Goal: Information Seeking & Learning: Compare options

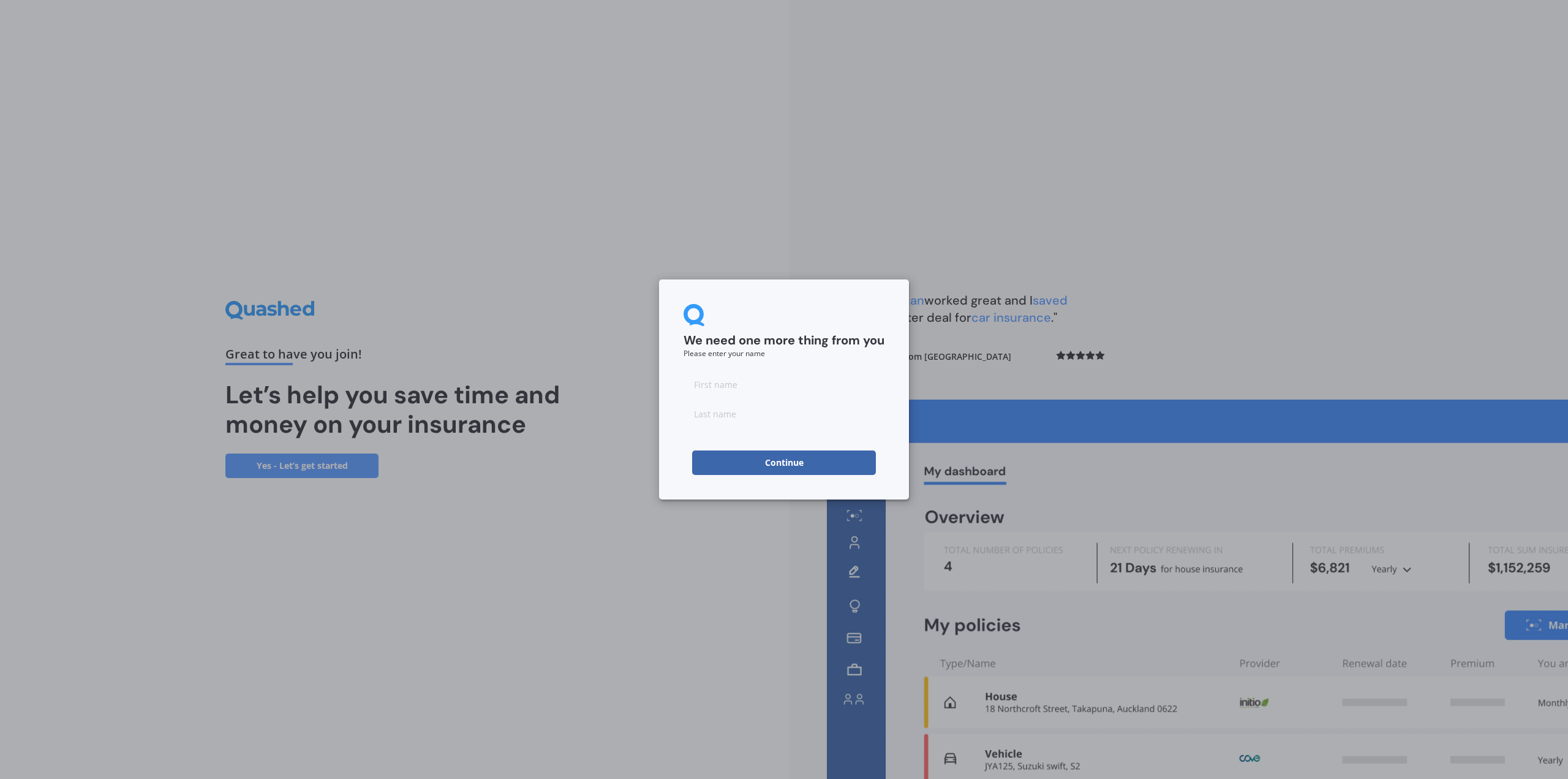
click at [795, 384] on input at bounding box center [784, 384] width 201 height 25
click at [776, 391] on input at bounding box center [784, 384] width 201 height 25
type input "Greg"
click at [721, 420] on input at bounding box center [784, 413] width 201 height 25
type input "Kingston"
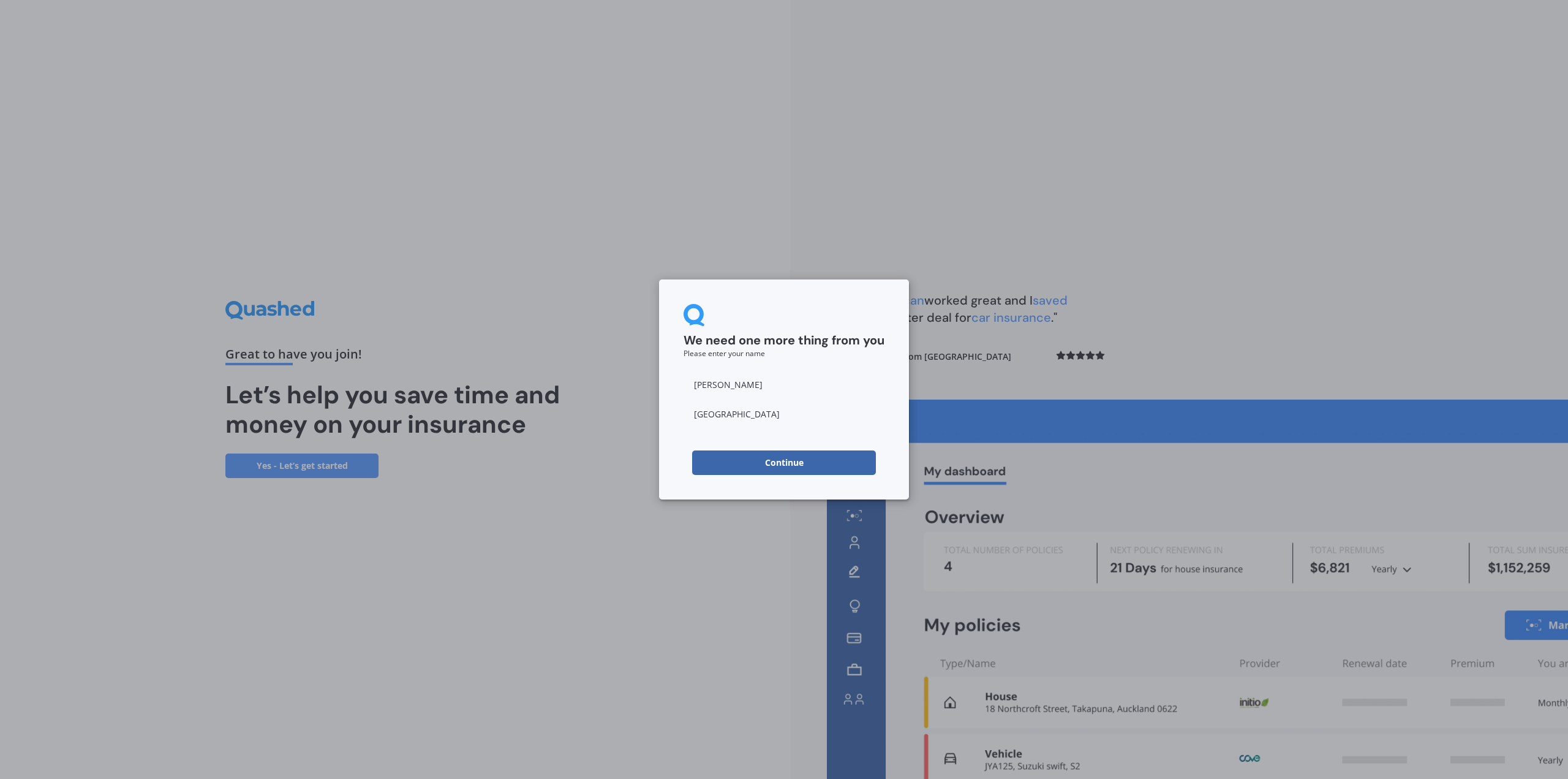
click at [721, 430] on form "We need one more thing from you Please enter your name Greg Kingston Continue" at bounding box center [784, 389] width 201 height 171
click at [788, 459] on button "Continue" at bounding box center [784, 462] width 184 height 25
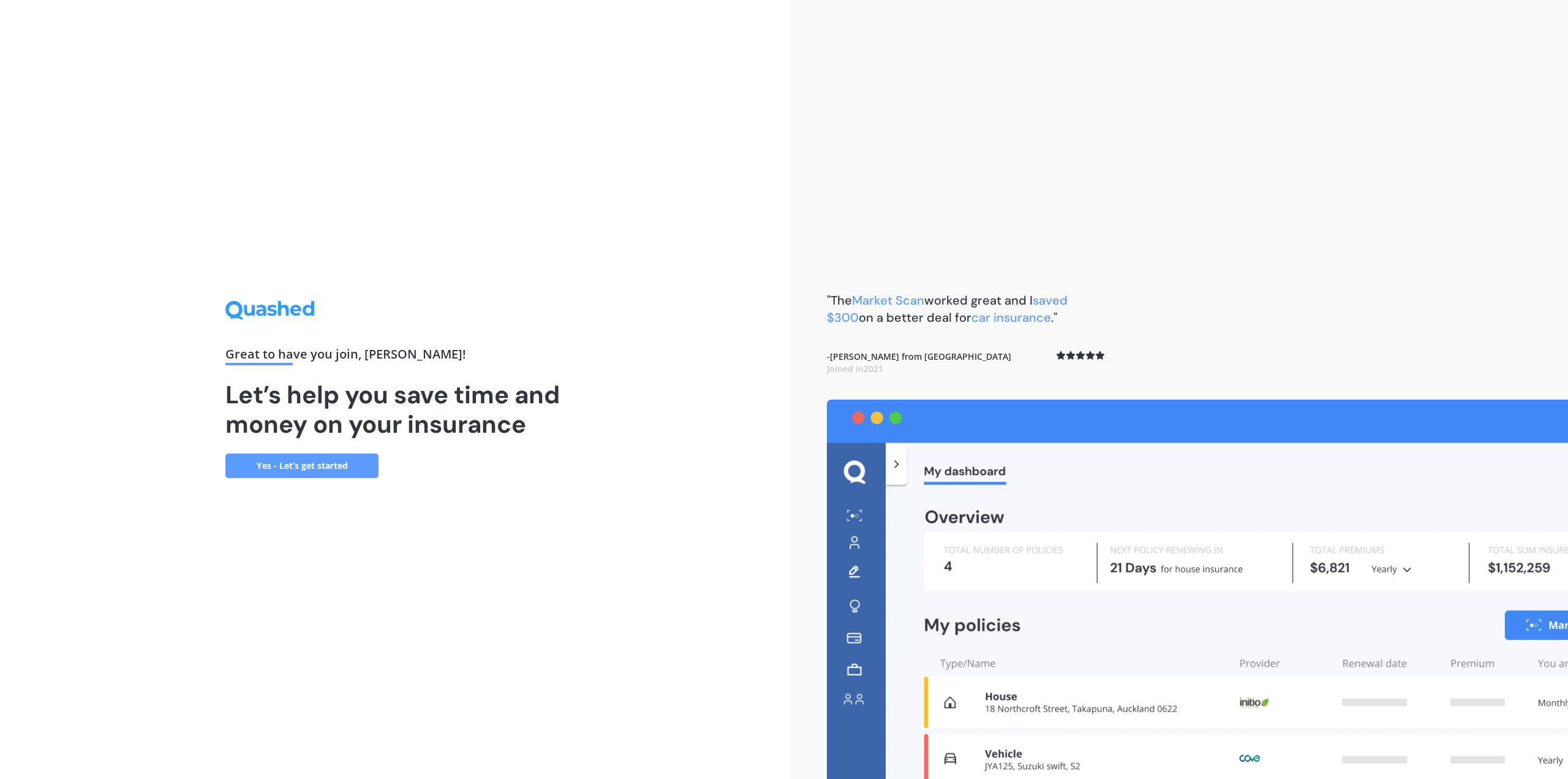
click at [329, 460] on link "Yes - Let’s get started" at bounding box center [302, 465] width 153 height 25
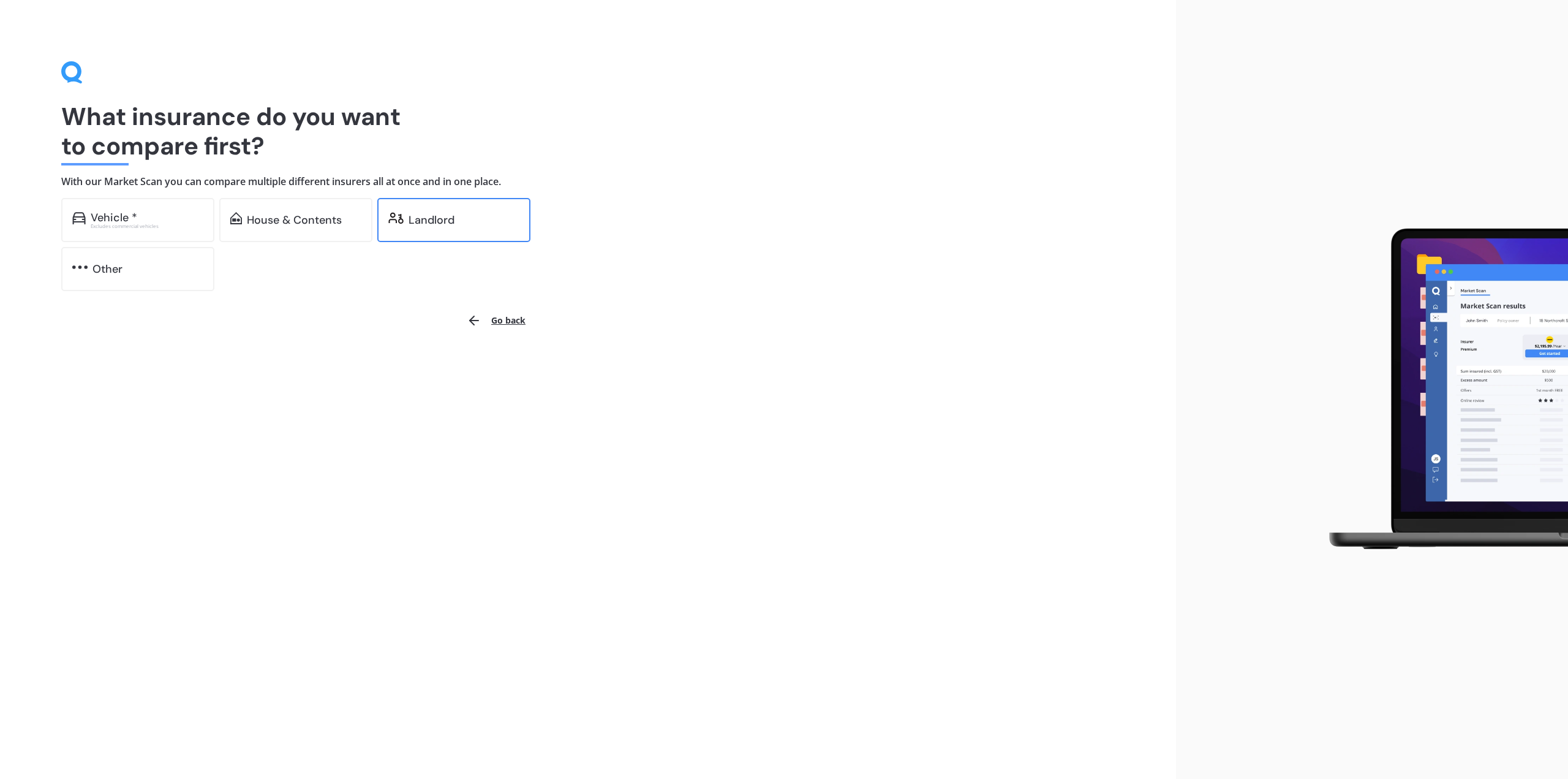
click at [426, 226] on div "Landlord" at bounding box center [431, 219] width 46 height 12
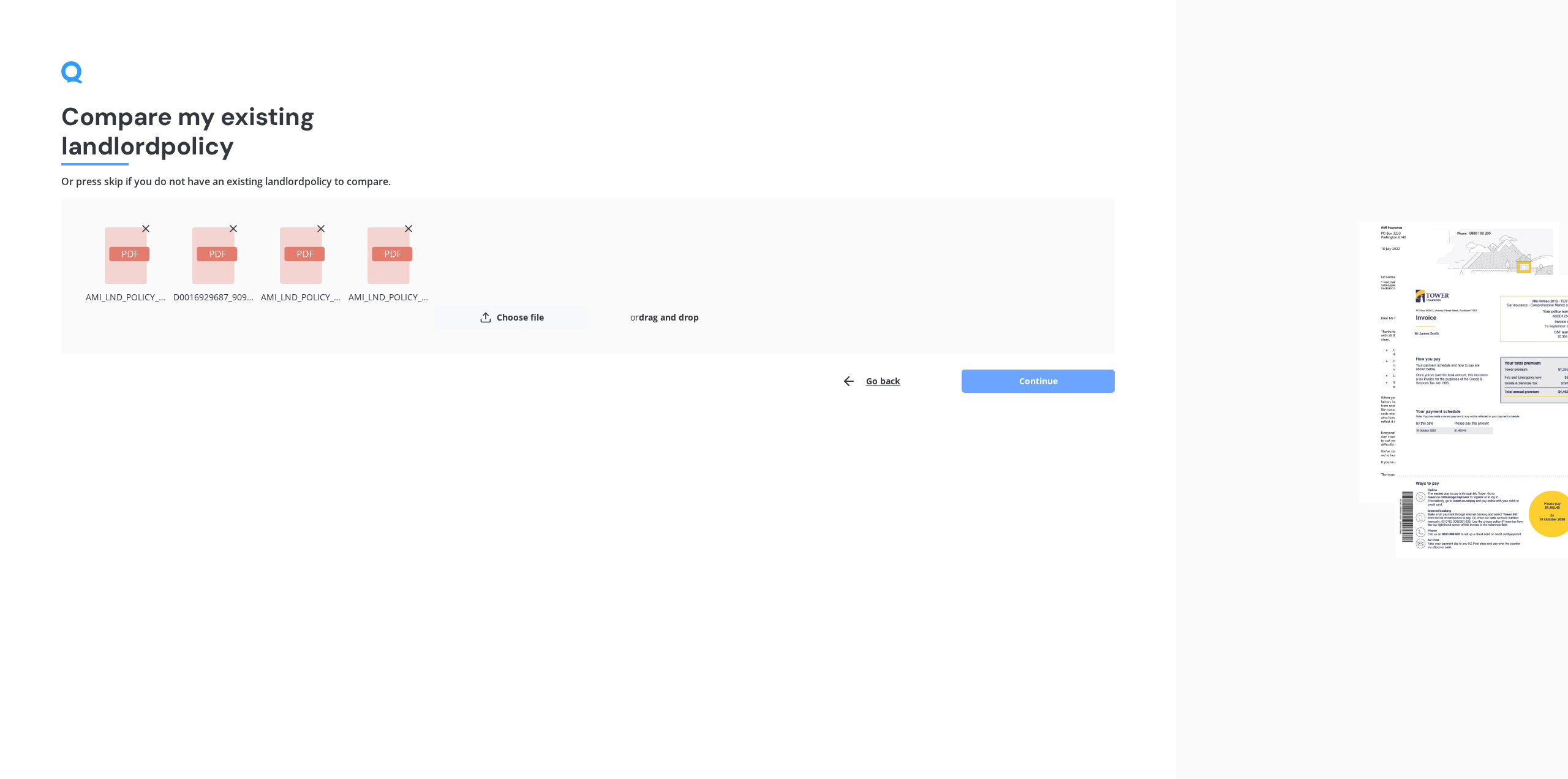
click at [1035, 379] on button "Continue" at bounding box center [1038, 381] width 153 height 23
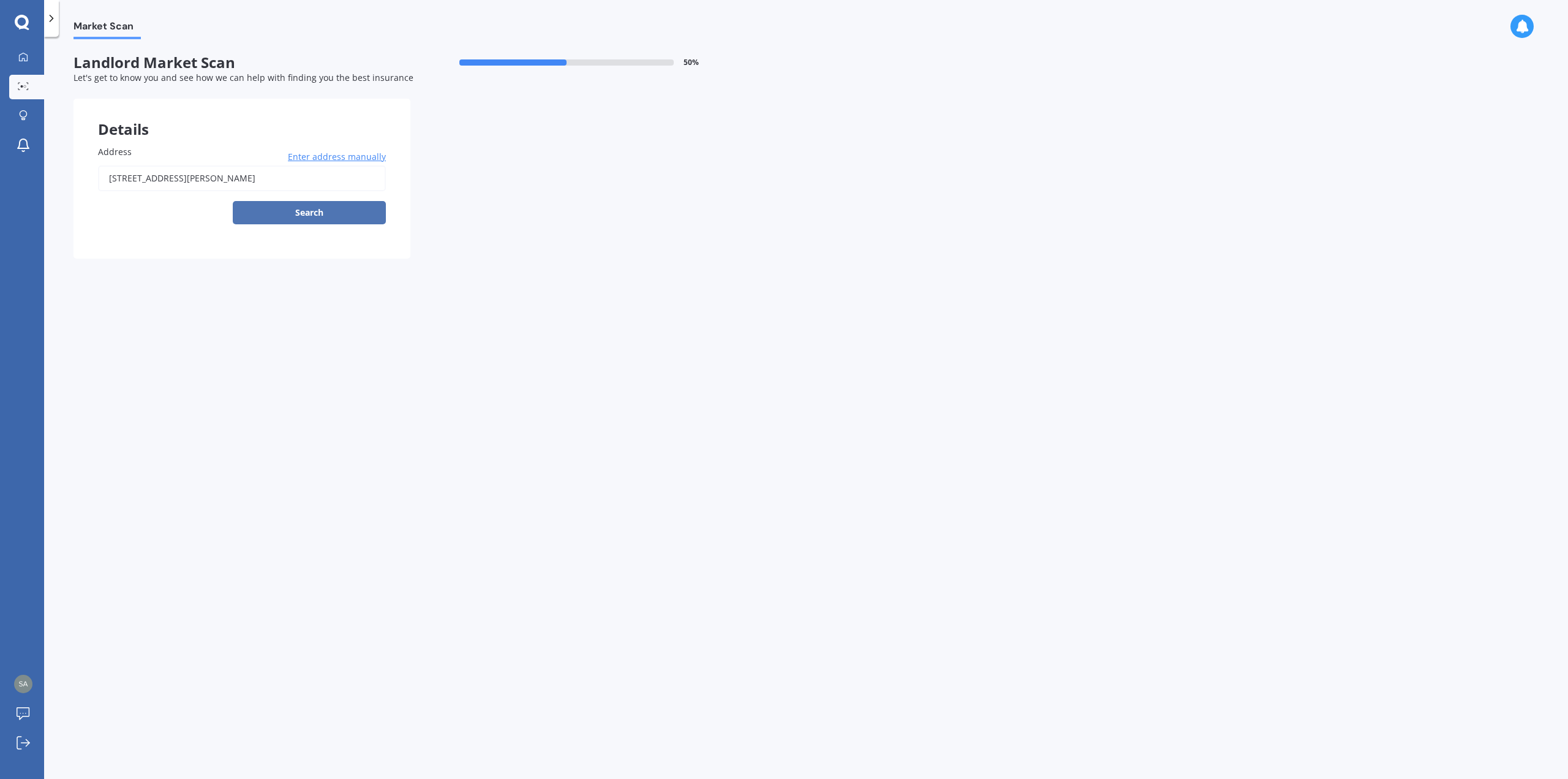
click at [319, 217] on button "Search" at bounding box center [310, 212] width 153 height 23
type input "[STREET_ADDRESS][PERSON_NAME]"
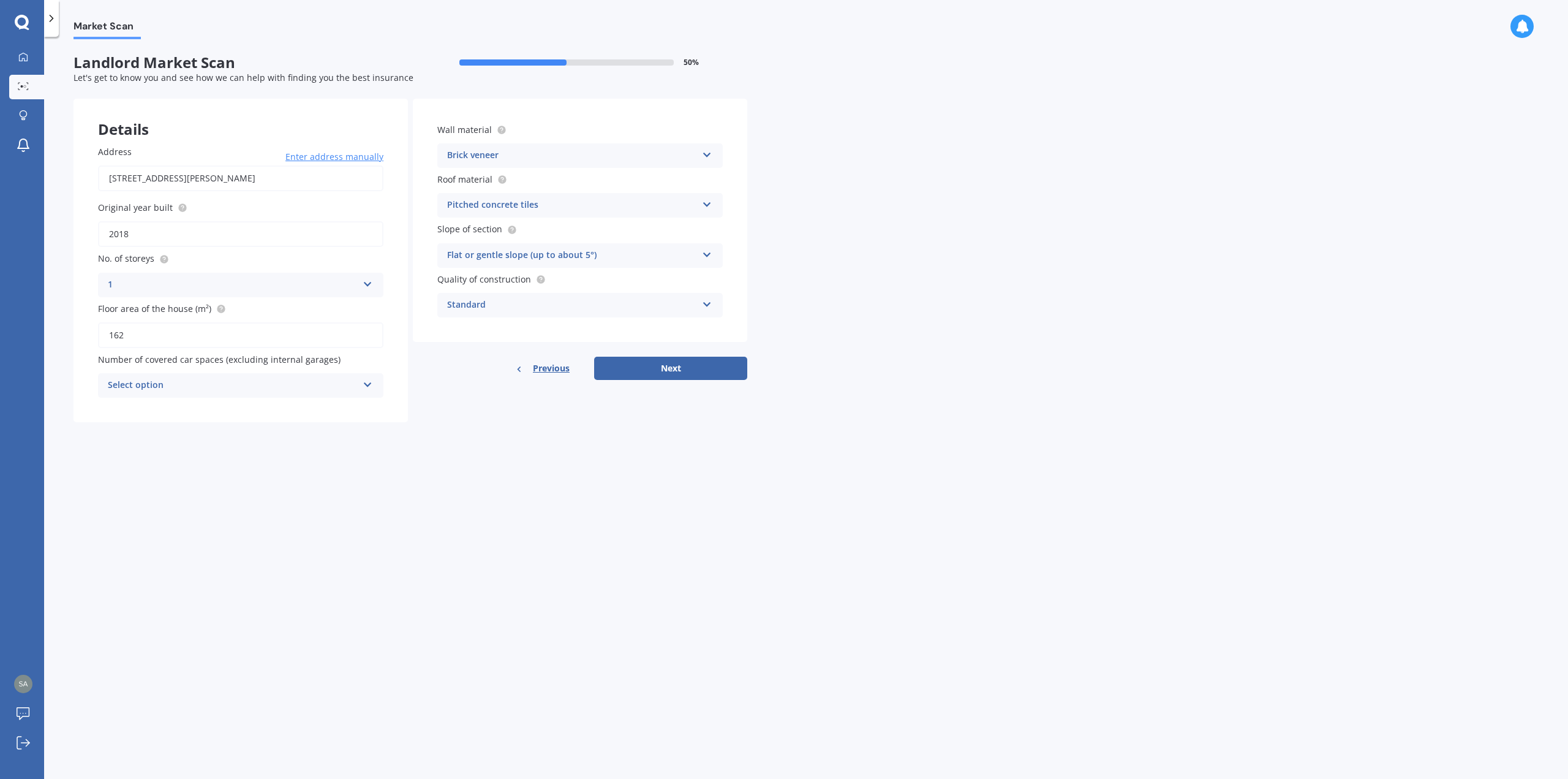
click at [320, 385] on div "Select option" at bounding box center [233, 385] width 250 height 15
click at [396, 368] on div "Address 55 Exeter Street, Stoke, Nelson 7011 Enter address manually Search Orig…" at bounding box center [240, 271] width 334 height 301
click at [697, 162] on div "Brick veneer" at bounding box center [573, 155] width 250 height 15
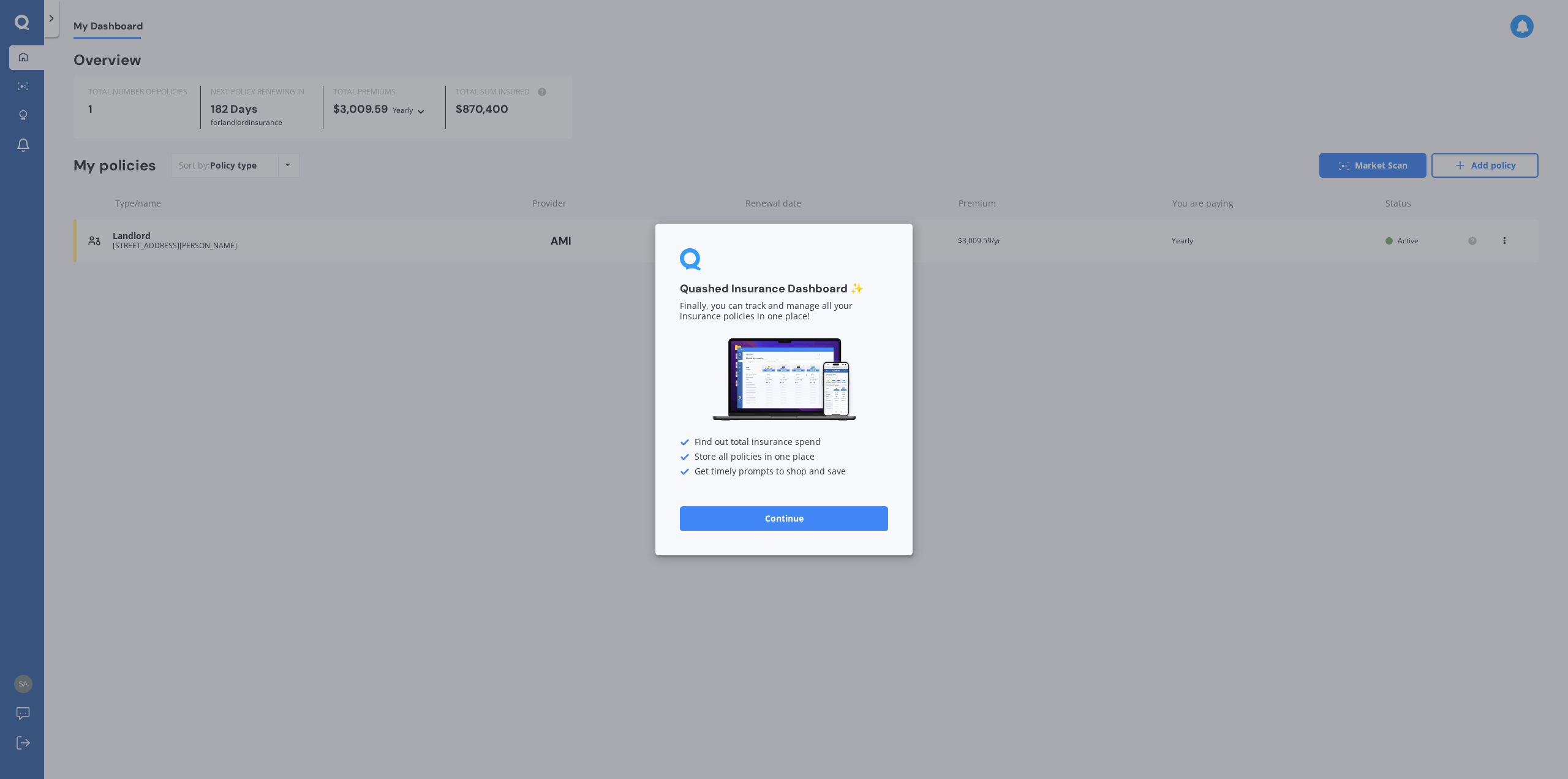
click at [811, 512] on button "Continue" at bounding box center [784, 518] width 208 height 25
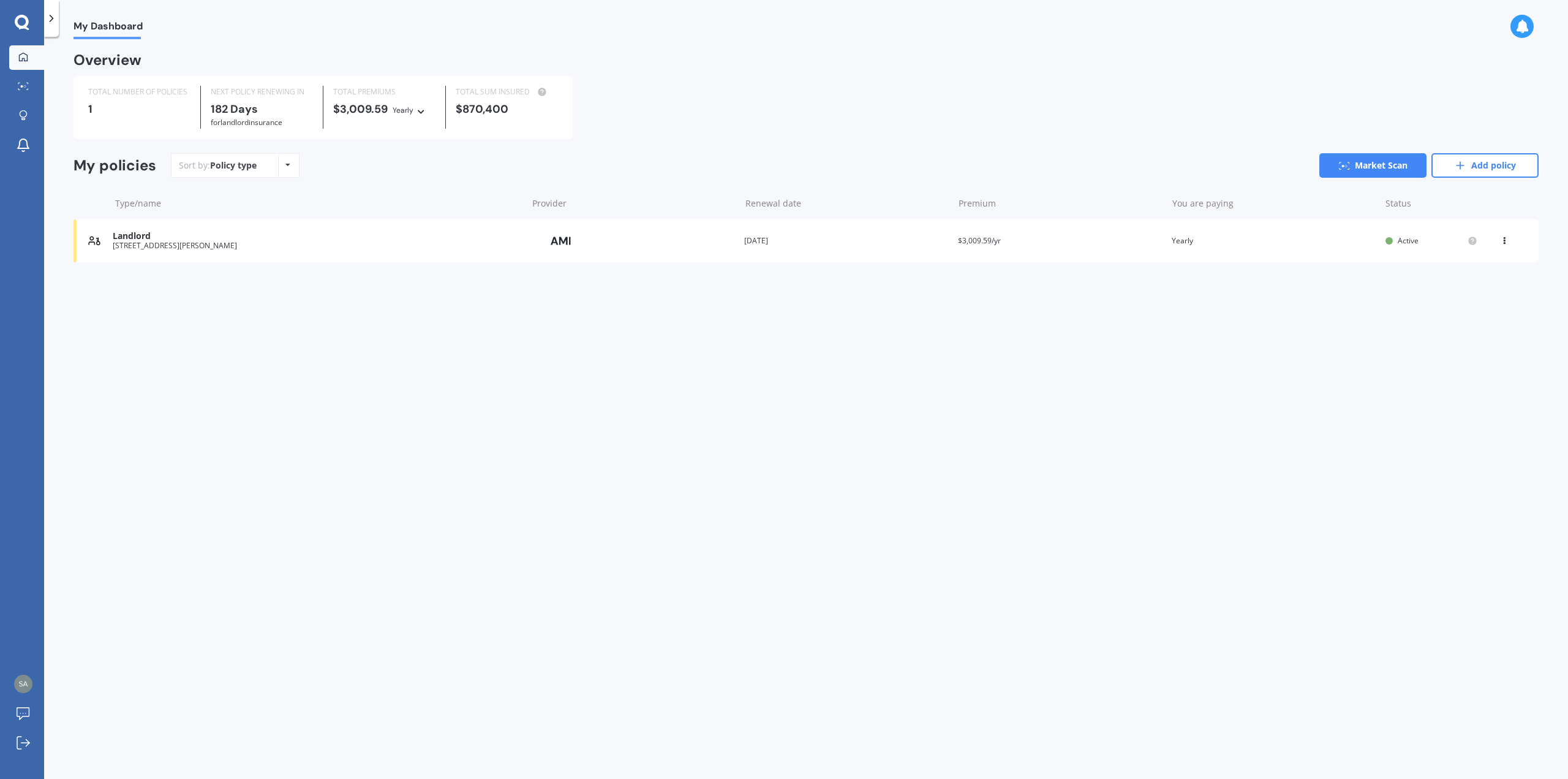
click at [333, 258] on div "Landlord 55 EXETER ST STOKE NELSON 7011 Provider Renewal date 08 Apr 2026 Premi…" at bounding box center [805, 240] width 1466 height 43
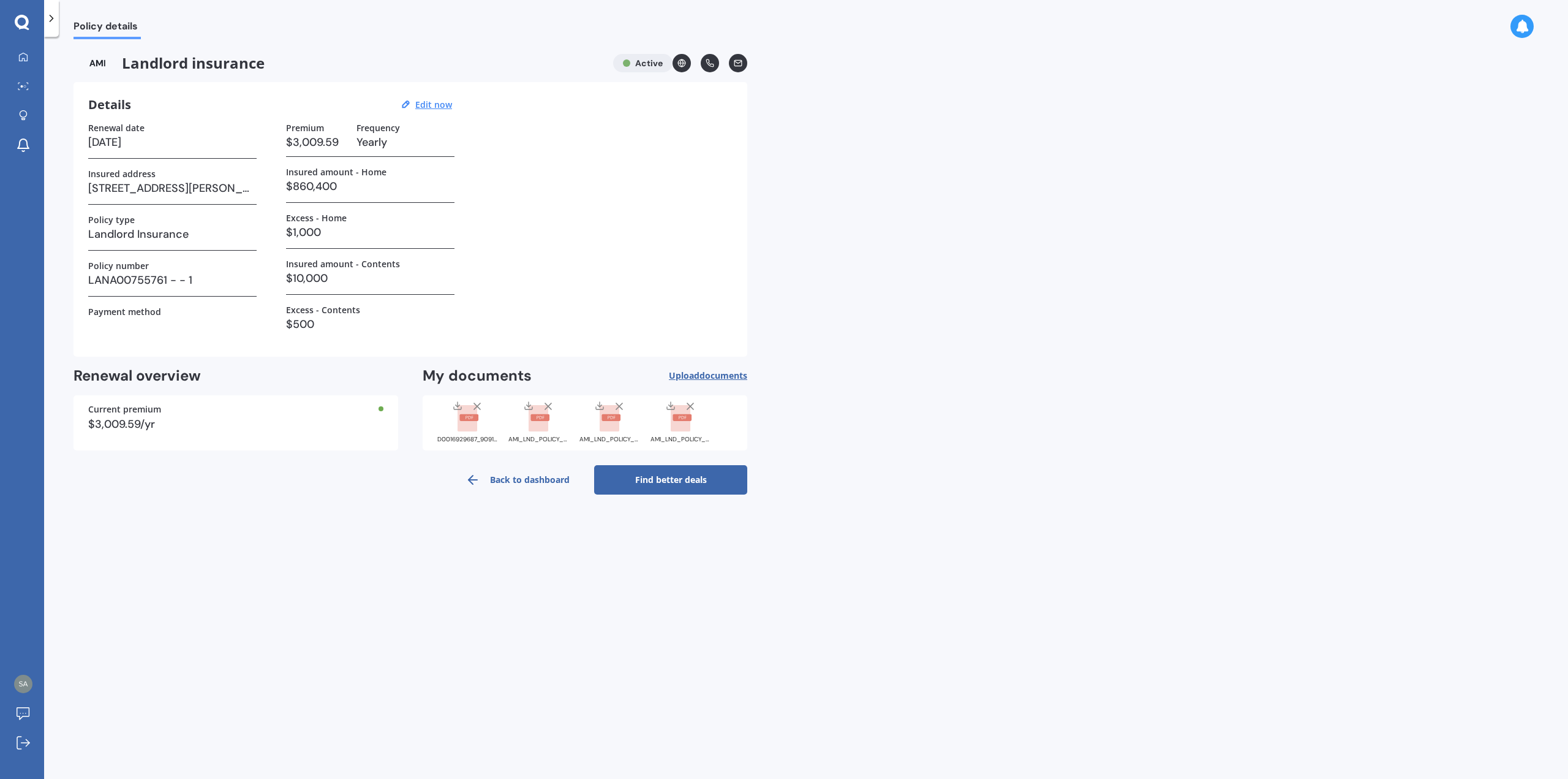
click at [712, 481] on link "Find better deals" at bounding box center [671, 479] width 153 height 29
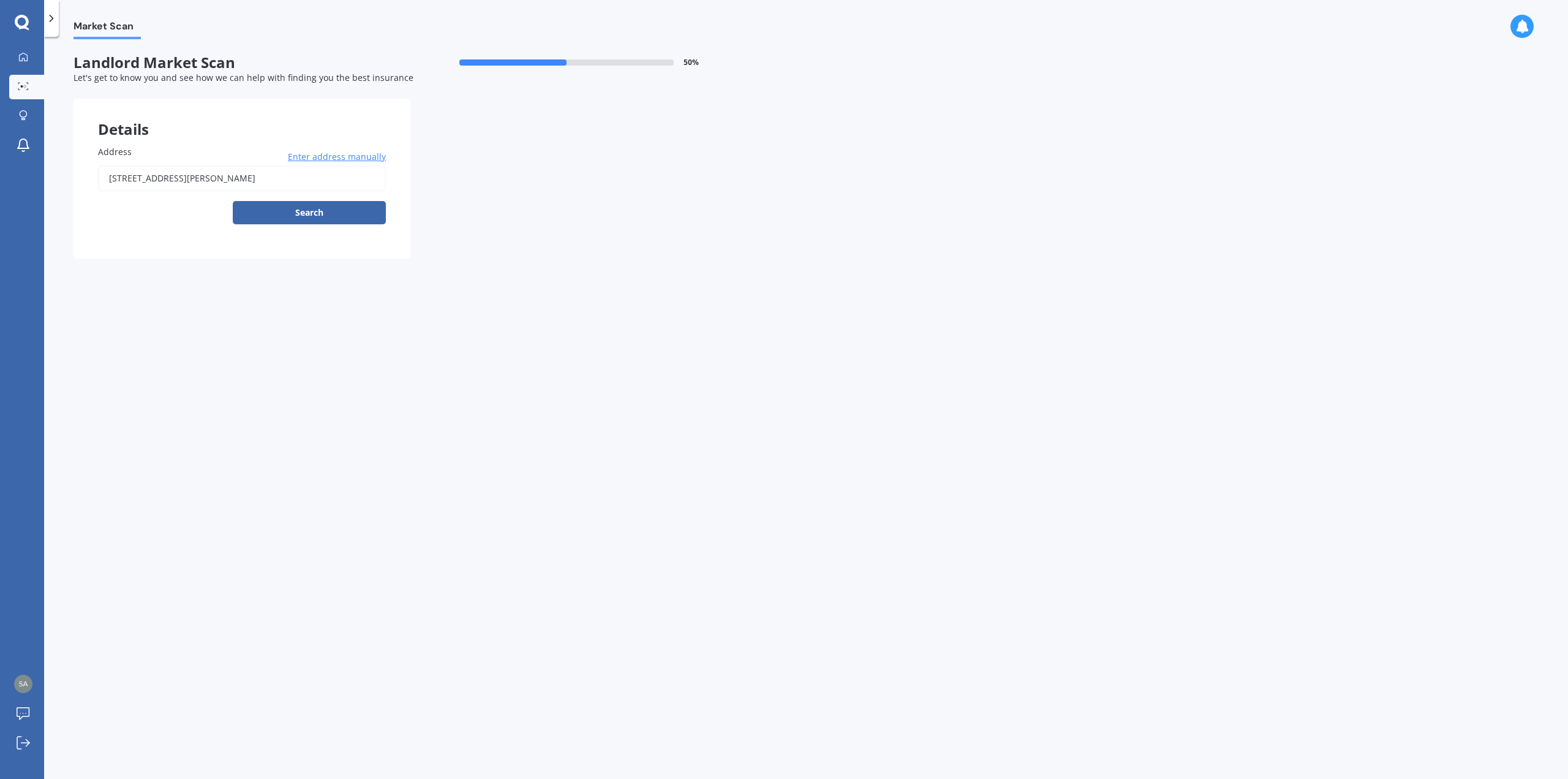
click at [308, 185] on input "55 EXETER ST STOKE NELSON 7011" at bounding box center [241, 178] width 288 height 26
type input "[STREET_ADDRESS][PERSON_NAME]"
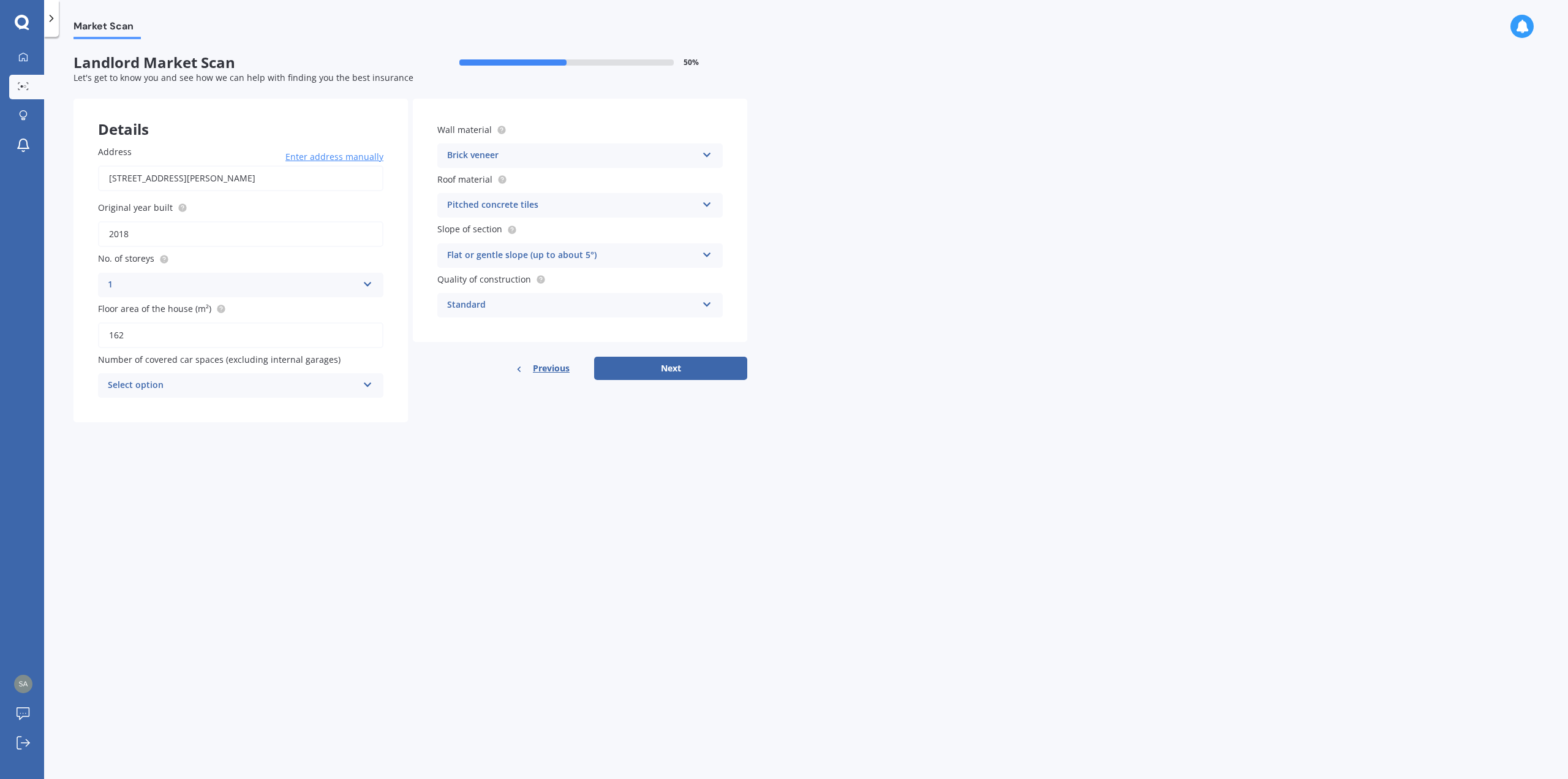
click at [548, 212] on div "Pitched concrete tiles" at bounding box center [573, 205] width 250 height 15
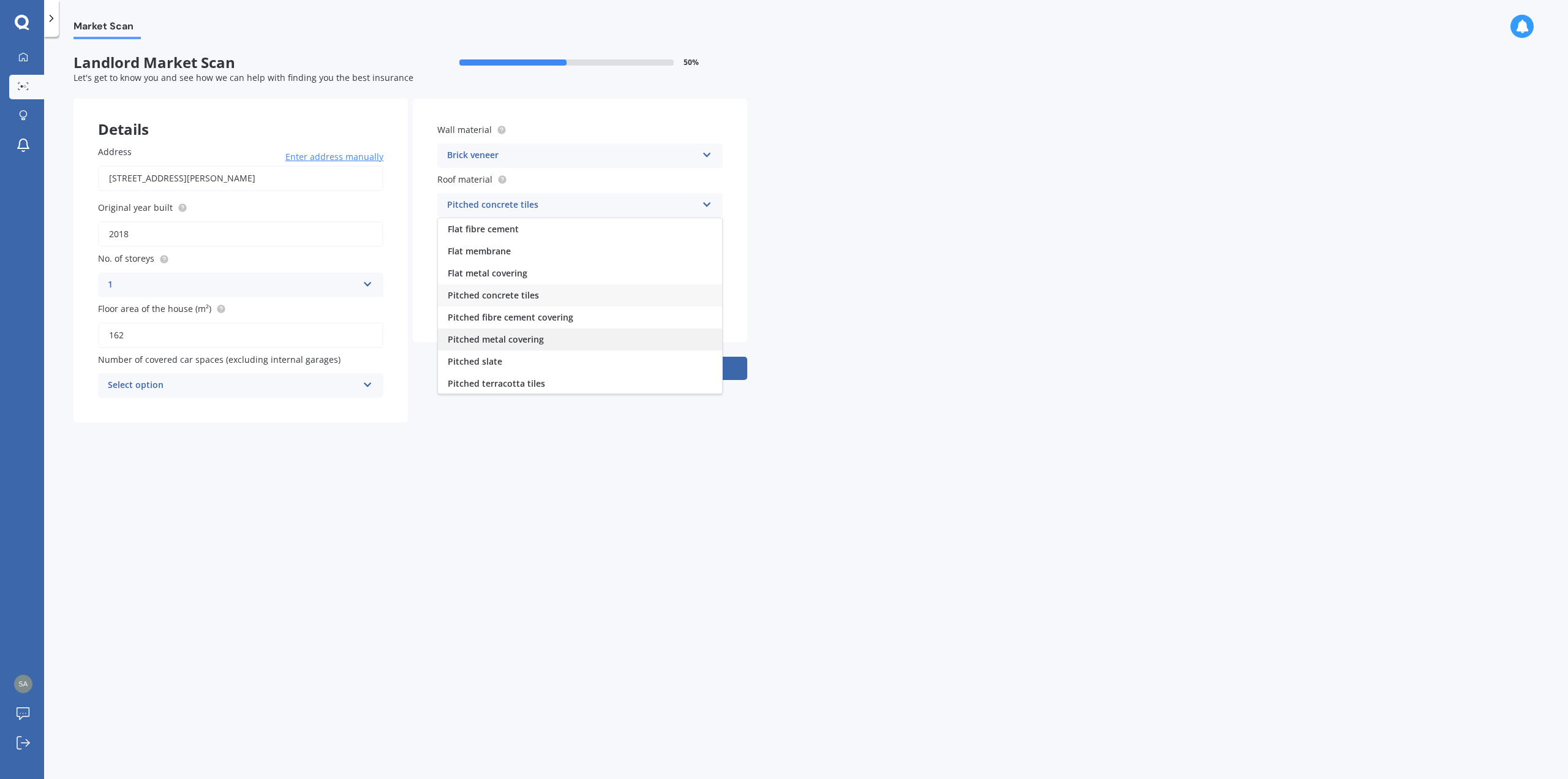
click at [518, 336] on span "Pitched metal covering" at bounding box center [495, 339] width 96 height 12
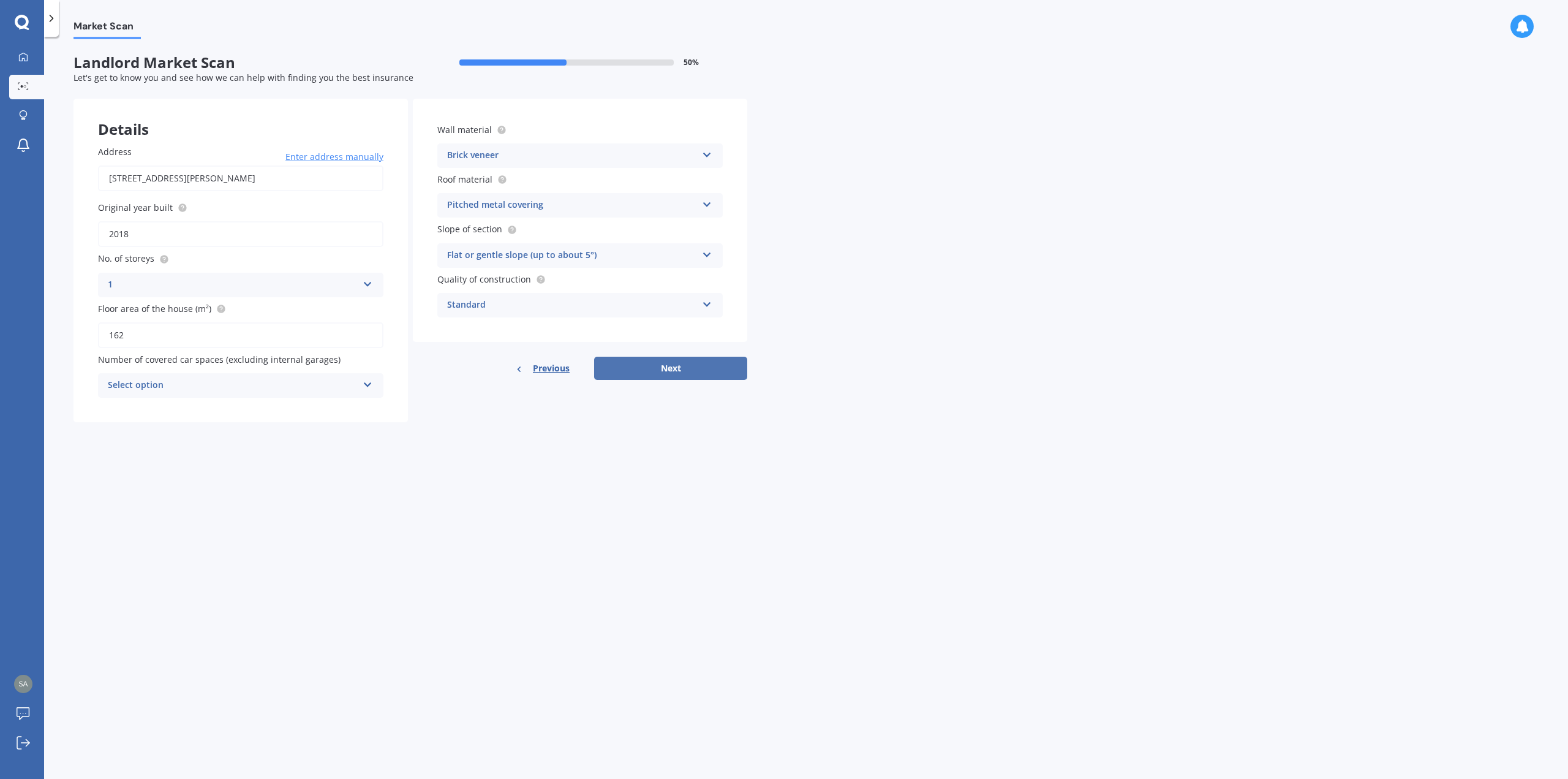
click at [700, 368] on button "Next" at bounding box center [671, 367] width 153 height 23
click at [321, 392] on div "Select option" at bounding box center [235, 385] width 244 height 14
click at [256, 408] on div "0" at bounding box center [241, 408] width 283 height 22
click at [729, 370] on button "Next" at bounding box center [671, 367] width 153 height 23
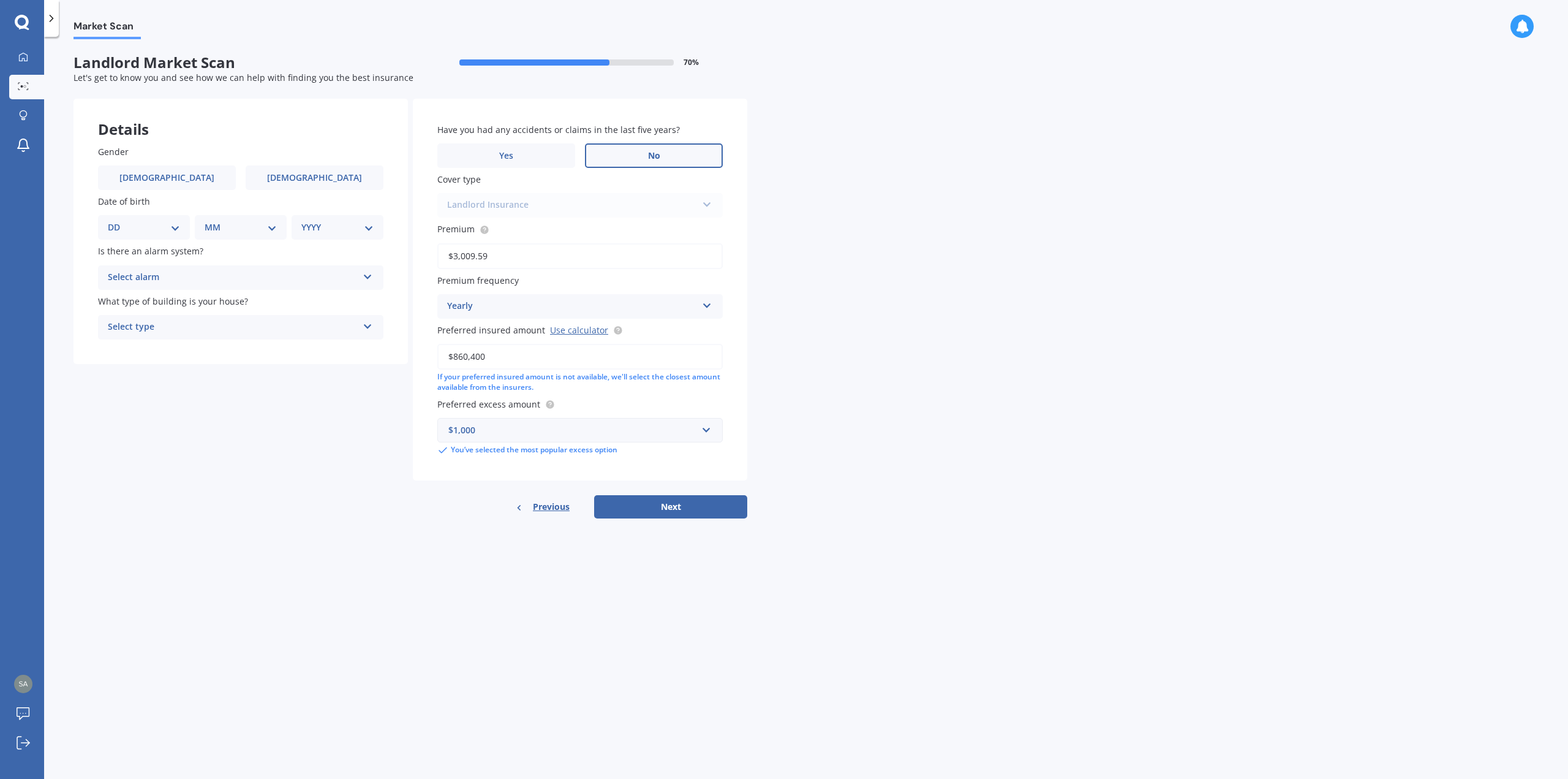
click at [635, 161] on label "No" at bounding box center [654, 155] width 138 height 25
click at [0, 0] on input "No" at bounding box center [0, 0] width 0 height 0
click at [159, 171] on label "[DEMOGRAPHIC_DATA]" at bounding box center [166, 177] width 138 height 25
click at [0, 0] on input "[DEMOGRAPHIC_DATA]" at bounding box center [0, 0] width 0 height 0
click at [156, 220] on div "DD 01 02 03 04 05 06 07 08 09 10 11 12 13 14 15 16 17 18 19 20 21 22 23 24 25 2…" at bounding box center [143, 226] width 92 height 25
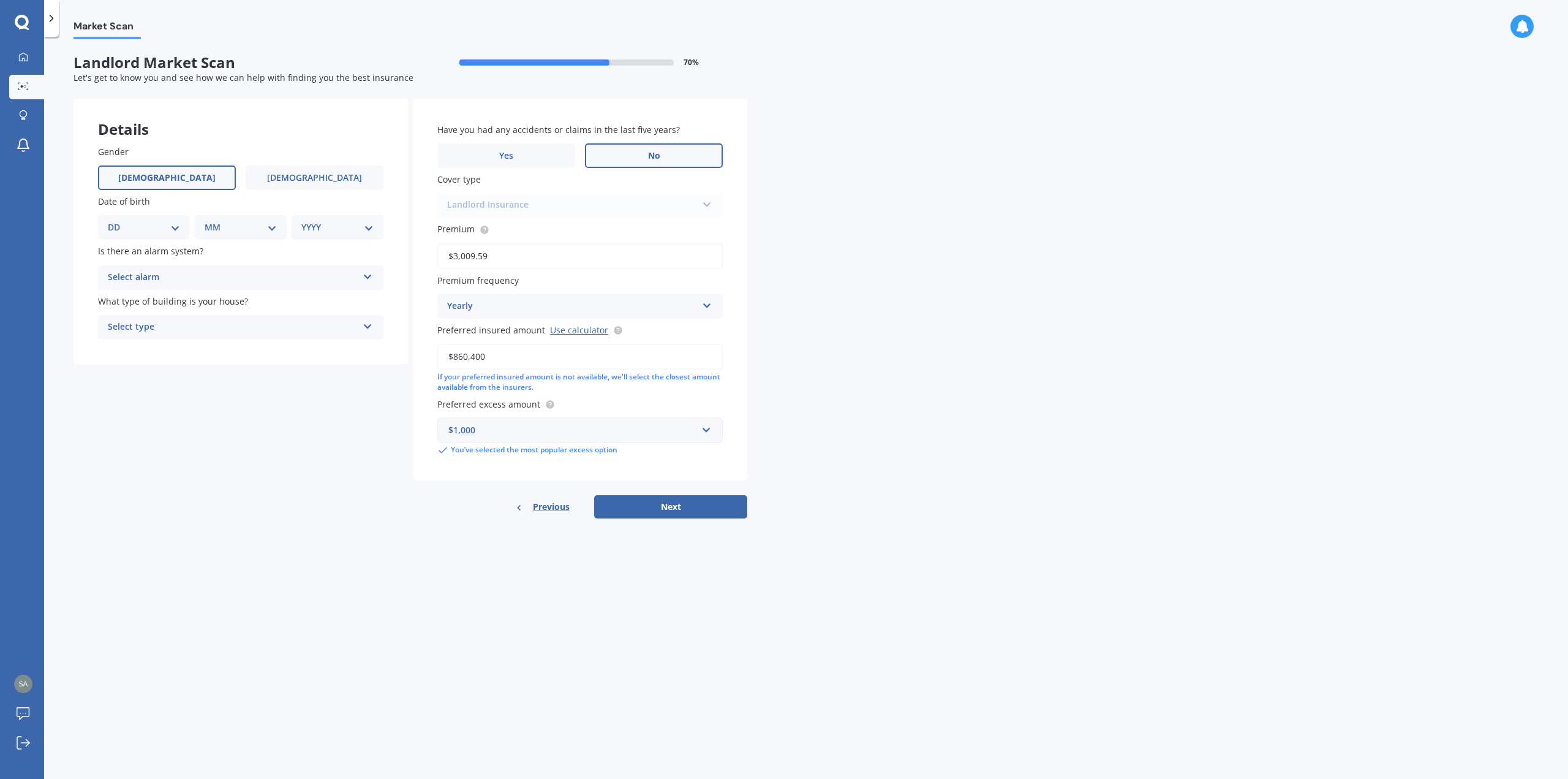
click at [175, 223] on select "DD 01 02 03 04 05 06 07 08 09 10 11 12 13 14 15 16 17 18 19 20 21 22 23 24 25 2…" at bounding box center [143, 226] width 72 height 14
select select "26"
click at [118, 220] on select "DD 01 02 03 04 05 06 07 08 09 10 11 12 13 14 15 16 17 18 19 20 21 22 23 24 25 2…" at bounding box center [143, 226] width 72 height 14
click at [254, 224] on select "MM 01 02 03 04 05 06 07 08 09 10 11 12" at bounding box center [243, 226] width 68 height 14
select select "02"
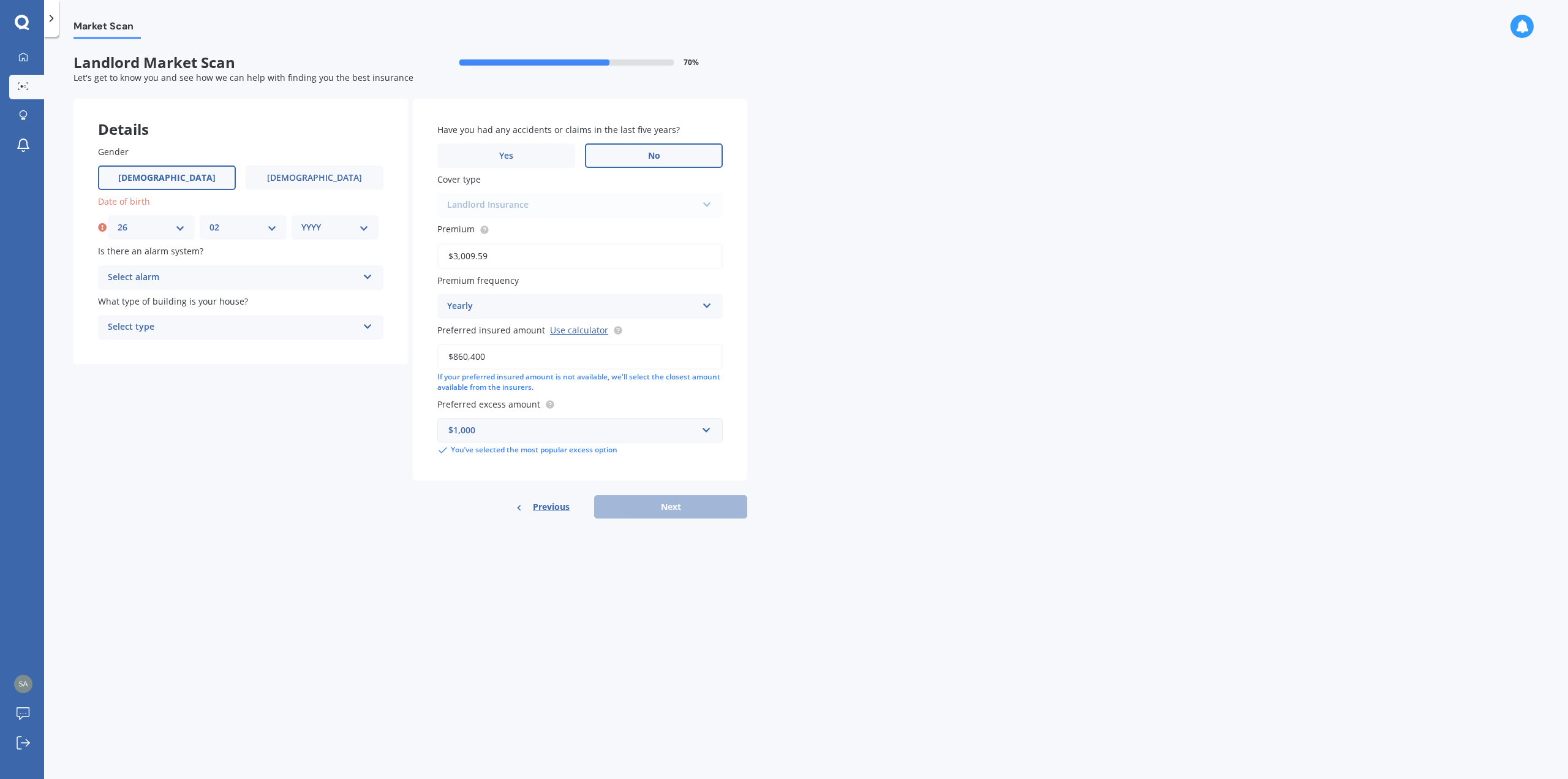
click at [209, 220] on select "MM 01 02 03 04 05 06 07 08 09 10 11 12" at bounding box center [243, 226] width 68 height 14
click at [333, 226] on select "YYYY 2009 2008 2007 2006 2005 2004 2003 2002 2001 2000 1999 1998 1997 1996 1995…" at bounding box center [335, 226] width 68 height 14
select select "1984"
click at [301, 220] on select "YYYY 2009 2008 2007 2006 2005 2004 2003 2002 2001 2000 1999 1998 1997 1996 1995…" at bounding box center [335, 226] width 68 height 14
click at [253, 271] on div "Select alarm" at bounding box center [233, 278] width 250 height 15
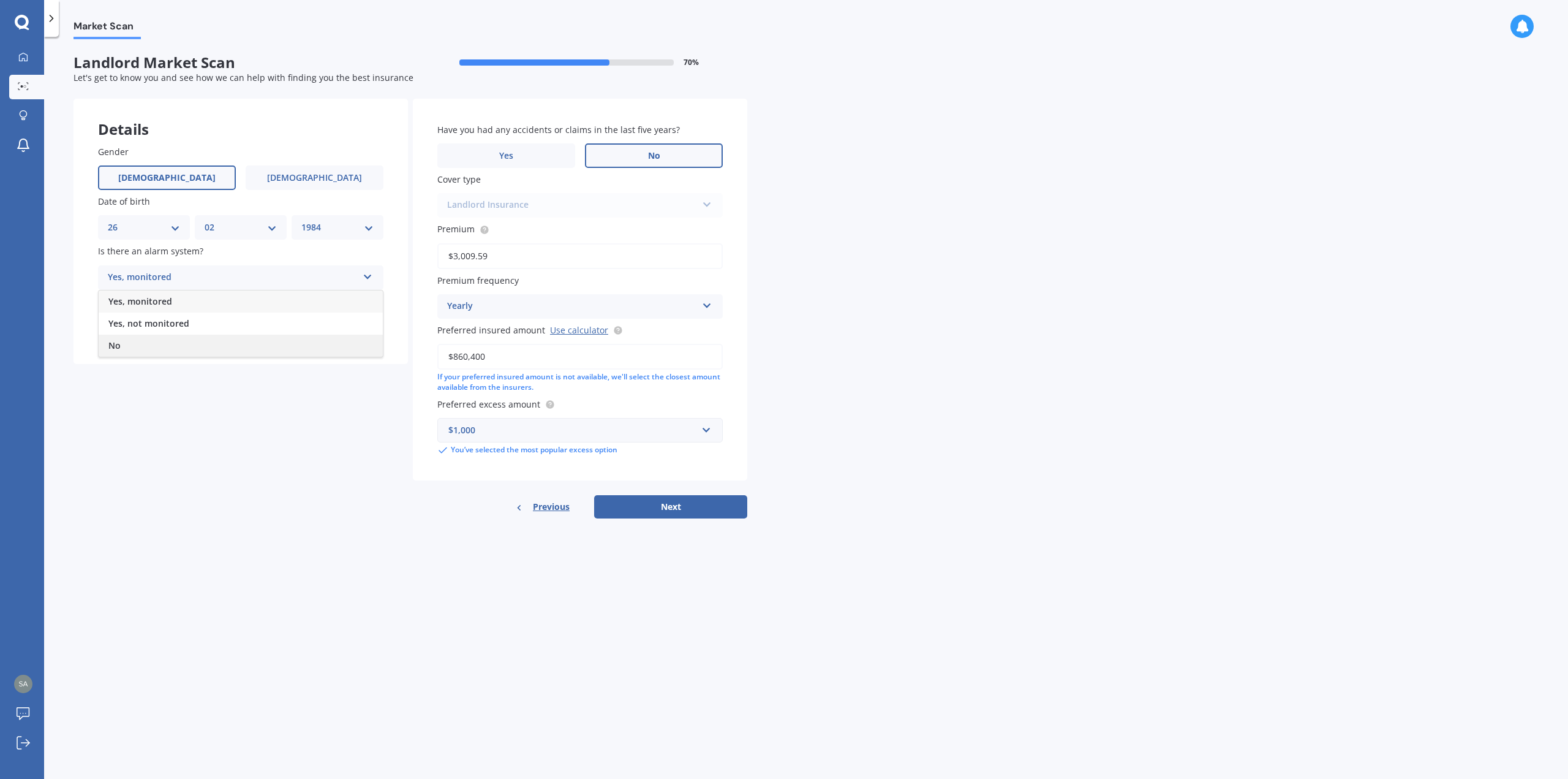
click at [163, 343] on div "No" at bounding box center [240, 345] width 284 height 22
click at [246, 327] on div "Select type" at bounding box center [233, 327] width 250 height 15
click at [215, 351] on div "Freestanding" at bounding box center [240, 351] width 284 height 22
click at [680, 509] on button "Next" at bounding box center [671, 506] width 153 height 23
select select "26"
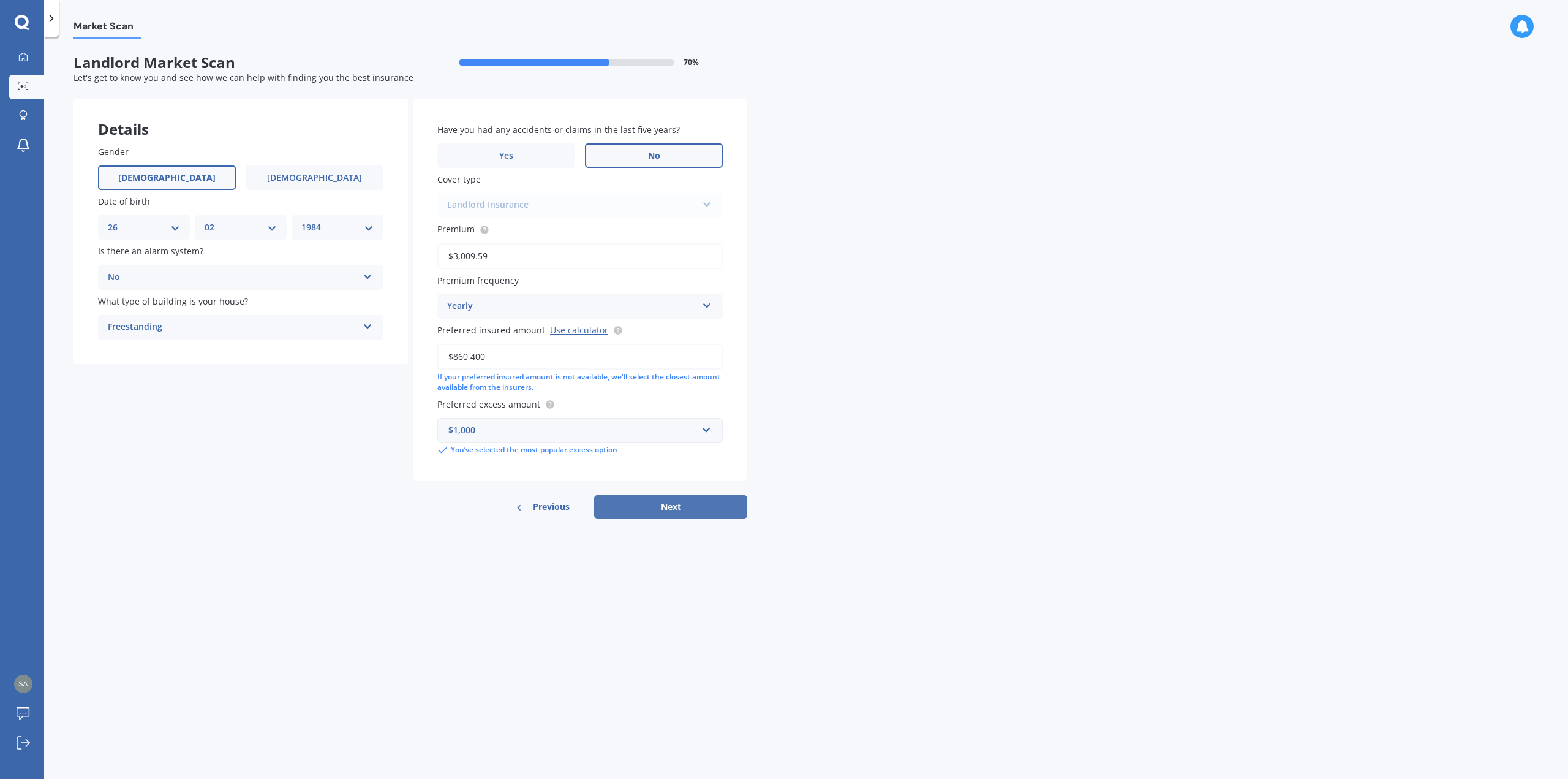
select select "02"
select select "1984"
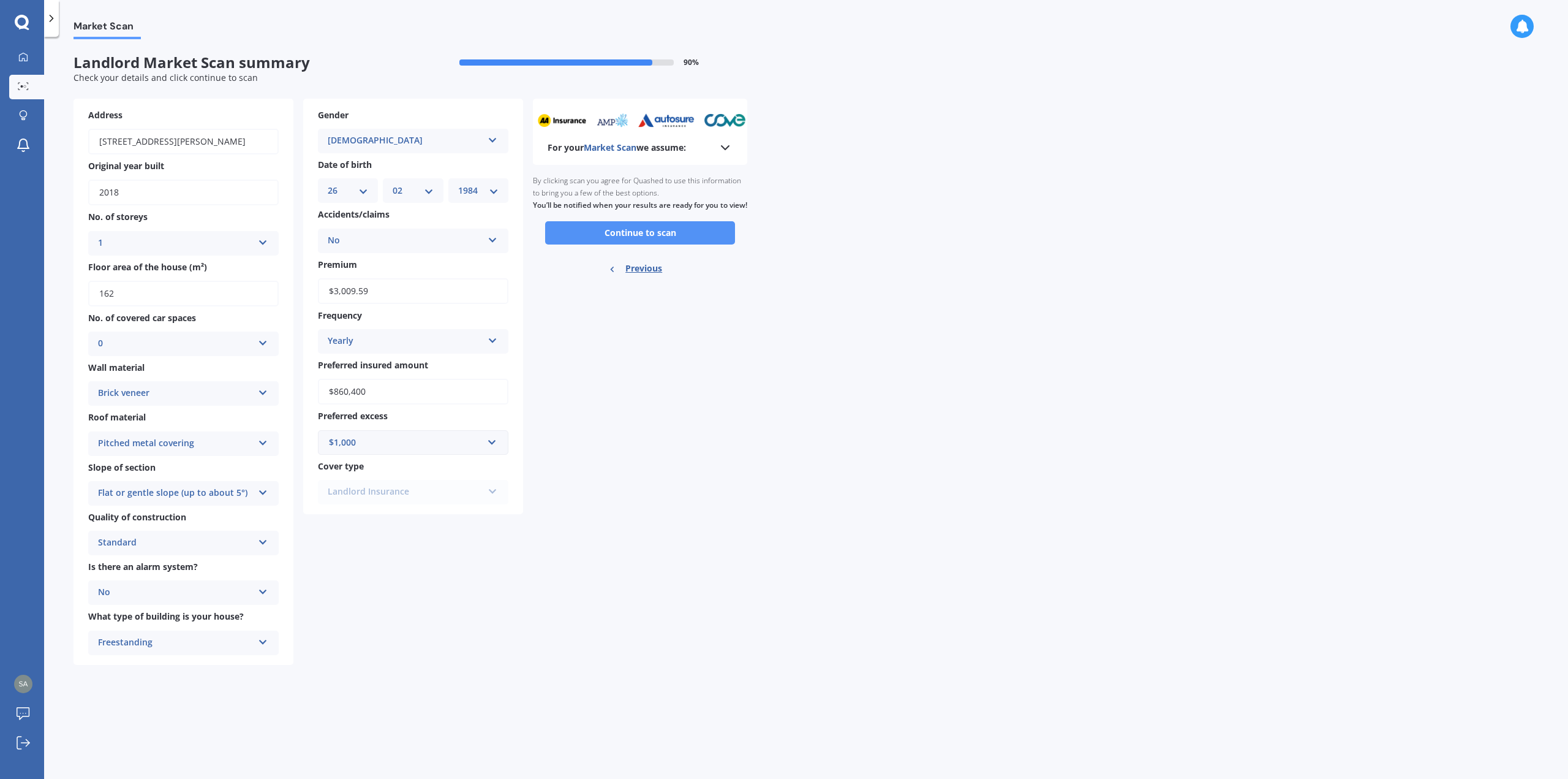
click at [659, 245] on button "Continue to scan" at bounding box center [640, 232] width 190 height 23
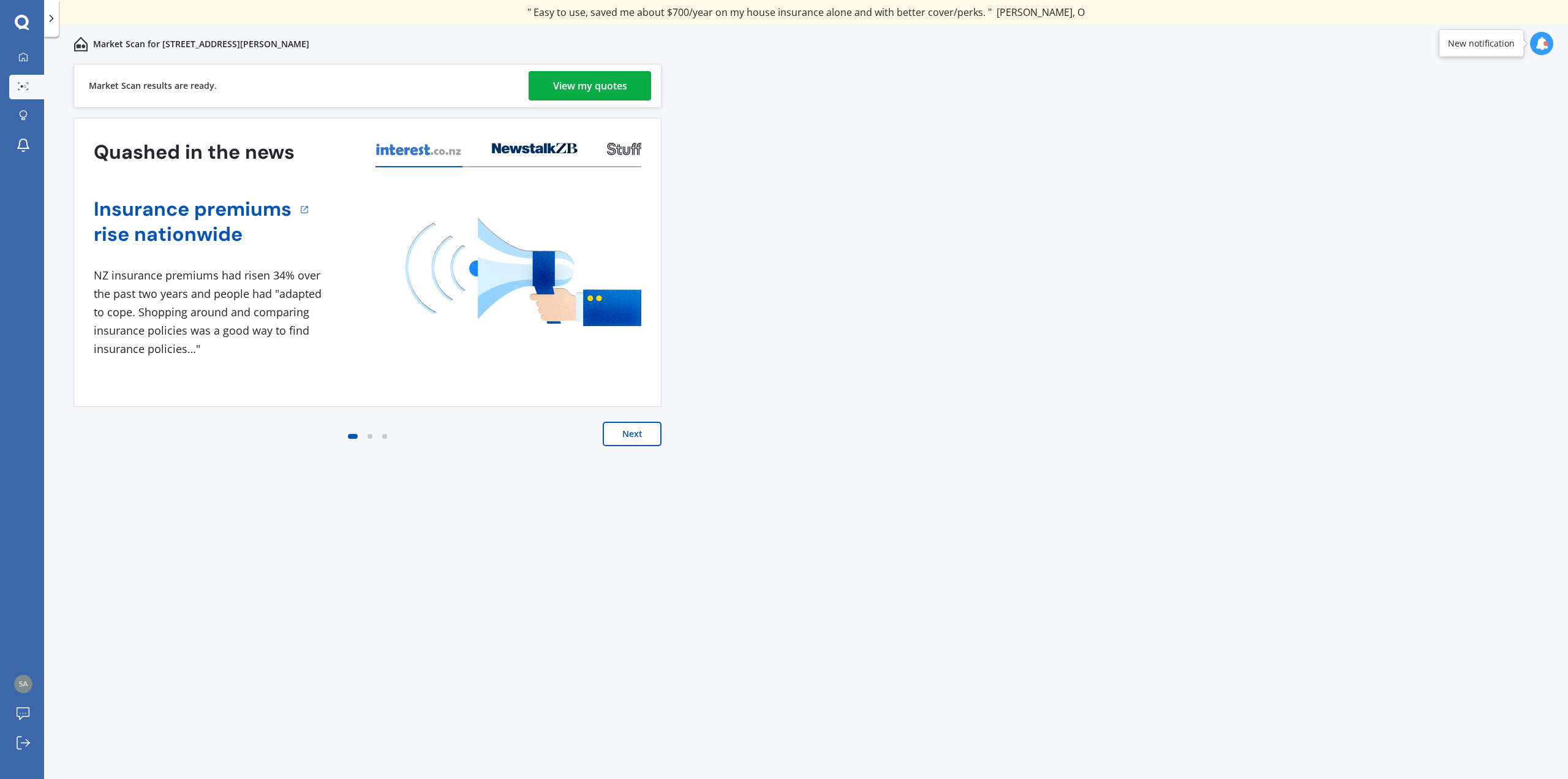
click at [642, 428] on button "Next" at bounding box center [632, 434] width 58 height 25
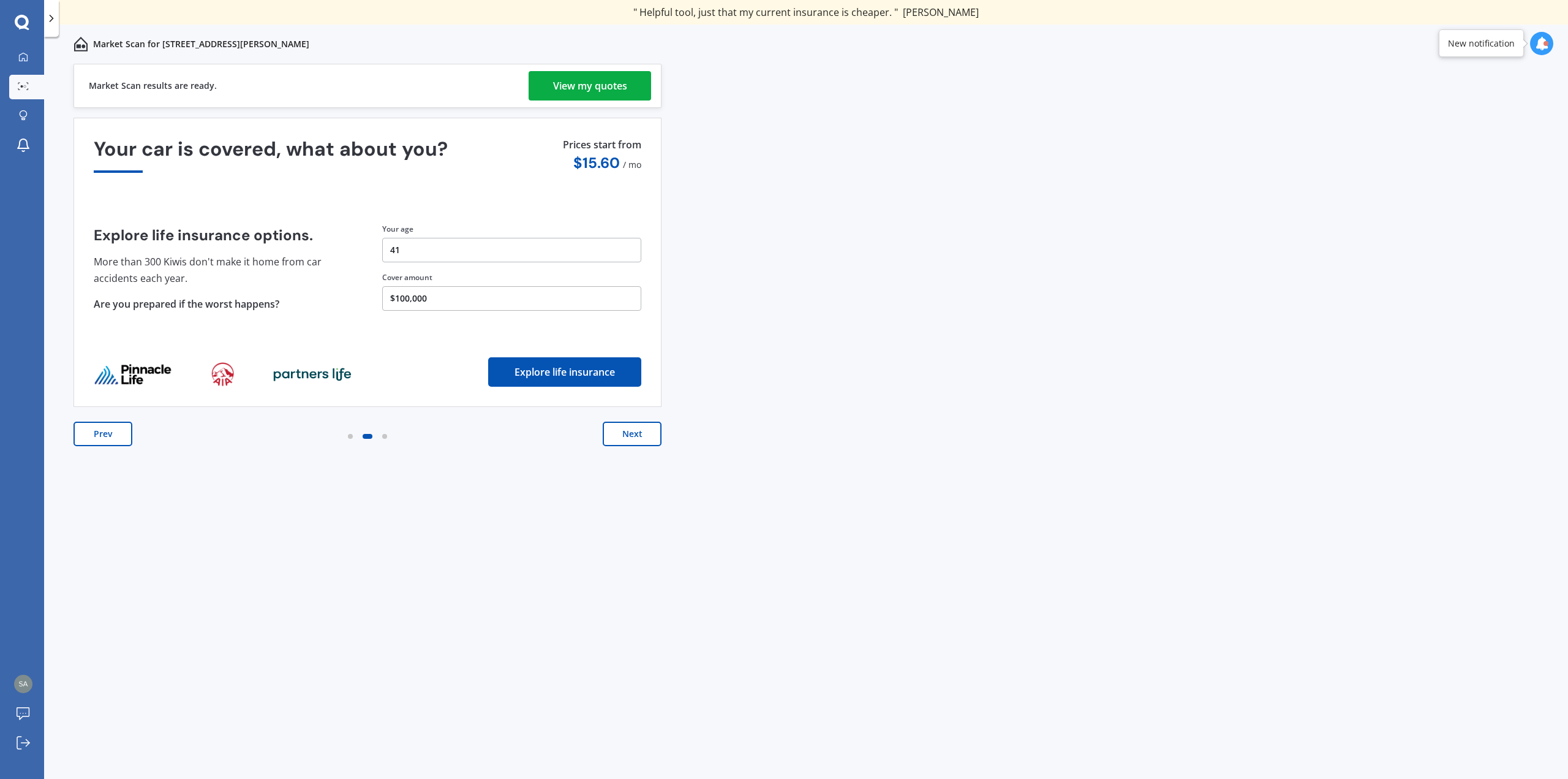
click at [586, 94] on div "View my quotes" at bounding box center [590, 86] width 74 height 29
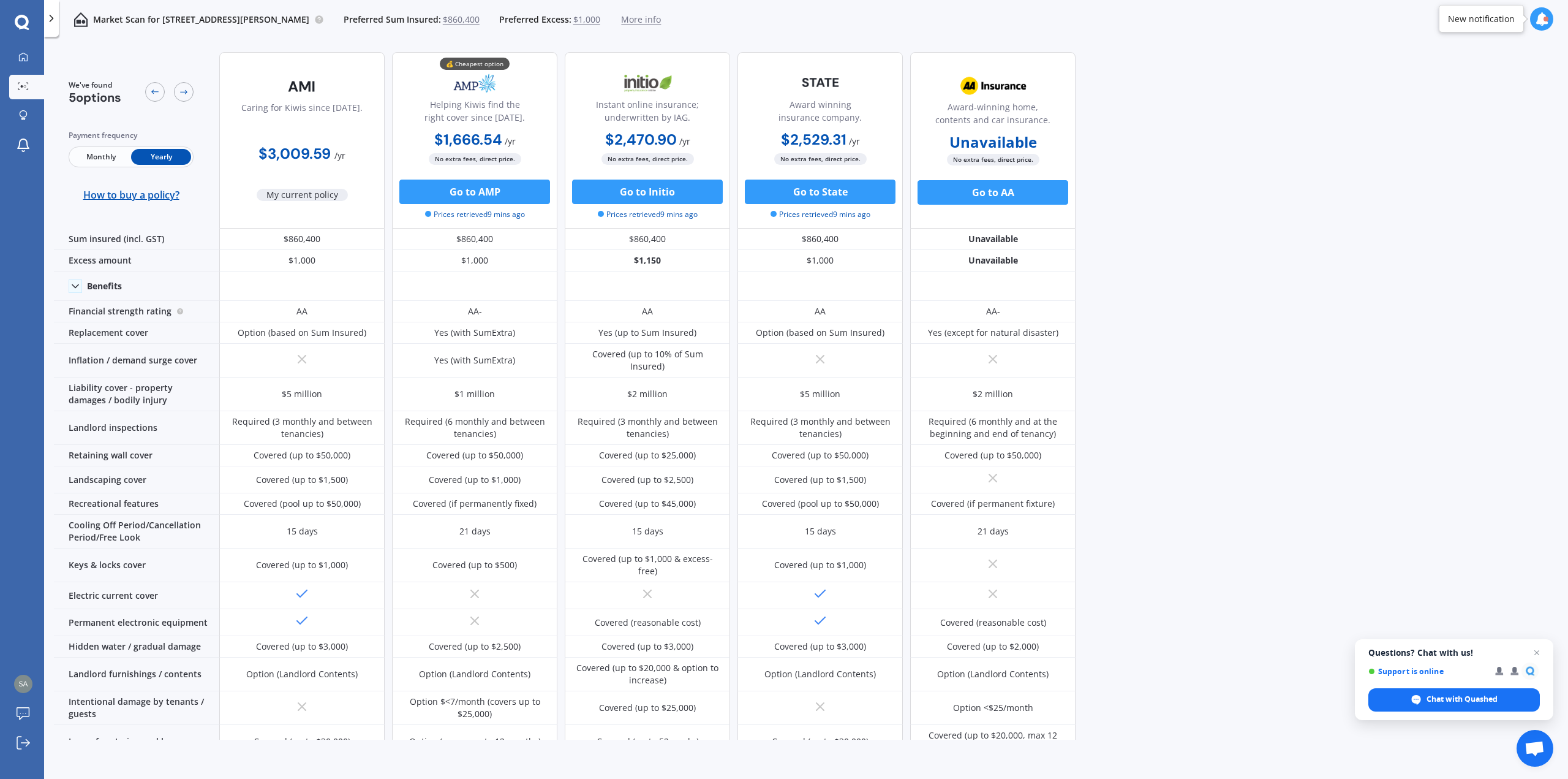
click at [46, 17] on icon at bounding box center [51, 17] width 12 height 12
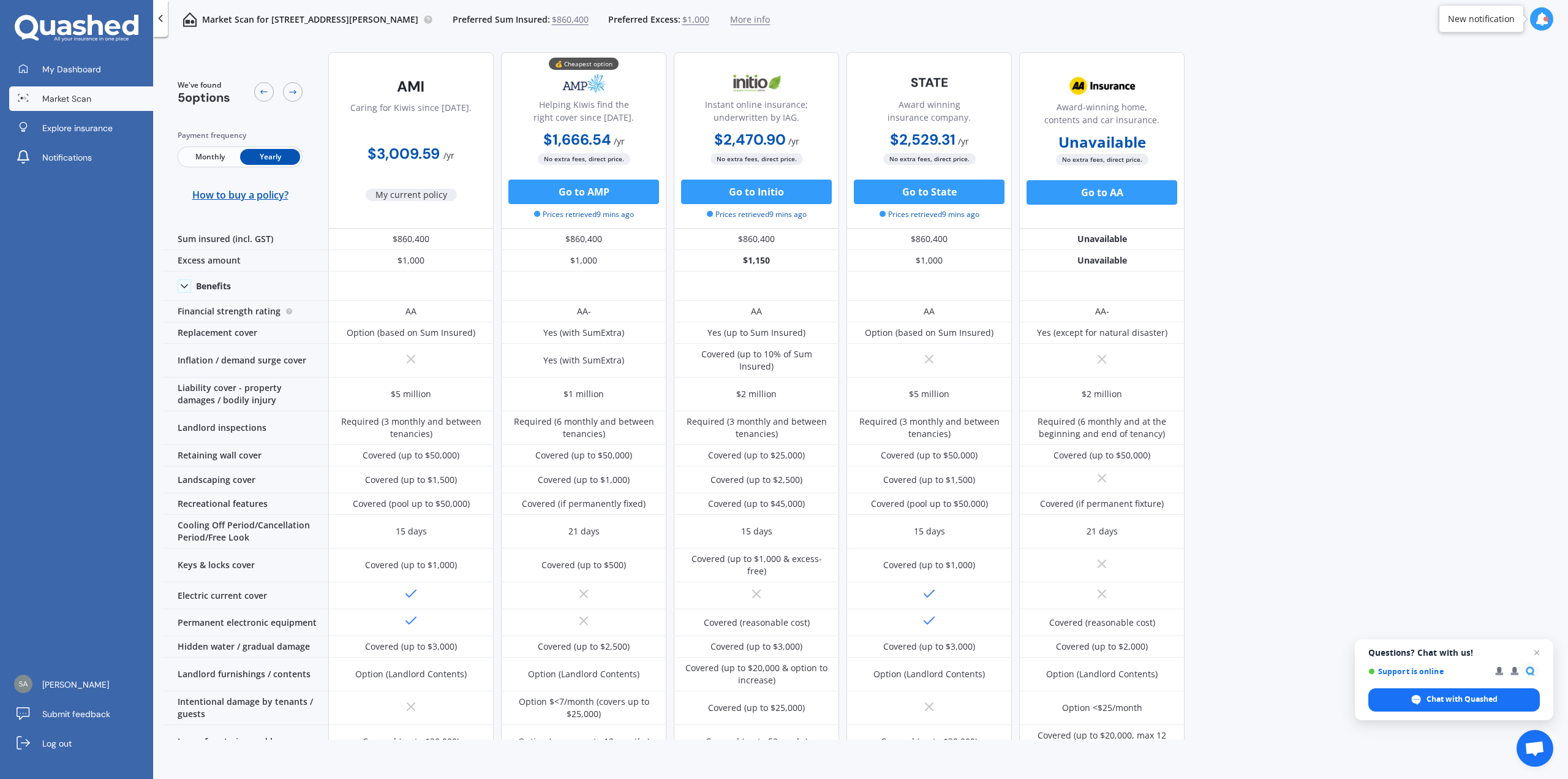
click at [1258, 226] on div "We've found 5 options Payment frequency Monthly Yearly How to buy a policy? Car…" at bounding box center [865, 390] width 1405 height 697
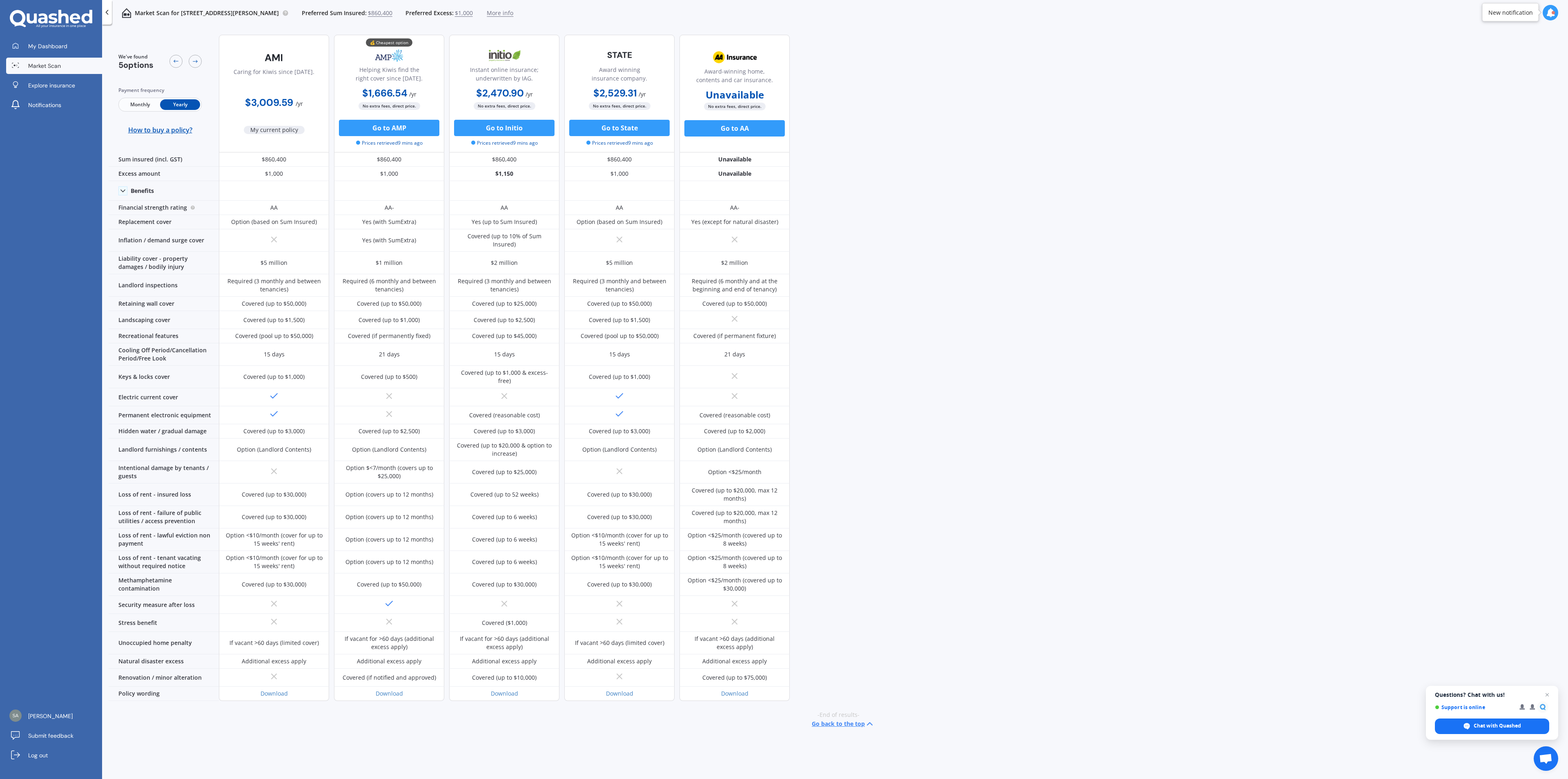
click at [1045, 317] on div "We've found 5 options Payment frequency Monthly Yearly How to buy a policy? Car…" at bounding box center [838, 390] width 1460 height 724
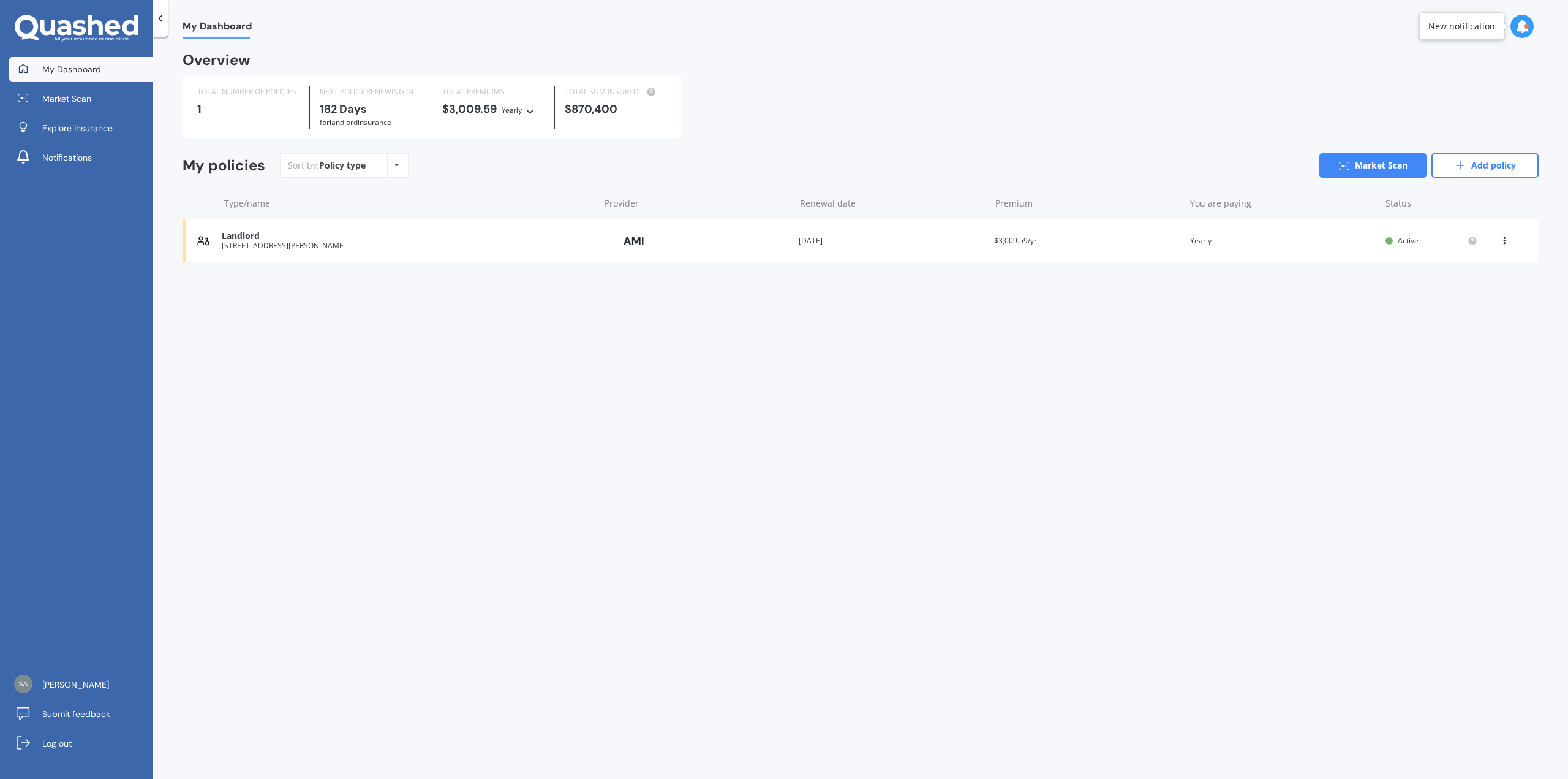
click at [1501, 237] on icon at bounding box center [1504, 238] width 8 height 7
click at [1231, 340] on div "My Dashboard Overview TOTAL NUMBER OF POLICIES 1 NEXT POLICY RENEWING [DATE] fo…" at bounding box center [861, 410] width 1415 height 742
click at [1500, 236] on div "Landlord [STREET_ADDRESS][PERSON_NAME] Provider Renewal date [DATE] Premium $3,…" at bounding box center [860, 240] width 1356 height 43
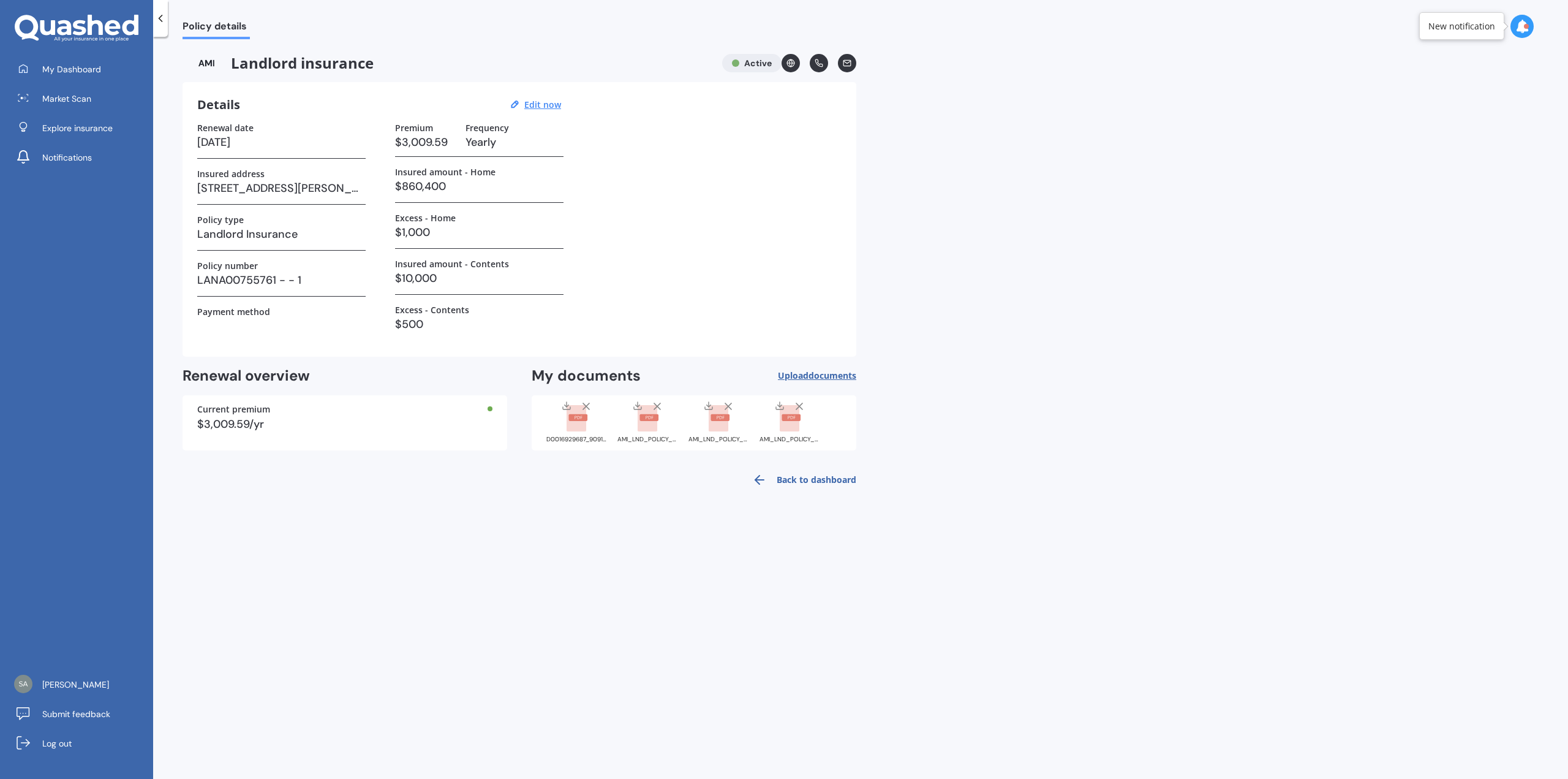
click at [844, 483] on link "Back to dashboard" at bounding box center [801, 479] width 111 height 29
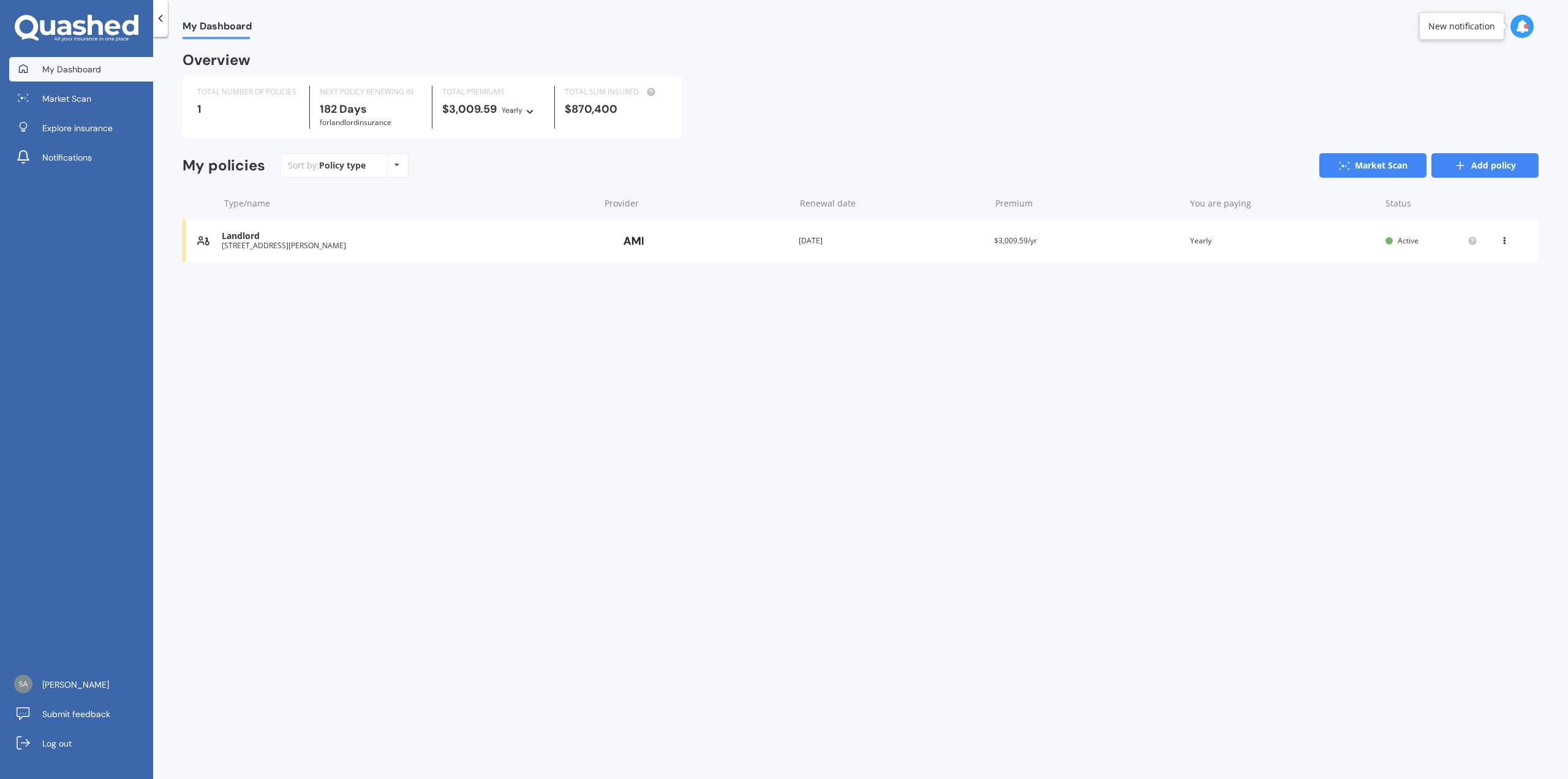
click at [1514, 163] on link "Add policy" at bounding box center [1485, 165] width 107 height 25
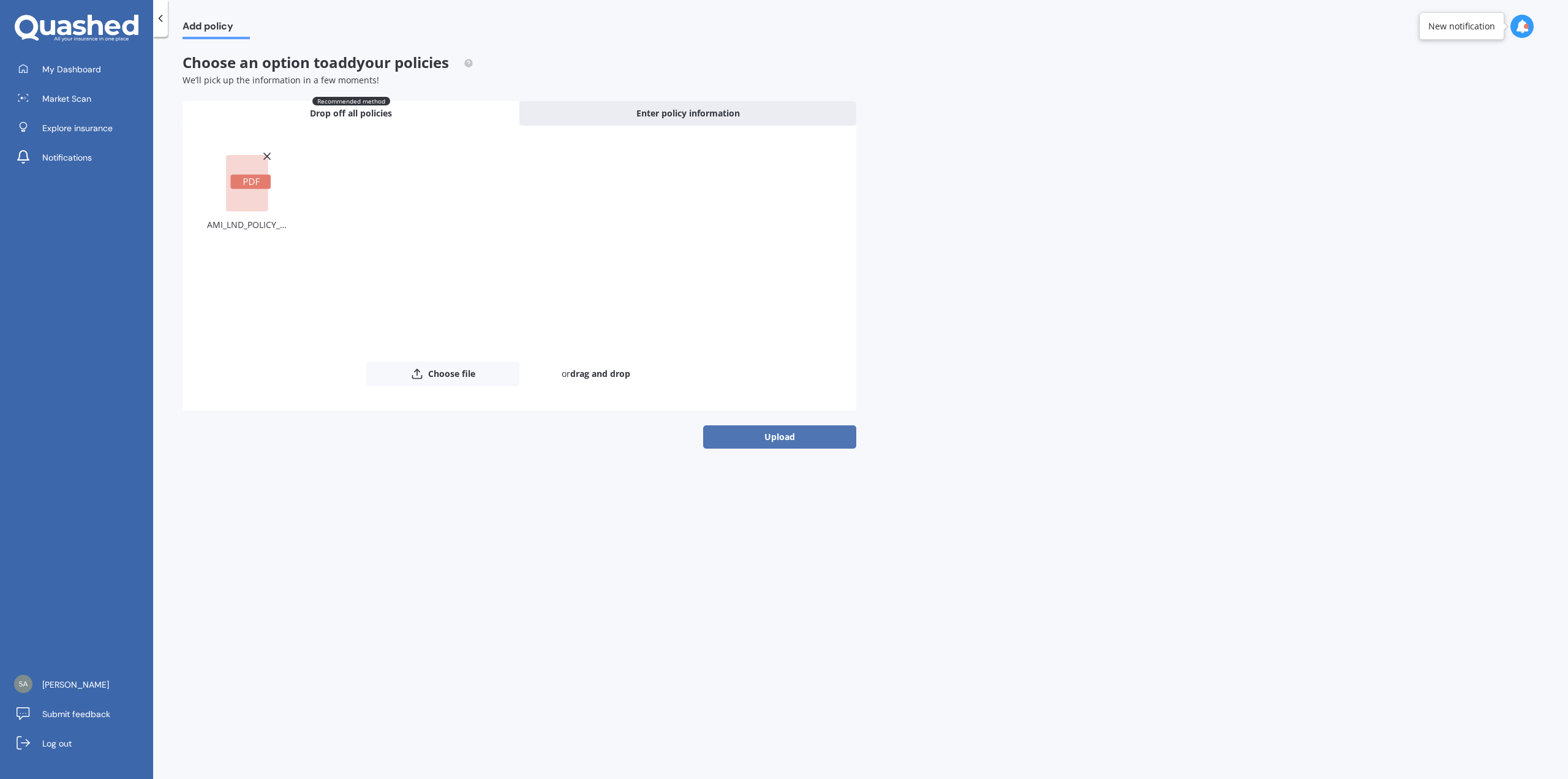
click at [796, 433] on button "Upload" at bounding box center [780, 437] width 153 height 23
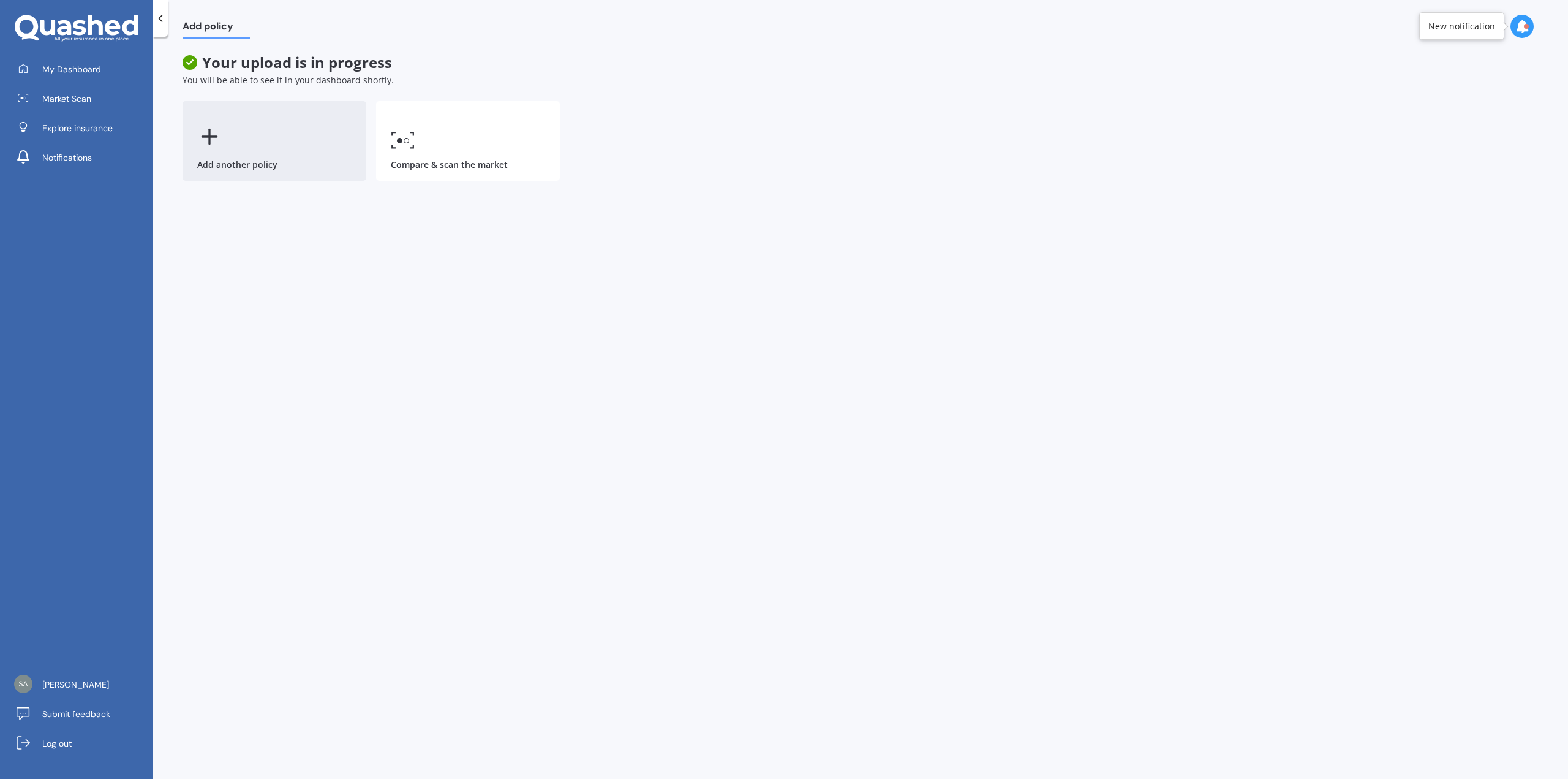
click at [253, 154] on div "Add another policy" at bounding box center [274, 141] width 184 height 79
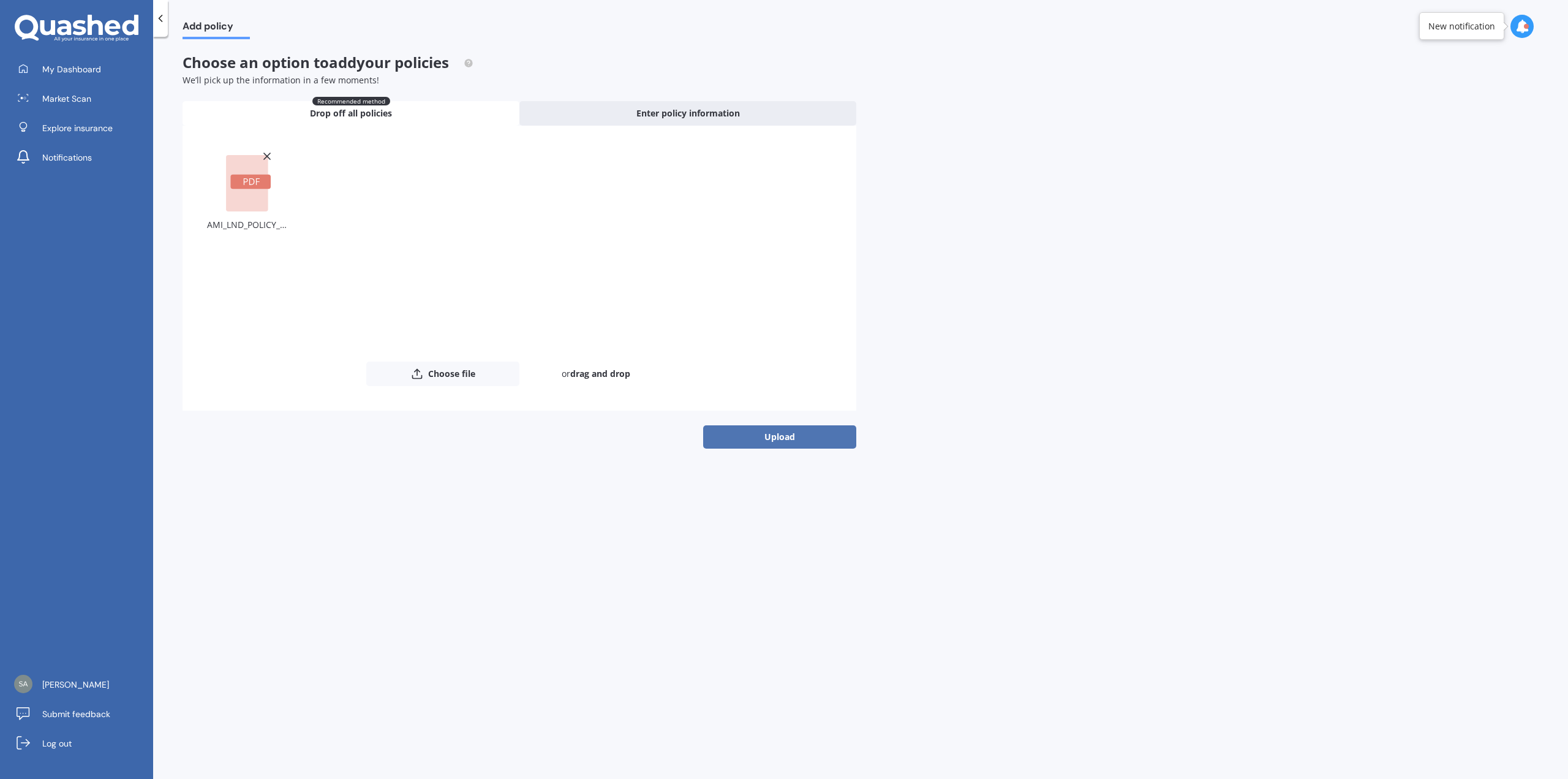
click at [790, 433] on button "Upload" at bounding box center [780, 437] width 153 height 23
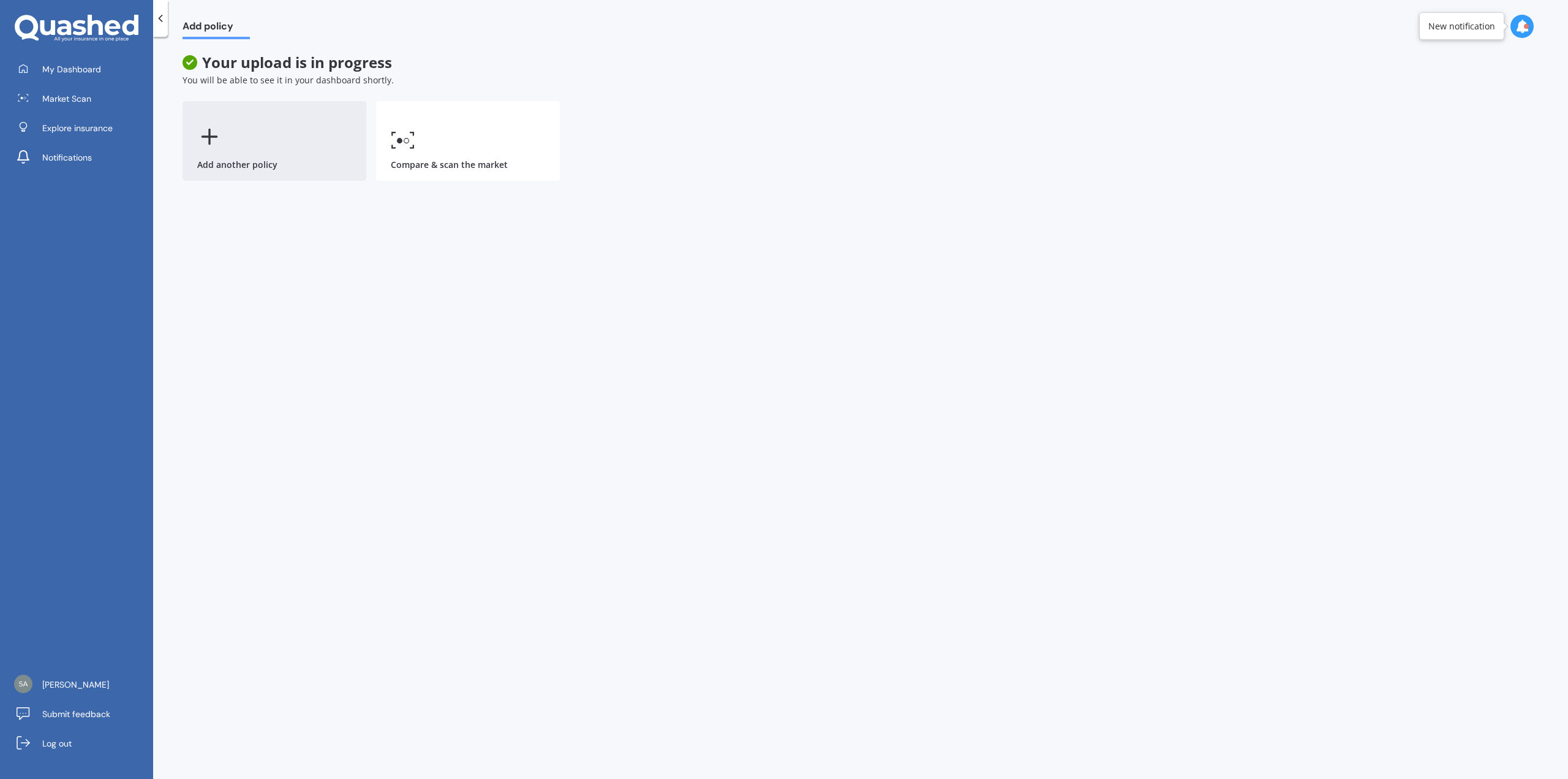
click at [268, 155] on div "Add another policy" at bounding box center [274, 141] width 184 height 79
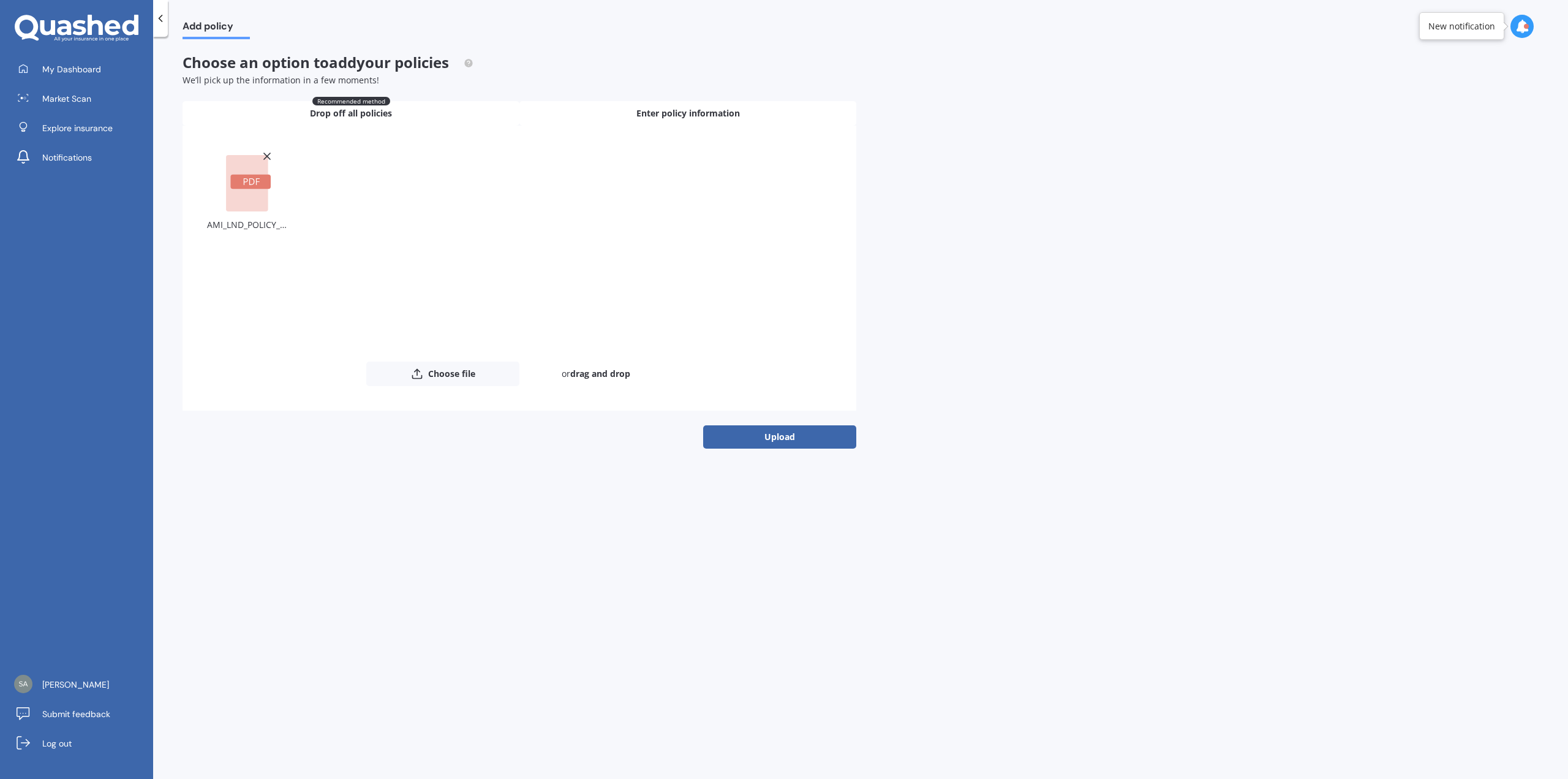
click at [671, 115] on span "Enter policy information" at bounding box center [688, 112] width 103 height 12
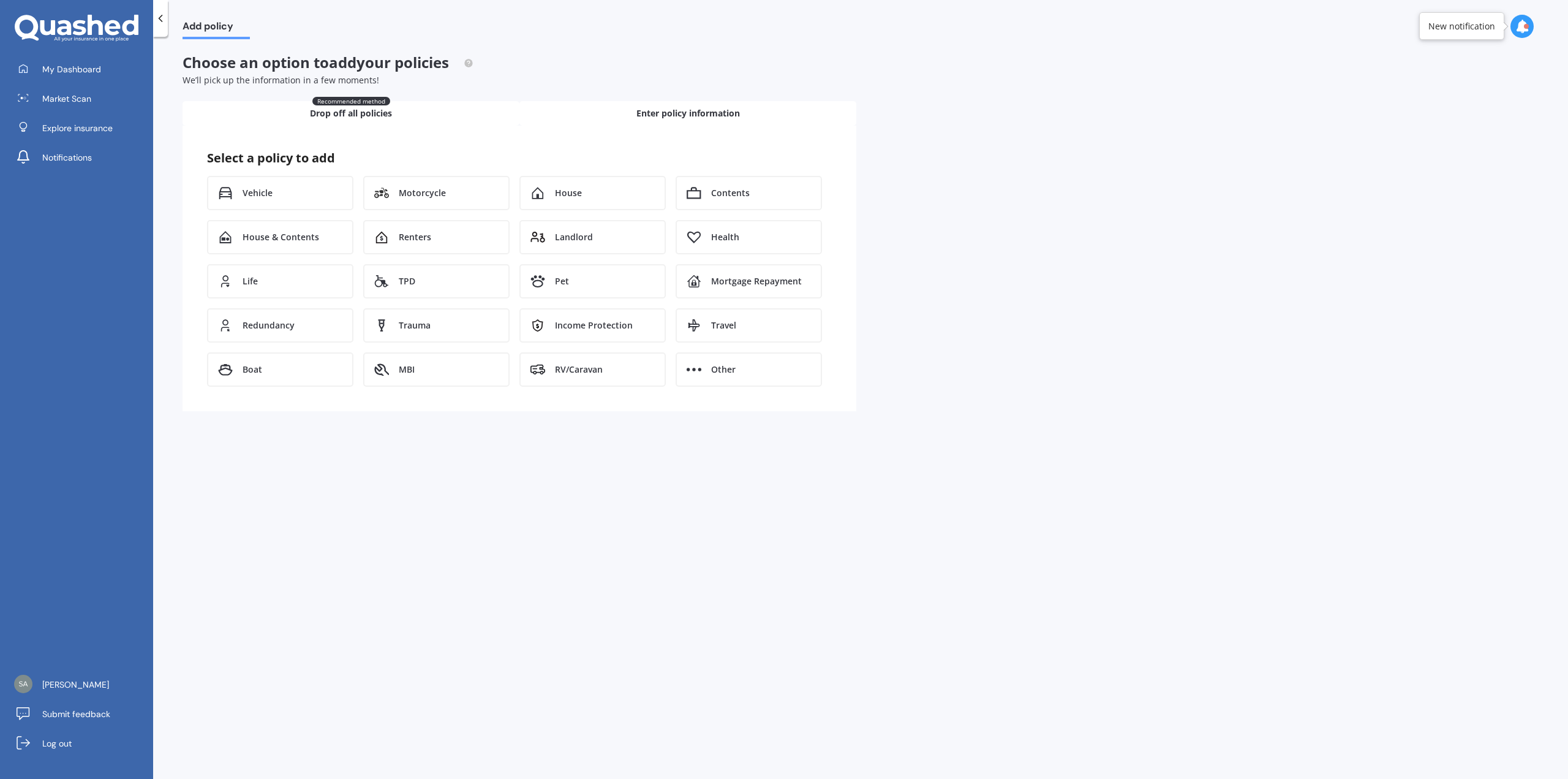
click at [384, 116] on span "Drop off all policies" at bounding box center [351, 112] width 82 height 12
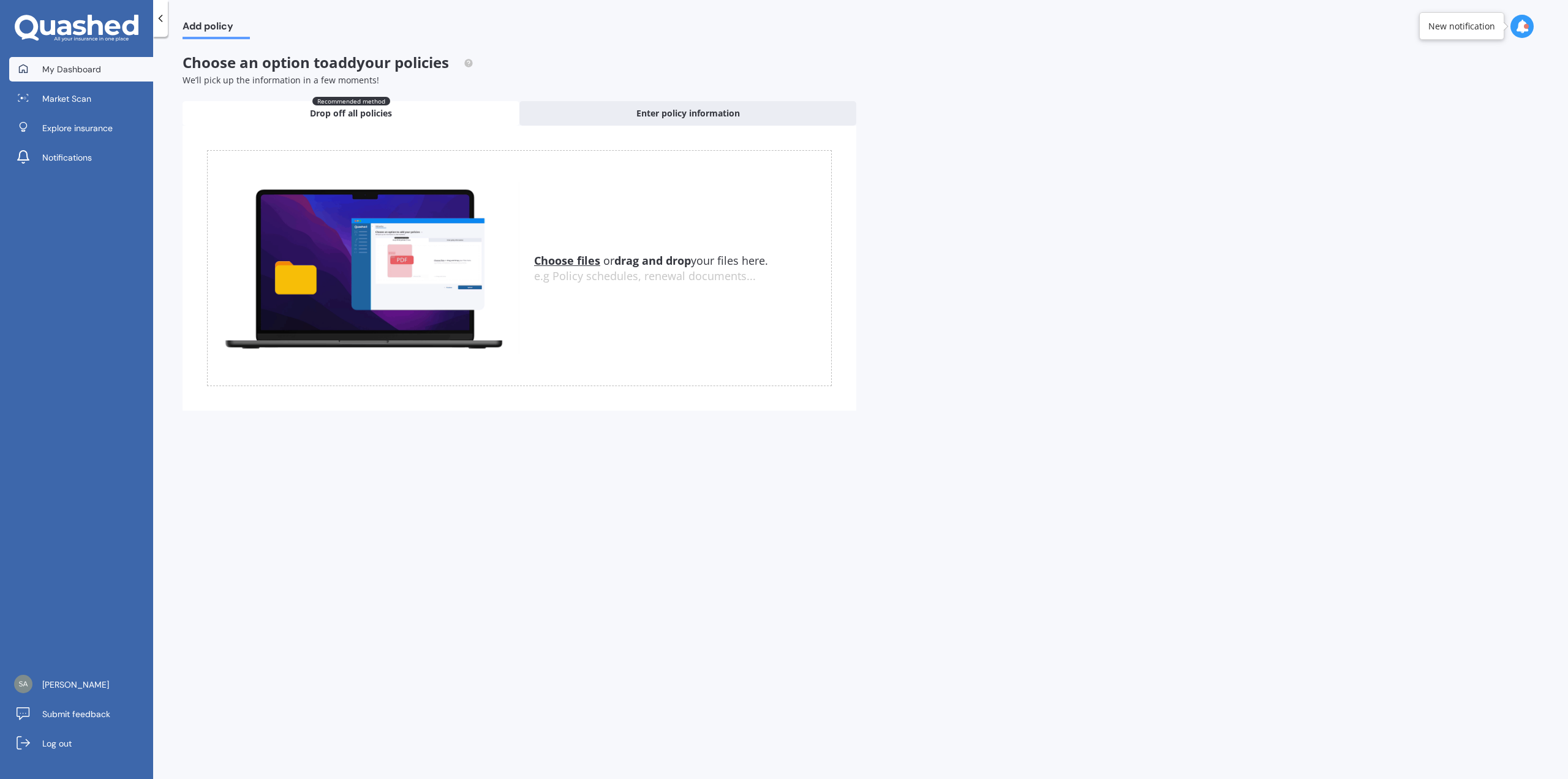
click at [74, 78] on link "My Dashboard" at bounding box center [81, 68] width 144 height 25
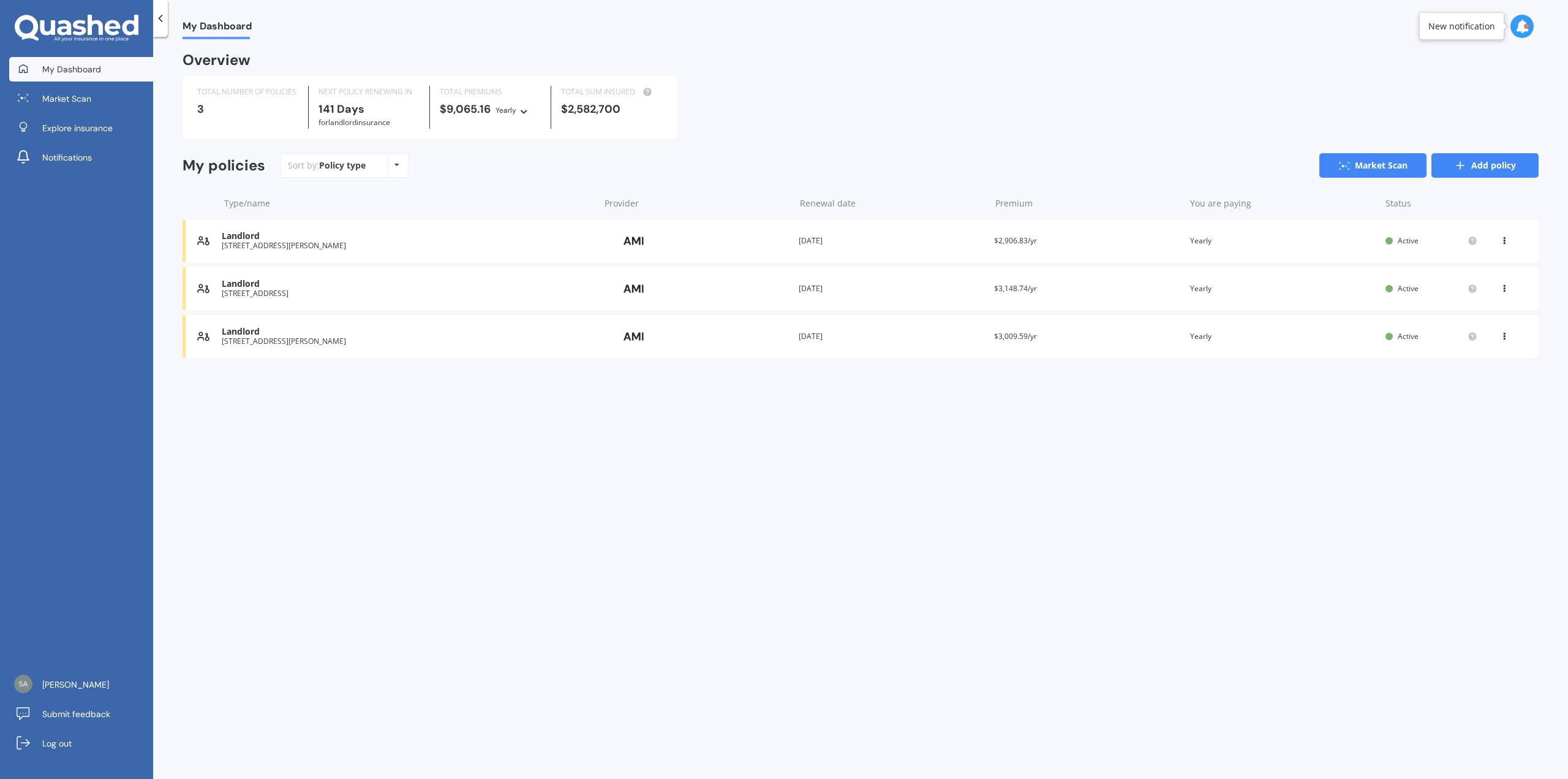
click at [1475, 171] on link "Add policy" at bounding box center [1485, 165] width 107 height 25
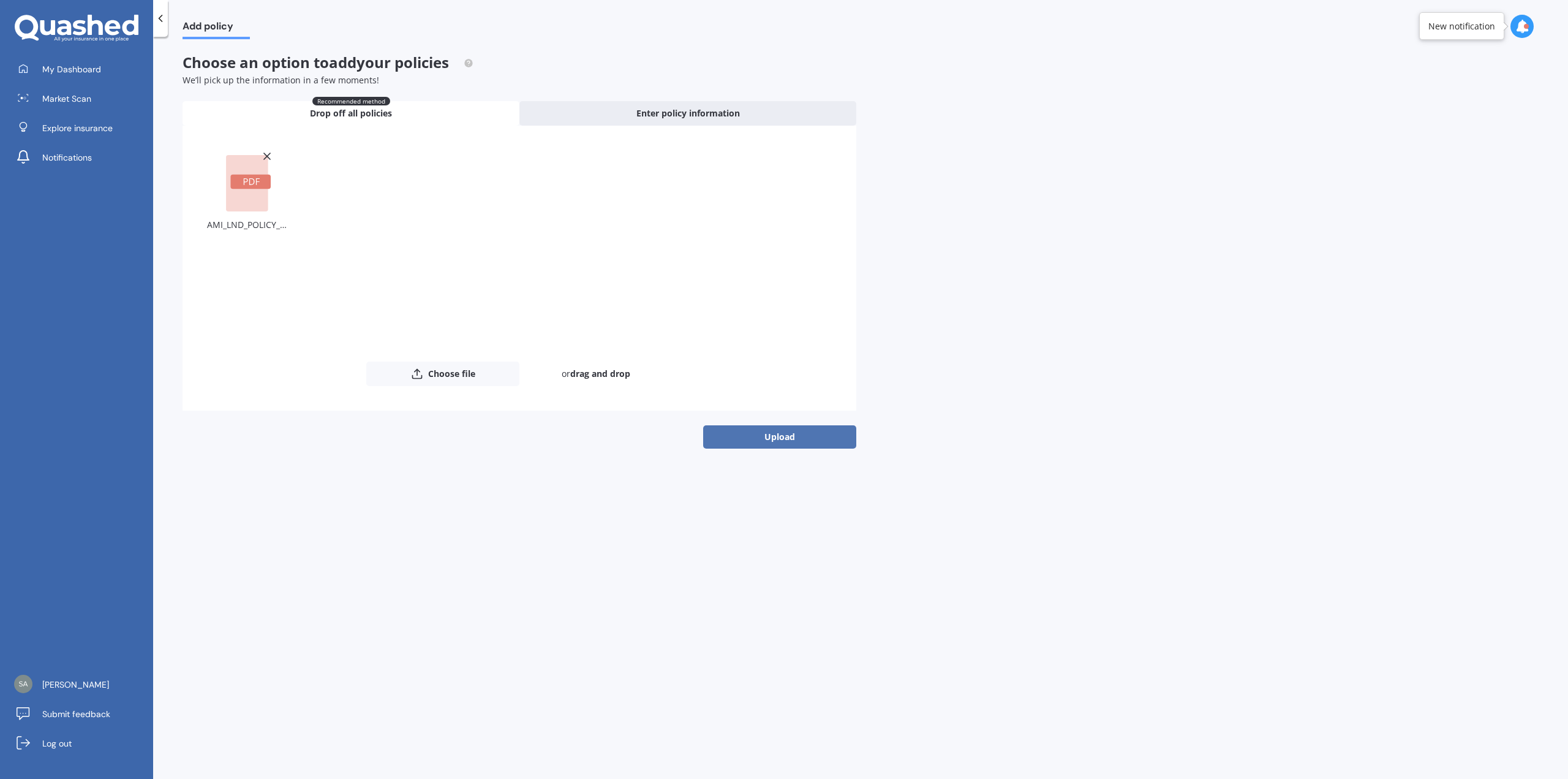
click at [764, 430] on button "Upload" at bounding box center [780, 437] width 153 height 23
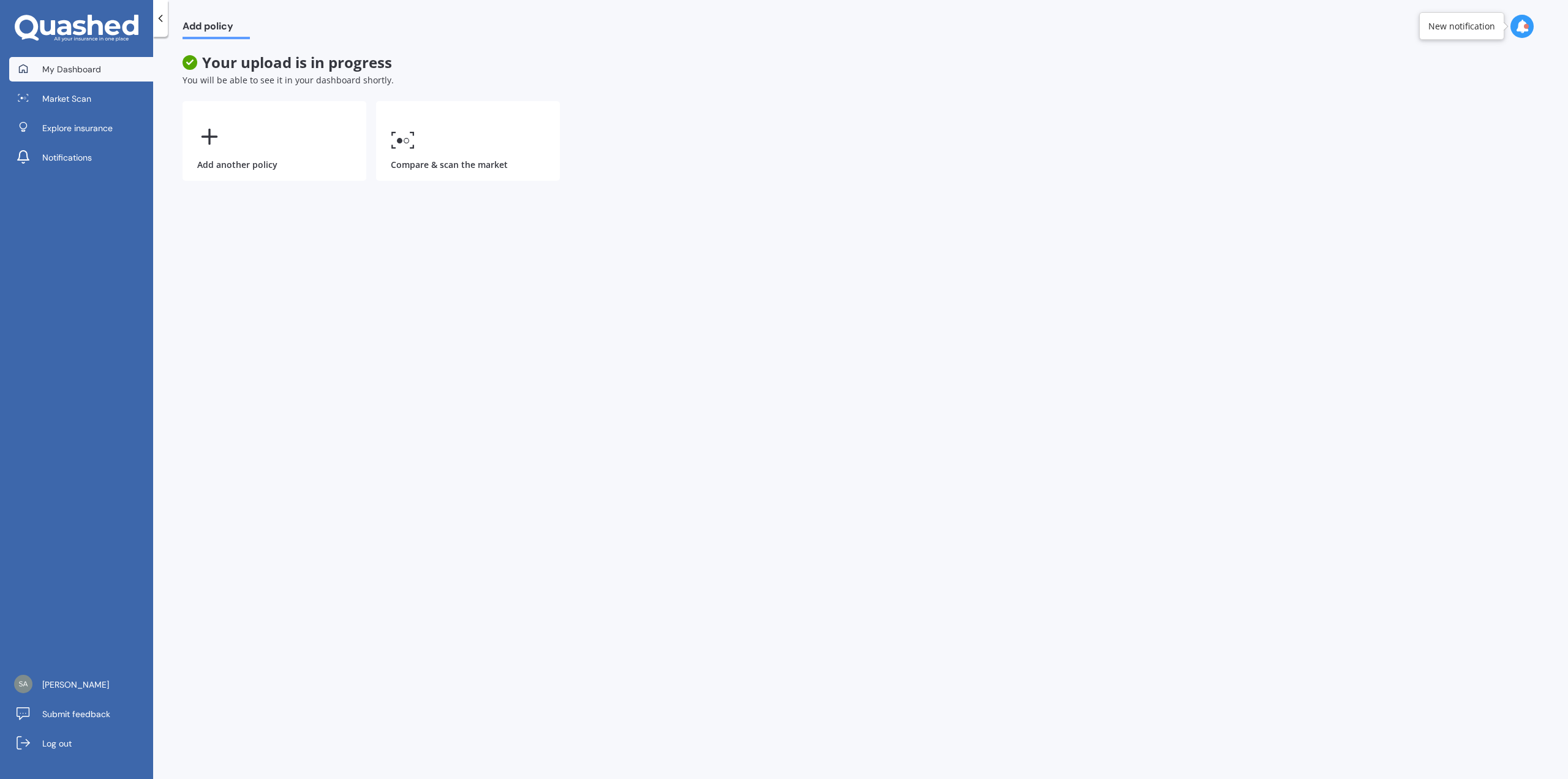
click at [85, 66] on span "My Dashboard" at bounding box center [71, 68] width 58 height 12
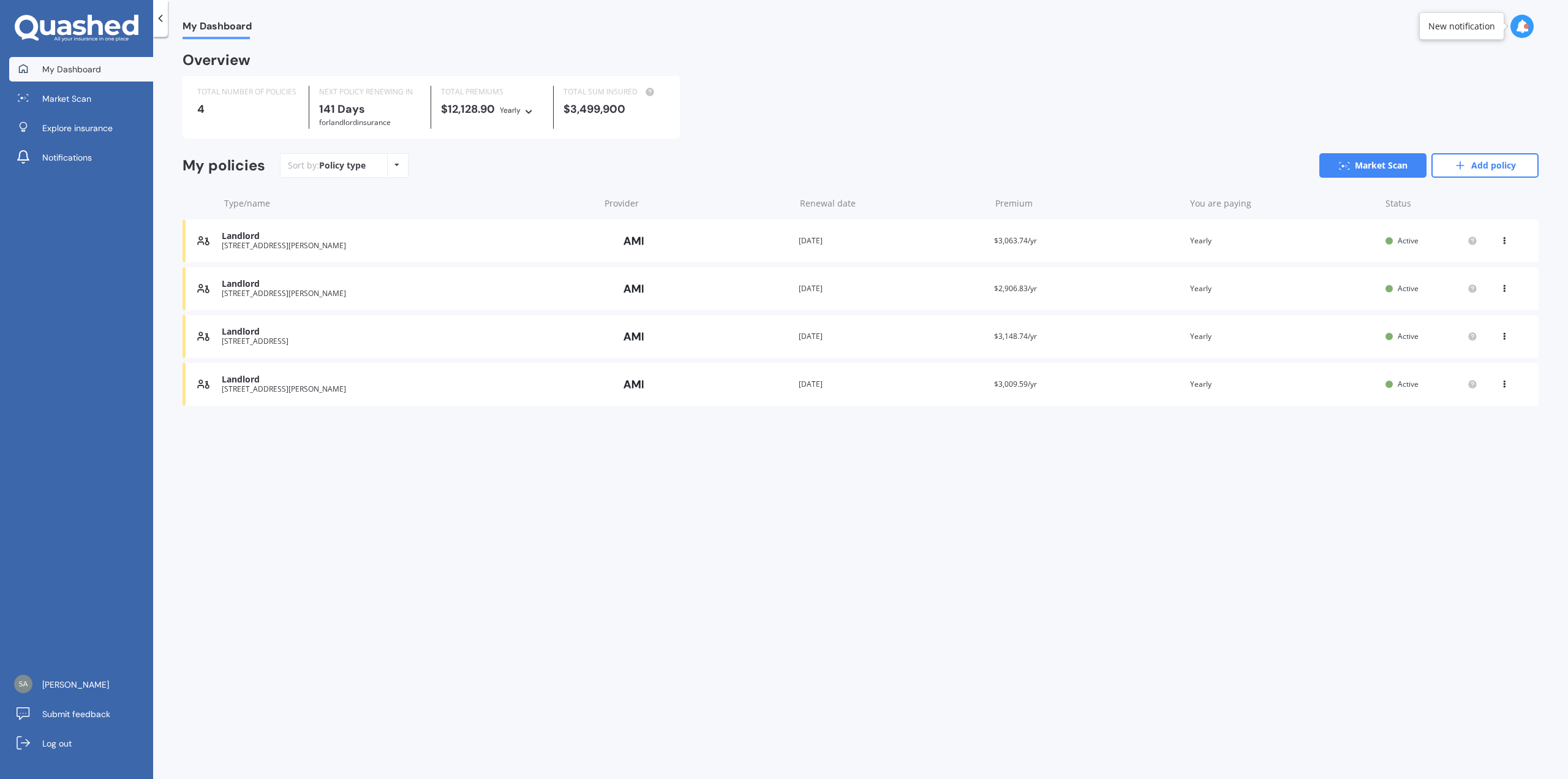
click at [1077, 334] on div "Premium $3,148.74/yr" at bounding box center [1087, 336] width 185 height 12
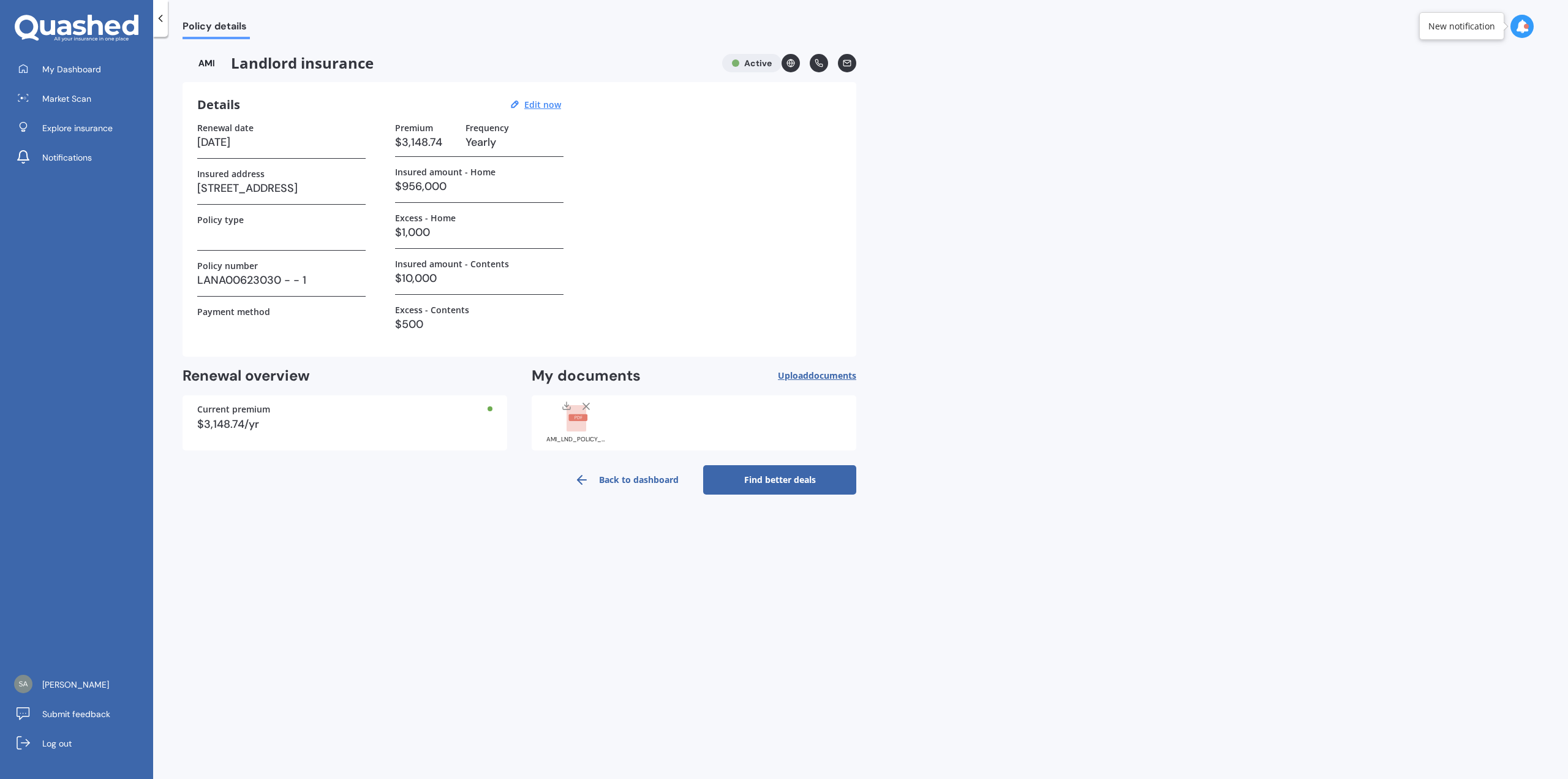
click at [801, 484] on link "Find better deals" at bounding box center [780, 479] width 153 height 29
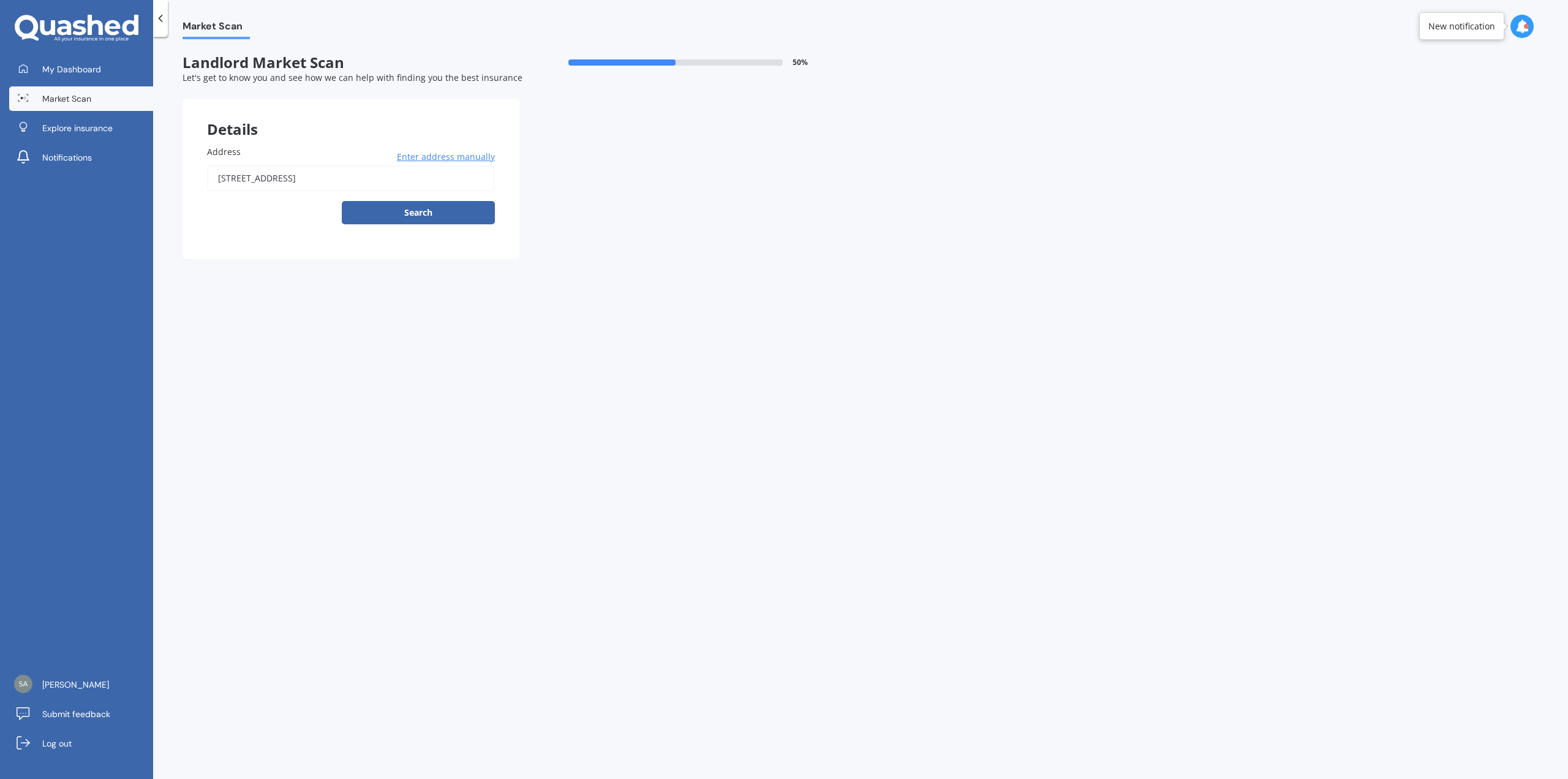
click at [418, 184] on input "[STREET_ADDRESS]" at bounding box center [351, 178] width 288 height 26
type input "[STREET_ADDRESS]"
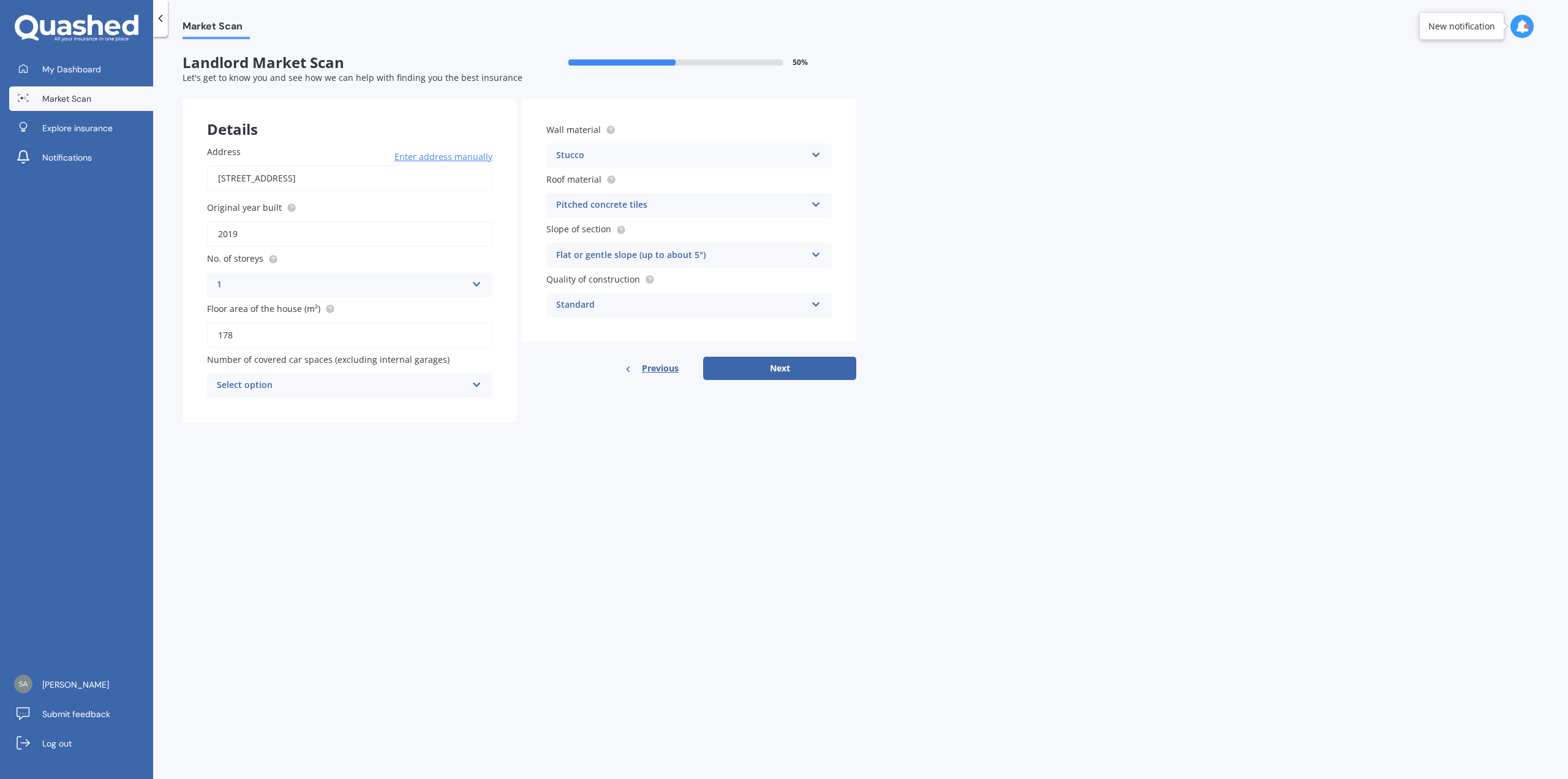
click at [358, 384] on div "Select option" at bounding box center [342, 385] width 250 height 15
click at [354, 404] on div "0" at bounding box center [349, 409] width 284 height 22
click at [699, 208] on div "Pitched concrete tiles" at bounding box center [681, 205] width 250 height 15
click at [996, 193] on div "Market Scan Landlord Market Scan 50 % Let's get to know you and see how we can …" at bounding box center [861, 410] width 1415 height 742
click at [712, 205] on div "Pitched concrete tiles" at bounding box center [681, 205] width 250 height 15
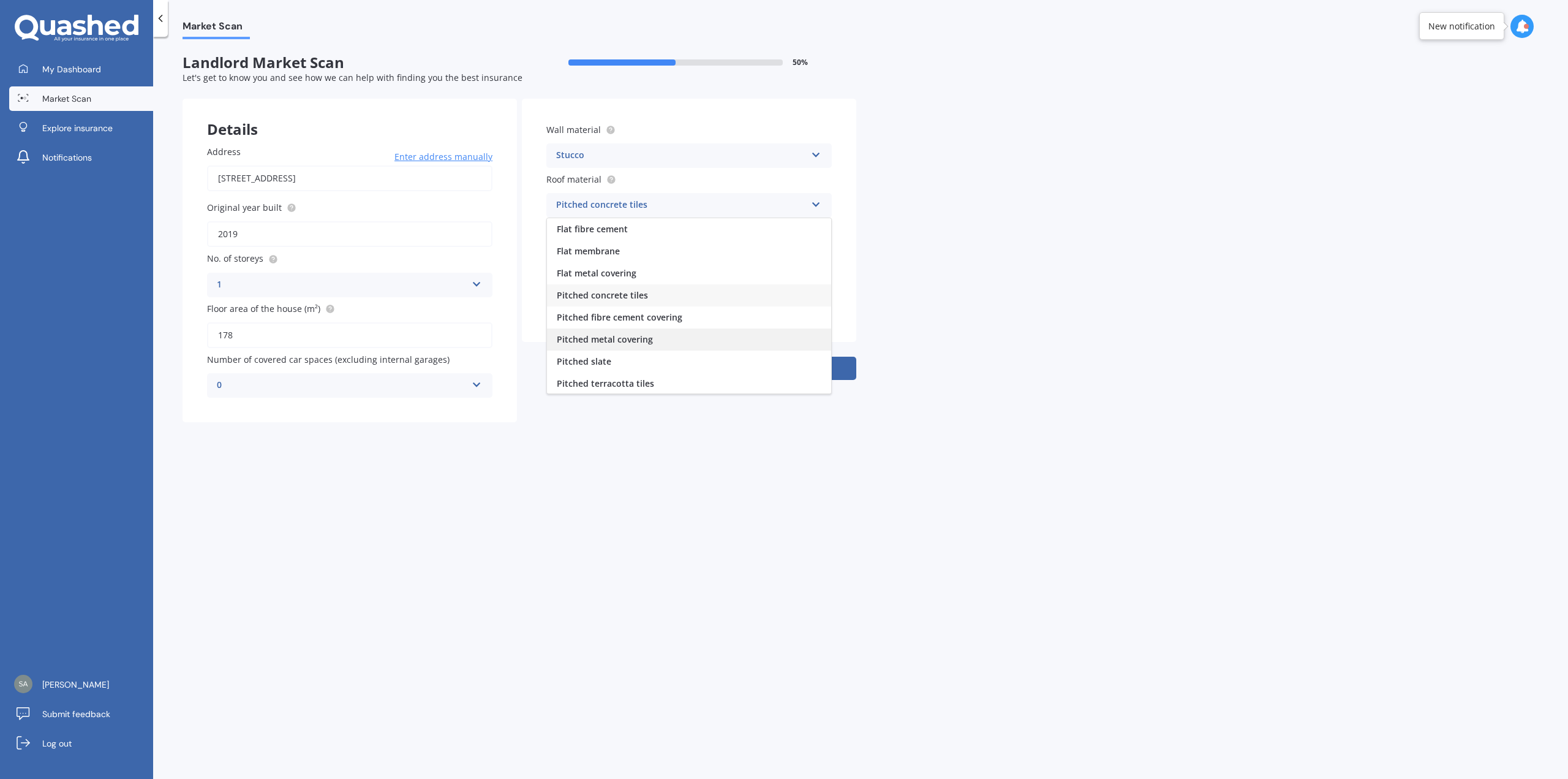
click at [716, 339] on div "Pitched metal covering" at bounding box center [689, 340] width 284 height 22
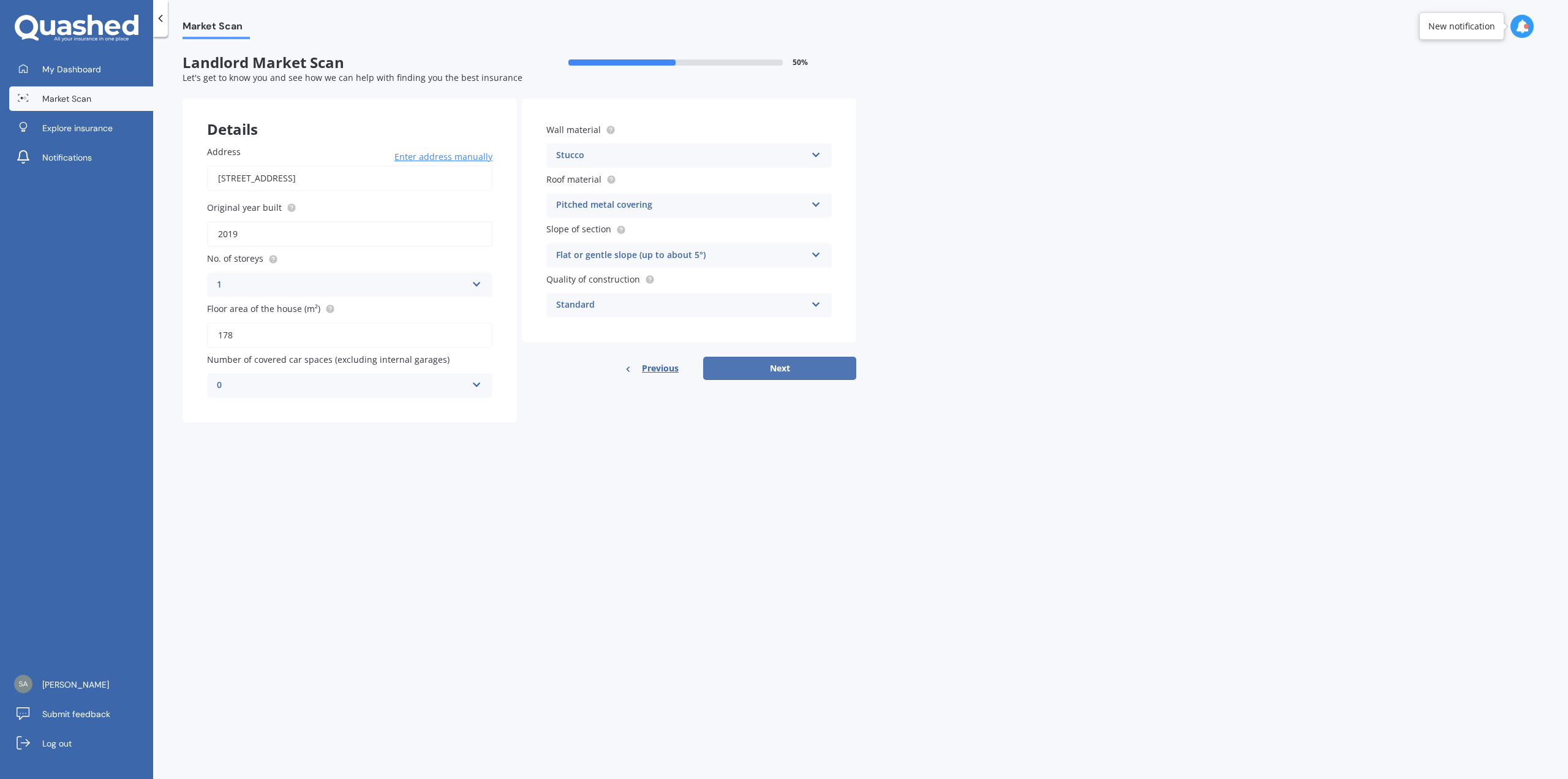
click at [816, 367] on button "Next" at bounding box center [780, 367] width 153 height 23
select select "26"
select select "02"
select select "1984"
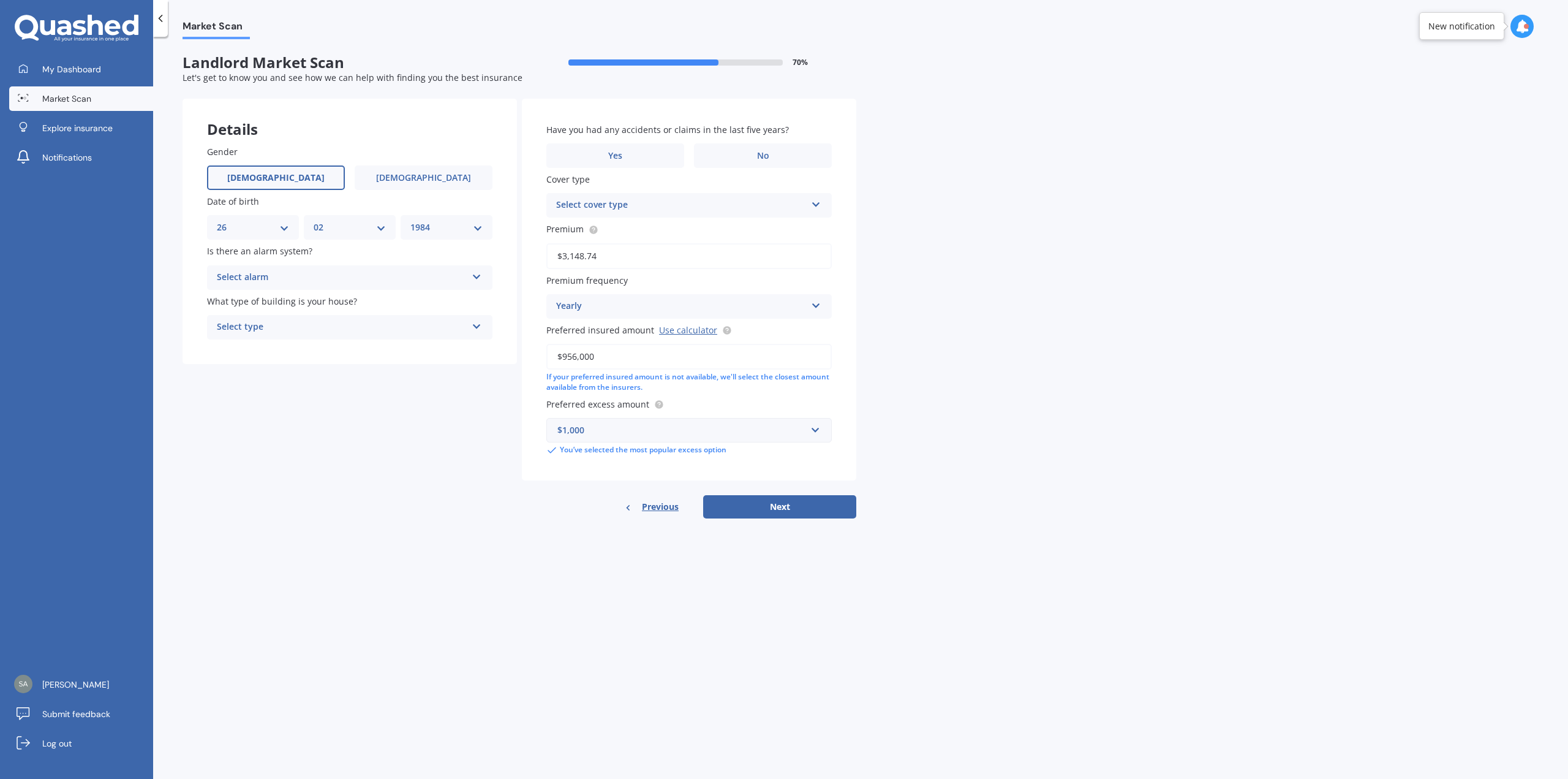
click at [398, 279] on div "Select alarm" at bounding box center [342, 278] width 250 height 15
click at [331, 342] on div "No" at bounding box center [349, 345] width 284 height 22
click at [341, 325] on div "Select type" at bounding box center [342, 327] width 250 height 15
click at [319, 354] on div "Freestanding" at bounding box center [349, 351] width 284 height 22
click at [754, 157] on label "No" at bounding box center [763, 155] width 138 height 25
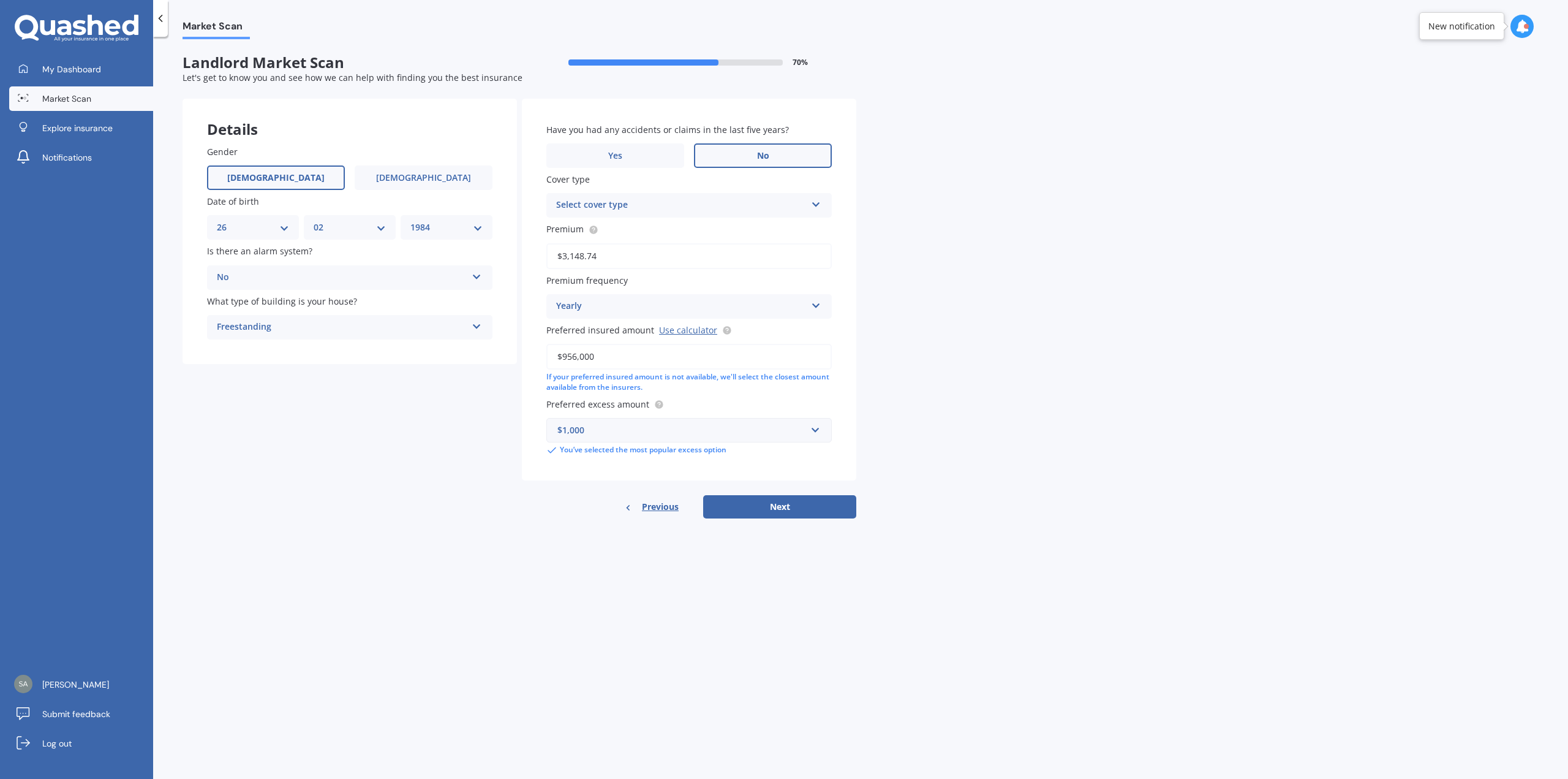
click at [0, 0] on input "No" at bounding box center [0, 0] width 0 height 0
click at [720, 205] on div "Select cover type" at bounding box center [681, 205] width 250 height 15
click at [691, 230] on div "Landlord Insurance" at bounding box center [689, 229] width 284 height 22
click at [809, 507] on button "Next" at bounding box center [780, 506] width 153 height 23
select select "26"
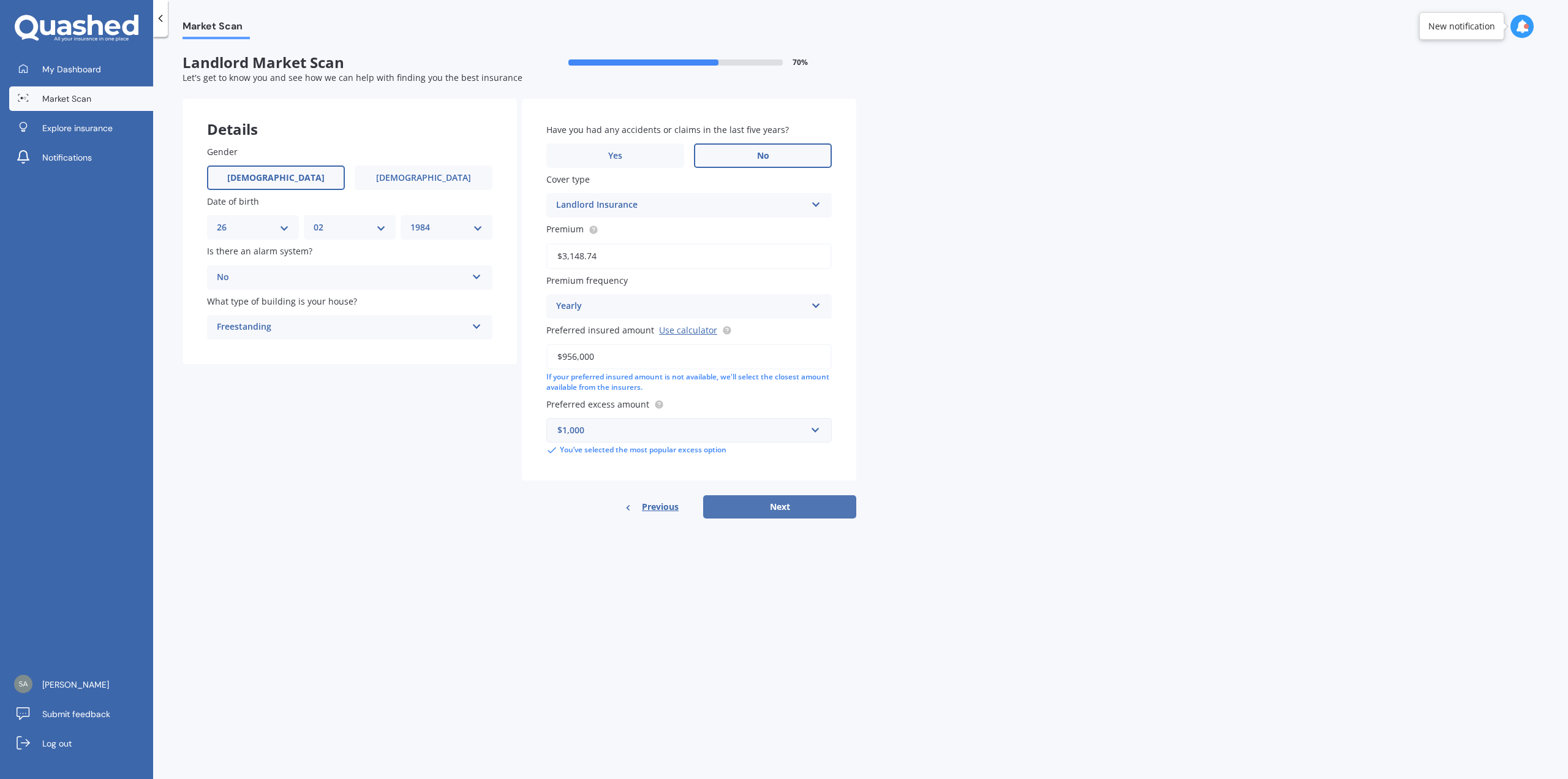
select select "02"
select select "1984"
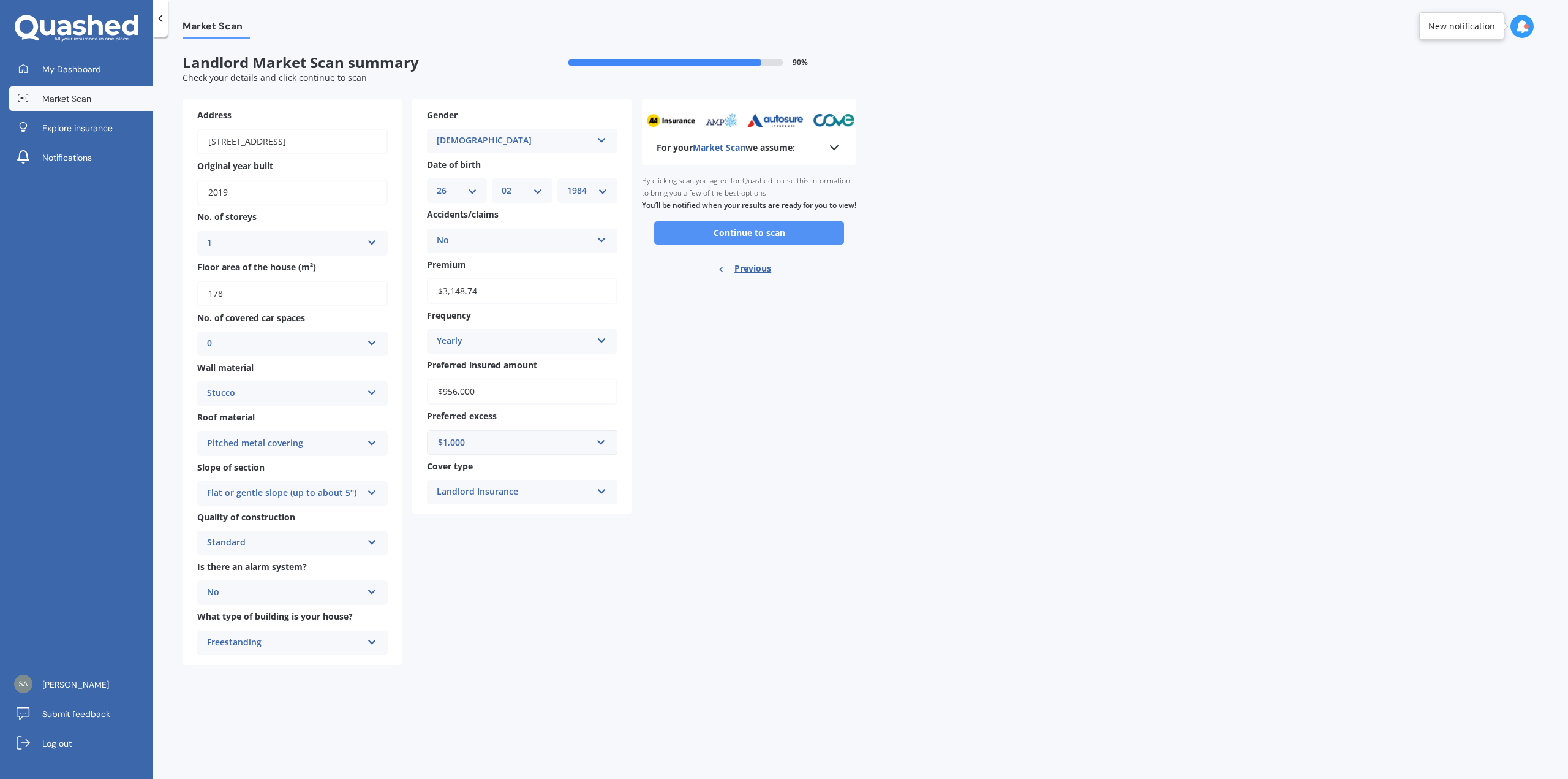
click at [765, 244] on button "Continue to scan" at bounding box center [749, 232] width 190 height 23
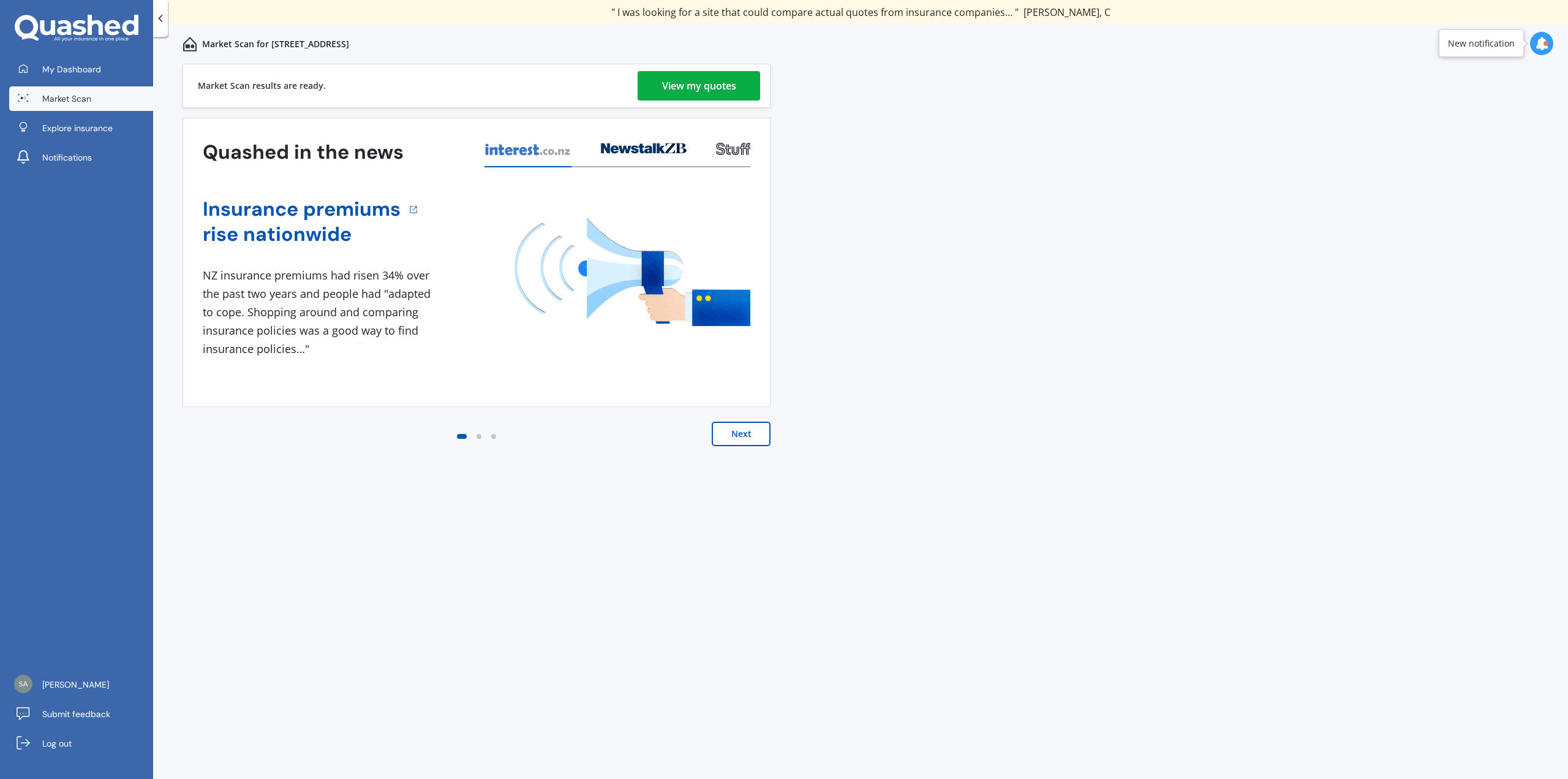
click at [710, 86] on div "View my quotes" at bounding box center [699, 86] width 74 height 29
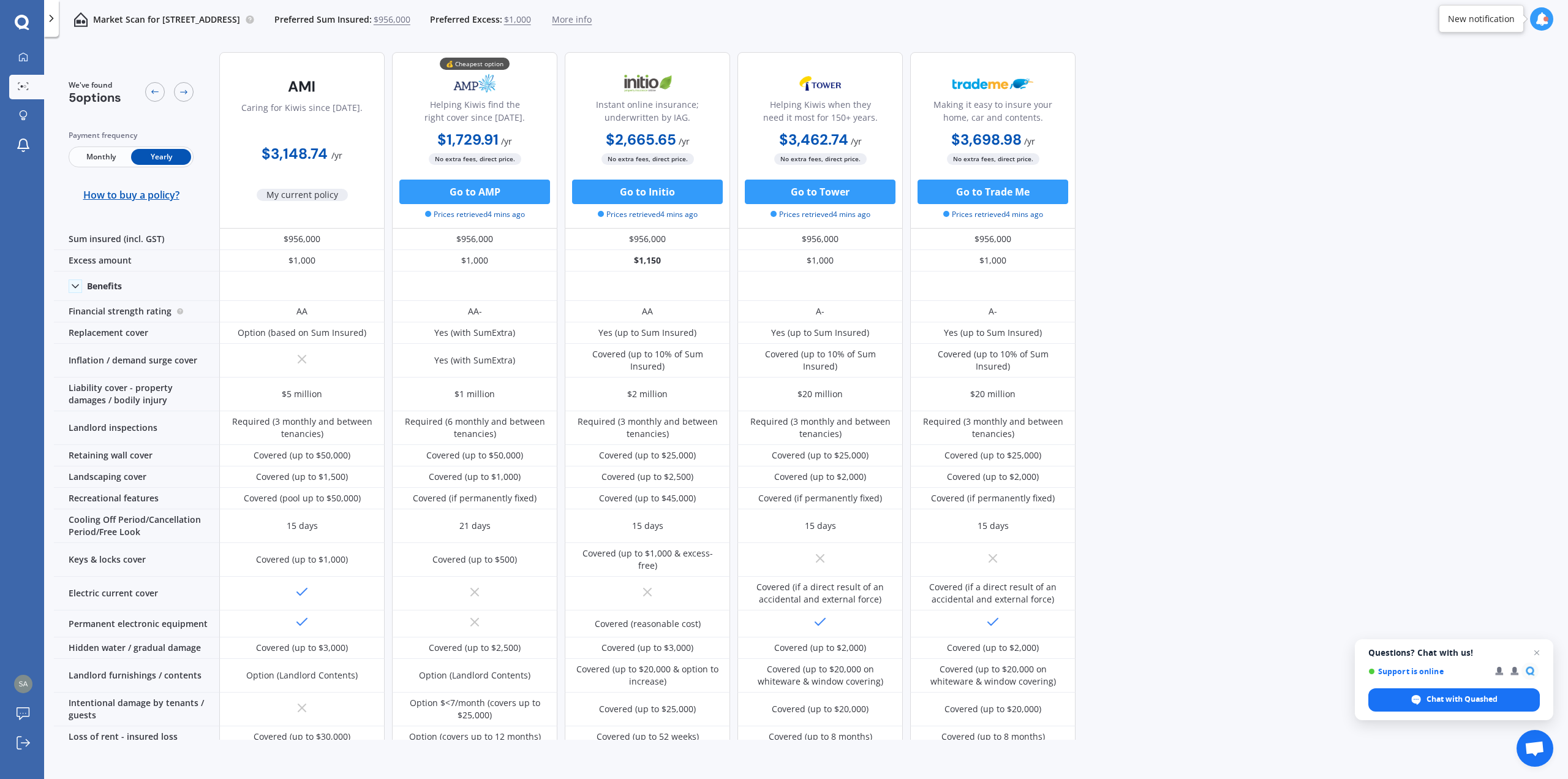
click at [1244, 285] on div "We've found 5 options Payment frequency Monthly Yearly How to buy a policy? Car…" at bounding box center [811, 390] width 1514 height 697
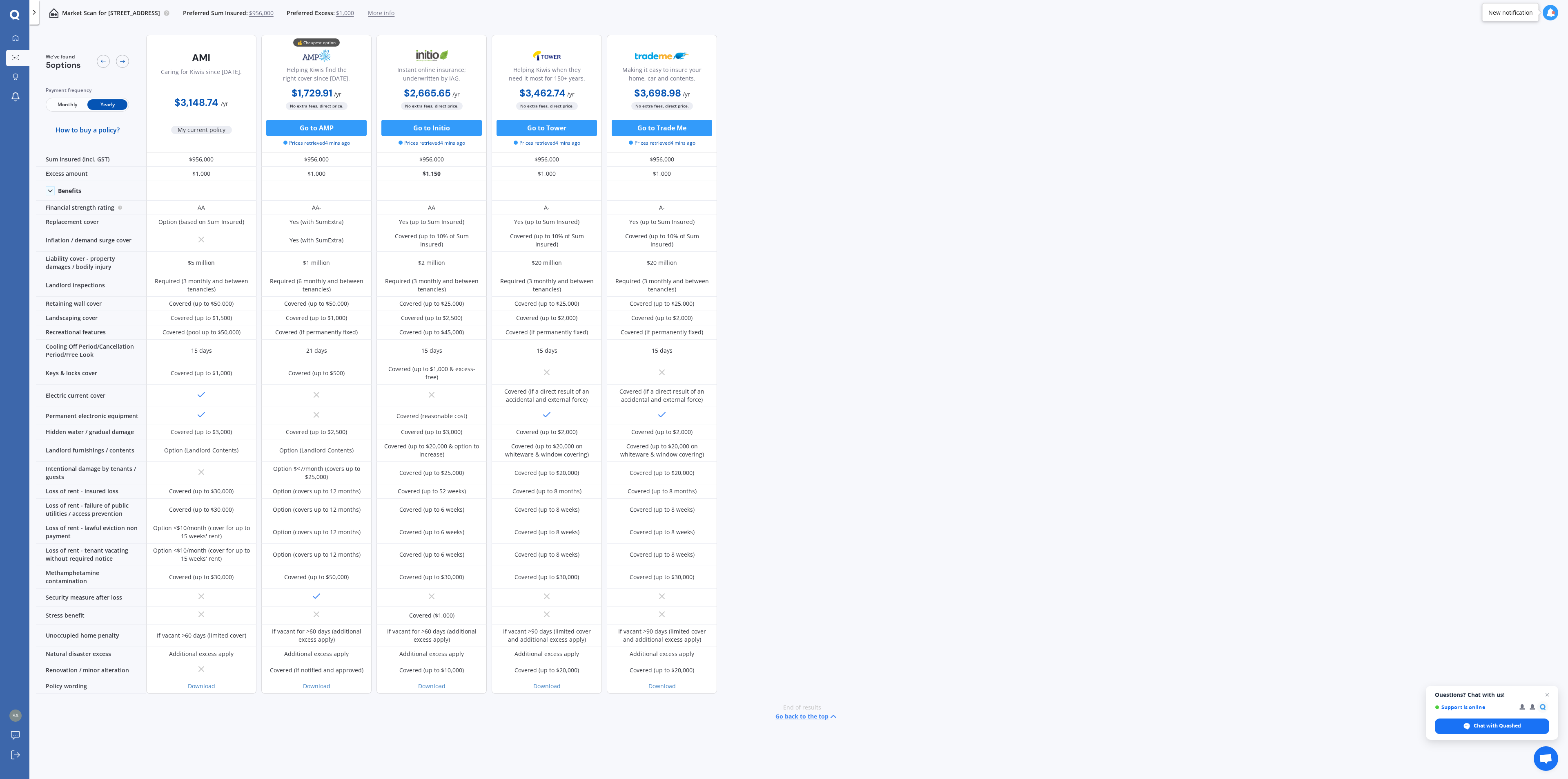
click at [848, 211] on div "We've found 5 options Payment frequency Monthly Yearly How to buy a policy? Car…" at bounding box center [802, 390] width 1532 height 724
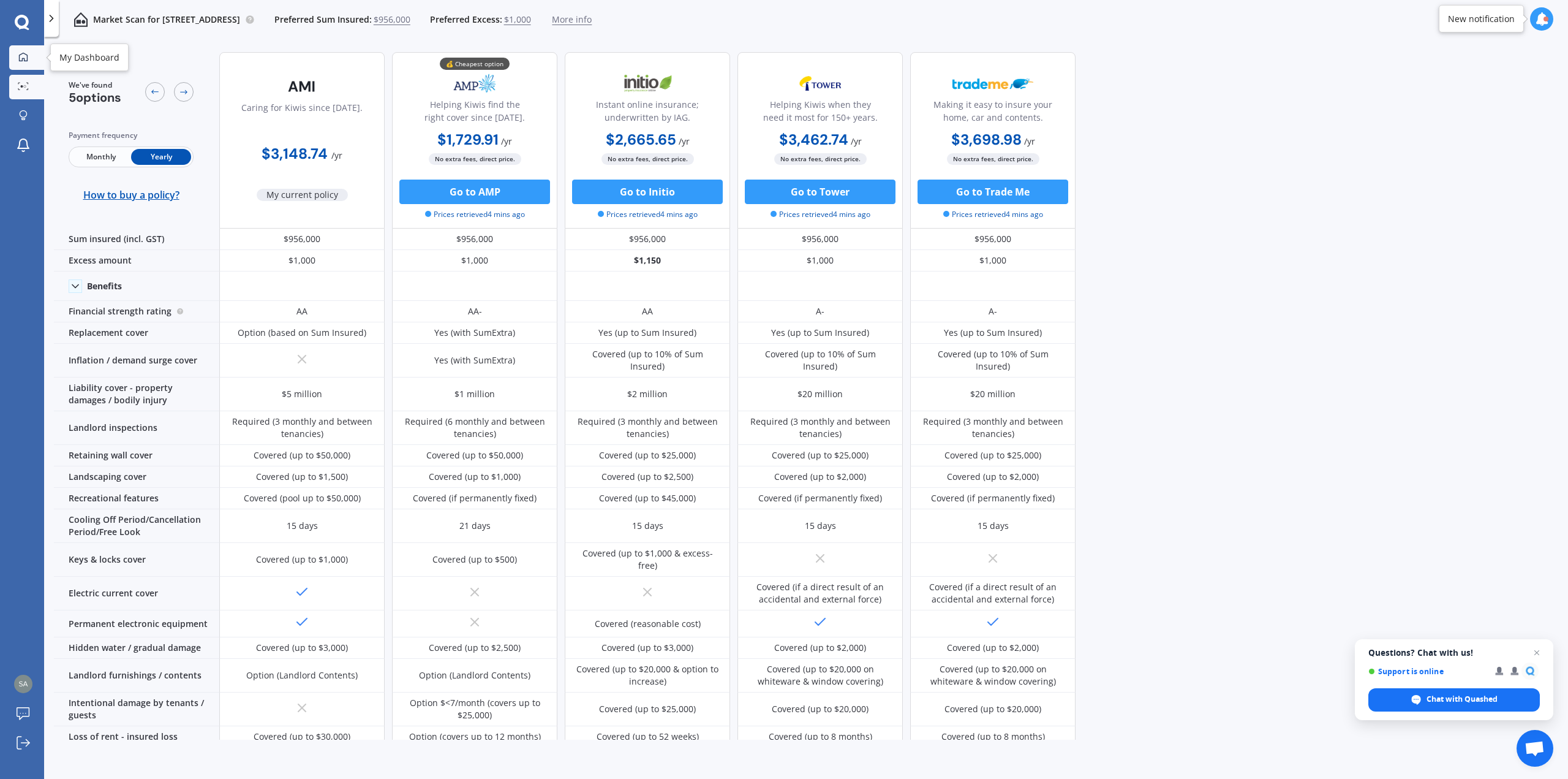
click at [21, 68] on link "My Dashboard" at bounding box center [26, 58] width 35 height 25
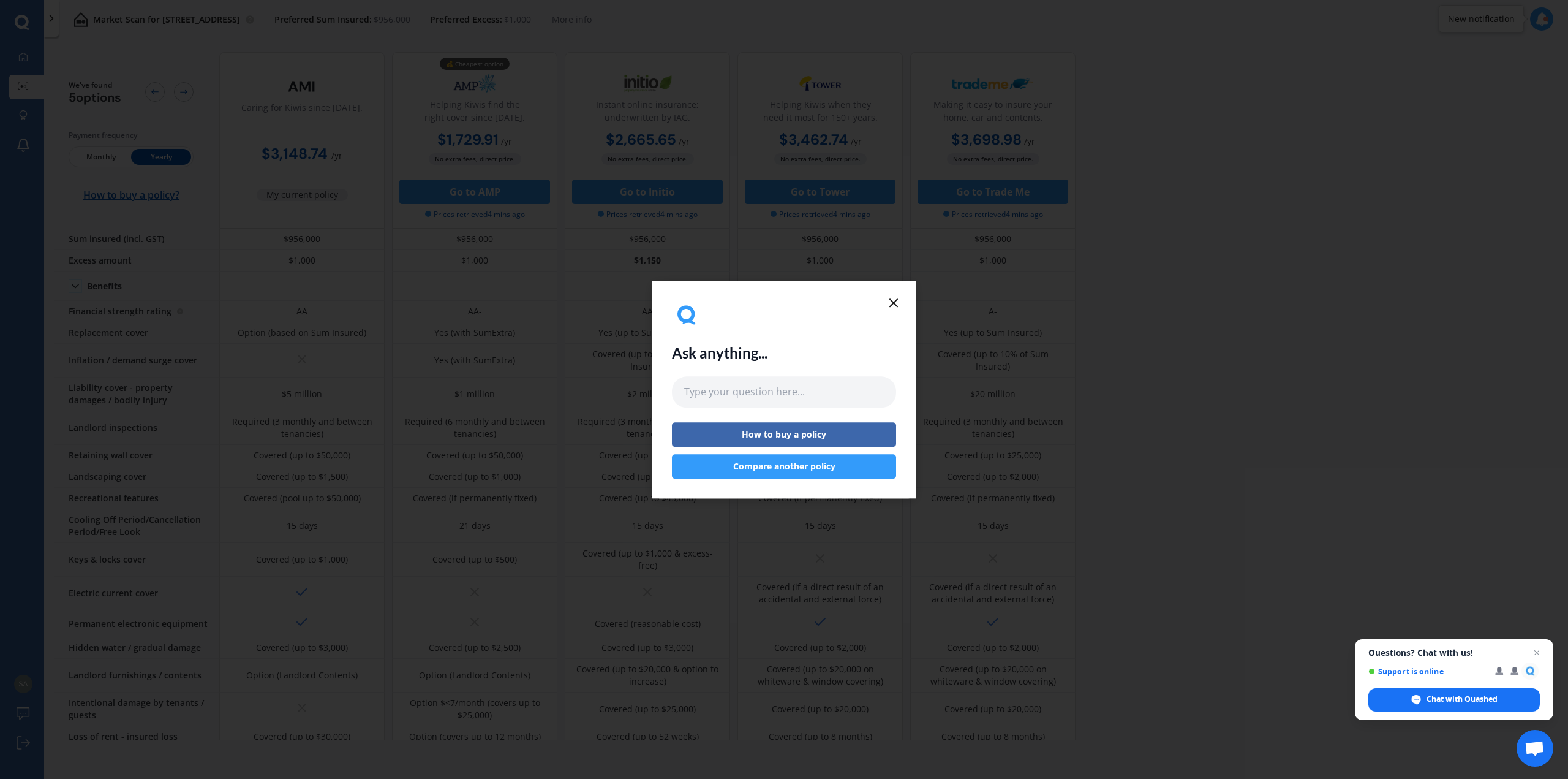
click at [896, 302] on icon at bounding box center [894, 302] width 15 height 15
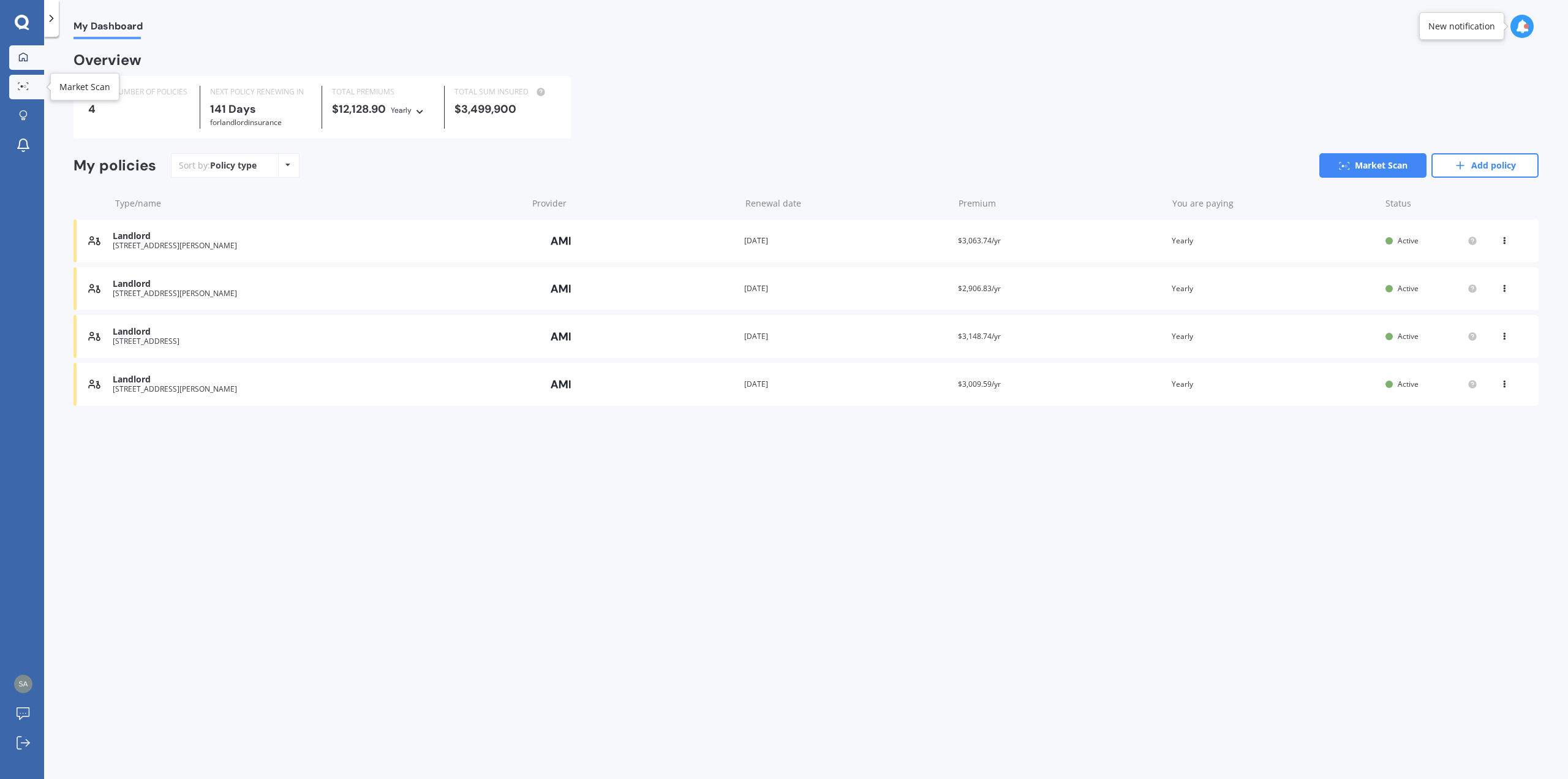
click at [26, 89] on icon at bounding box center [23, 86] width 11 height 8
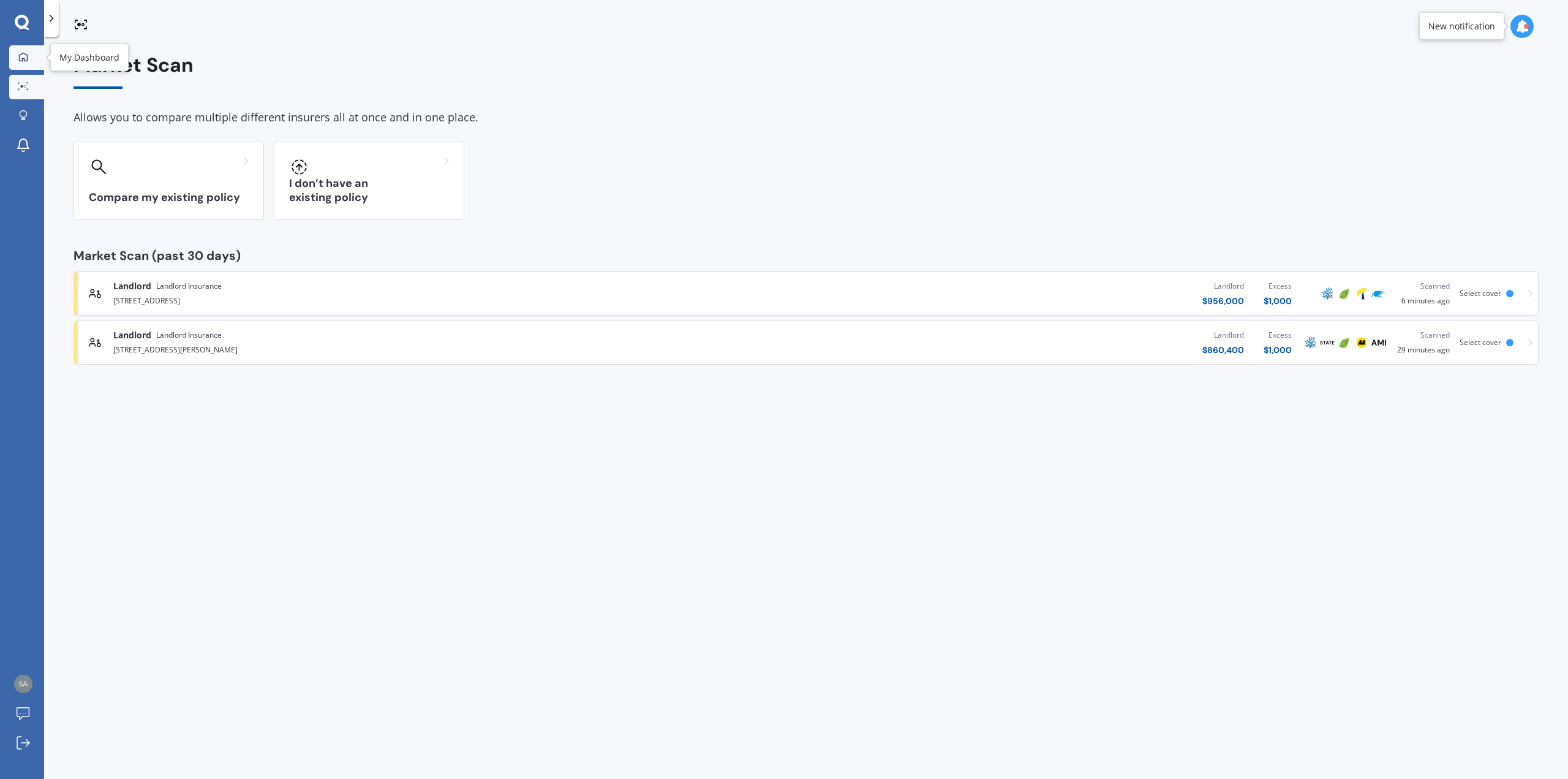
click at [24, 64] on link "My Dashboard" at bounding box center [26, 58] width 35 height 25
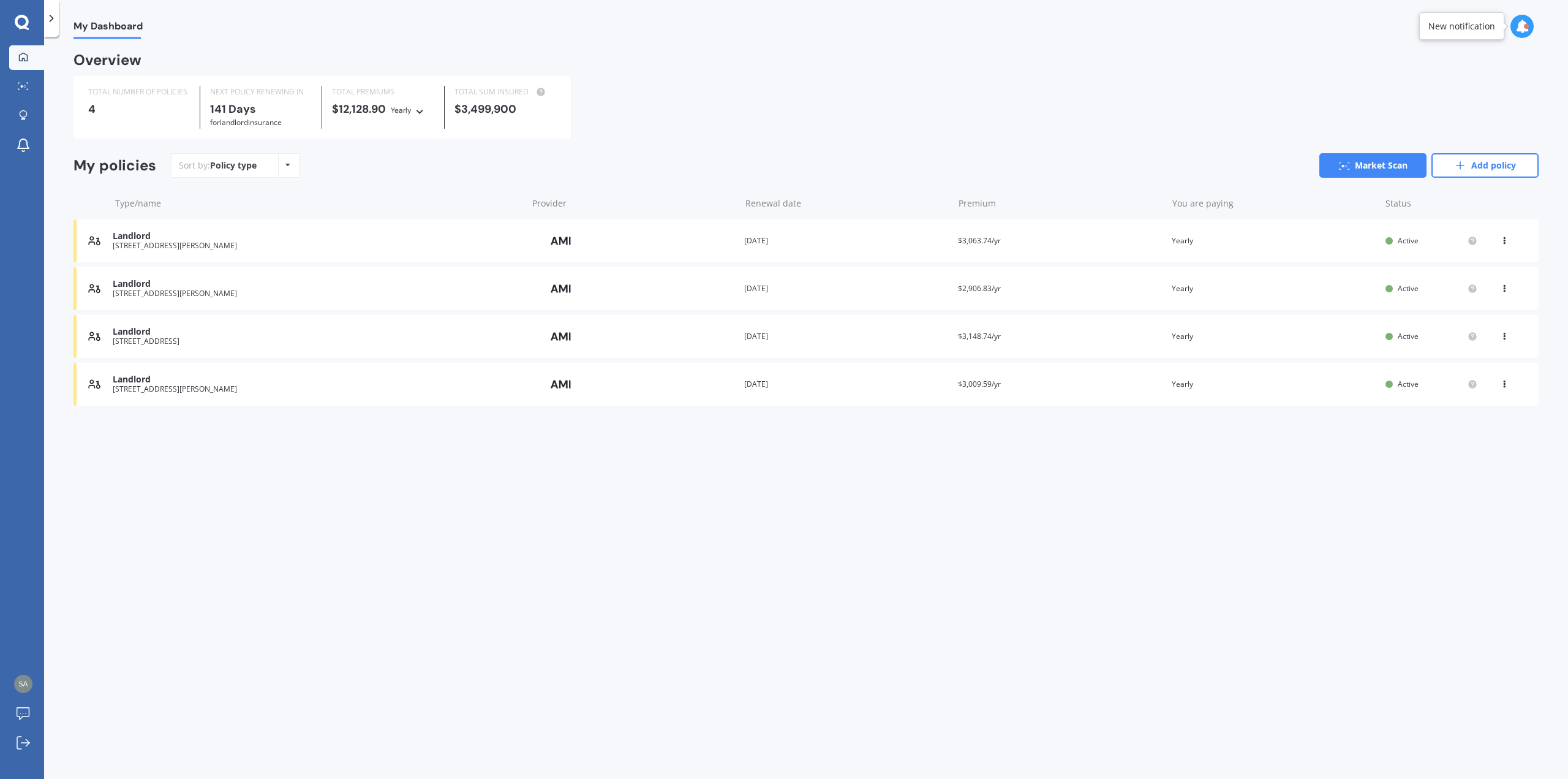
click at [309, 286] on div "Landlord" at bounding box center [316, 283] width 408 height 10
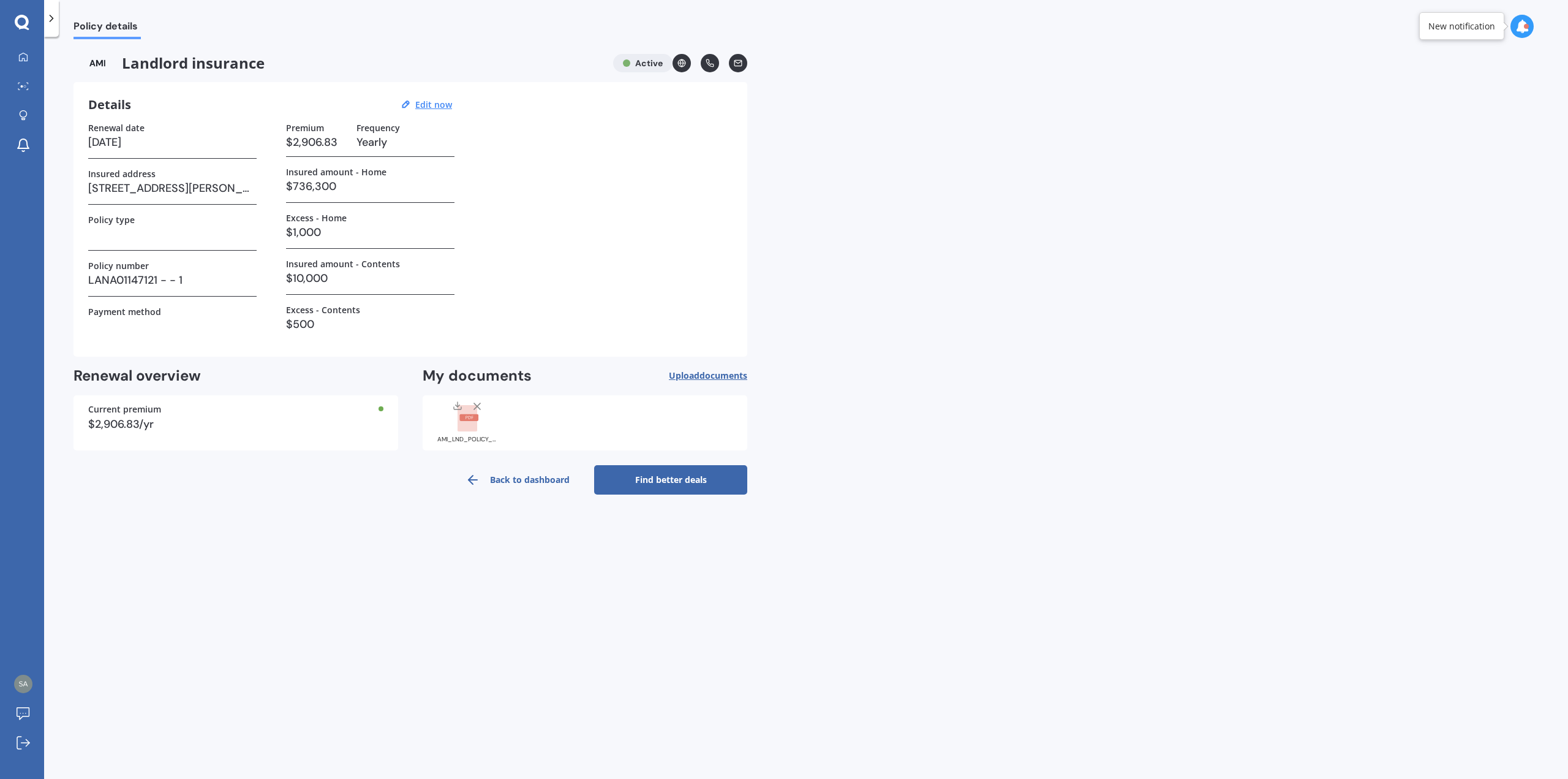
click at [702, 485] on link "Find better deals" at bounding box center [671, 479] width 153 height 29
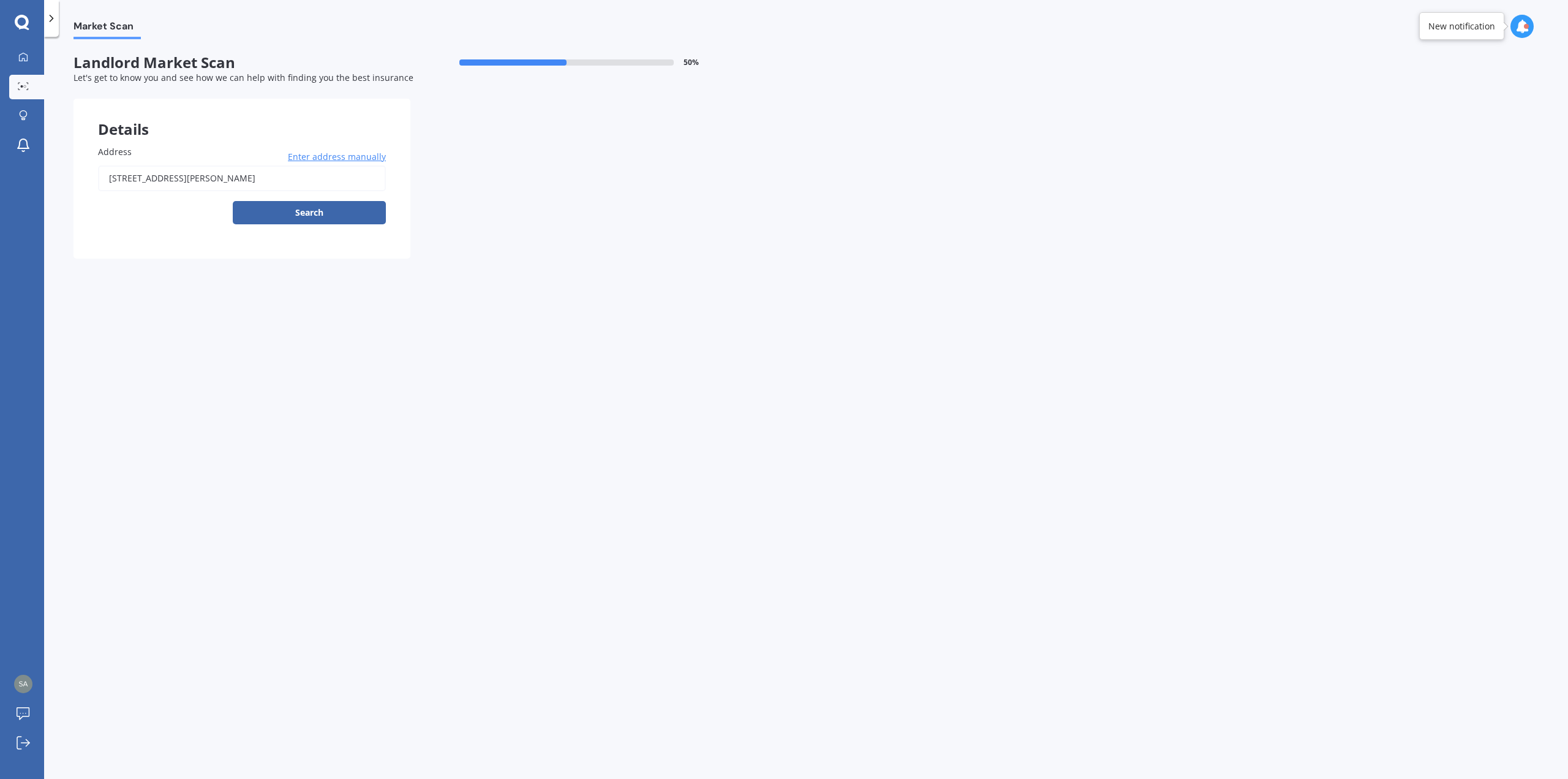
click at [342, 180] on input "[STREET_ADDRESS][PERSON_NAME]" at bounding box center [241, 178] width 288 height 26
type input "[STREET_ADDRESS][PERSON_NAME]"
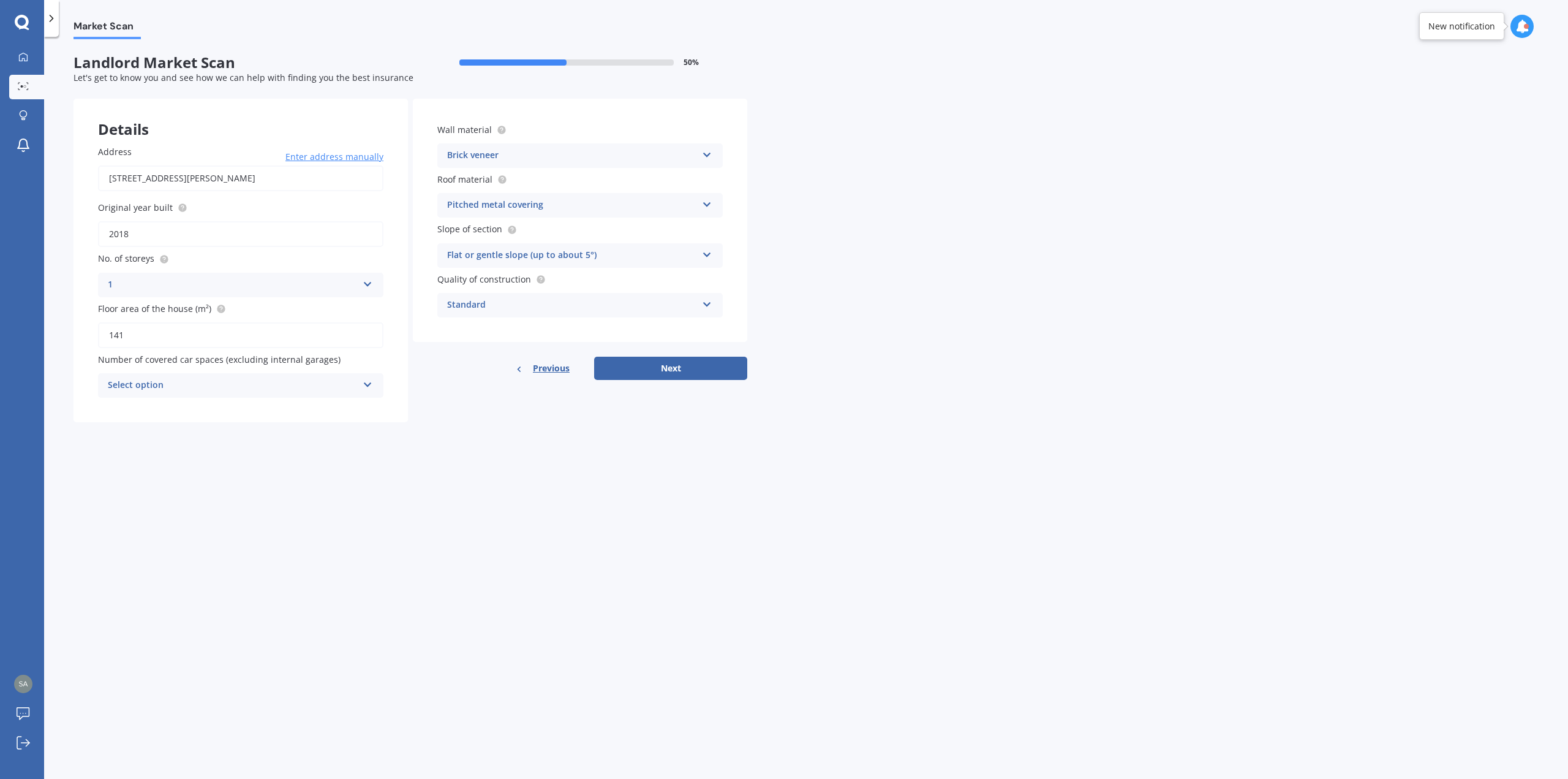
click at [315, 379] on div "Select option" at bounding box center [233, 385] width 250 height 15
click at [282, 412] on div "0" at bounding box center [240, 409] width 284 height 22
click at [570, 148] on div "Brick veneer" at bounding box center [573, 155] width 250 height 15
click at [563, 310] on div "Stucco" at bounding box center [580, 311] width 284 height 22
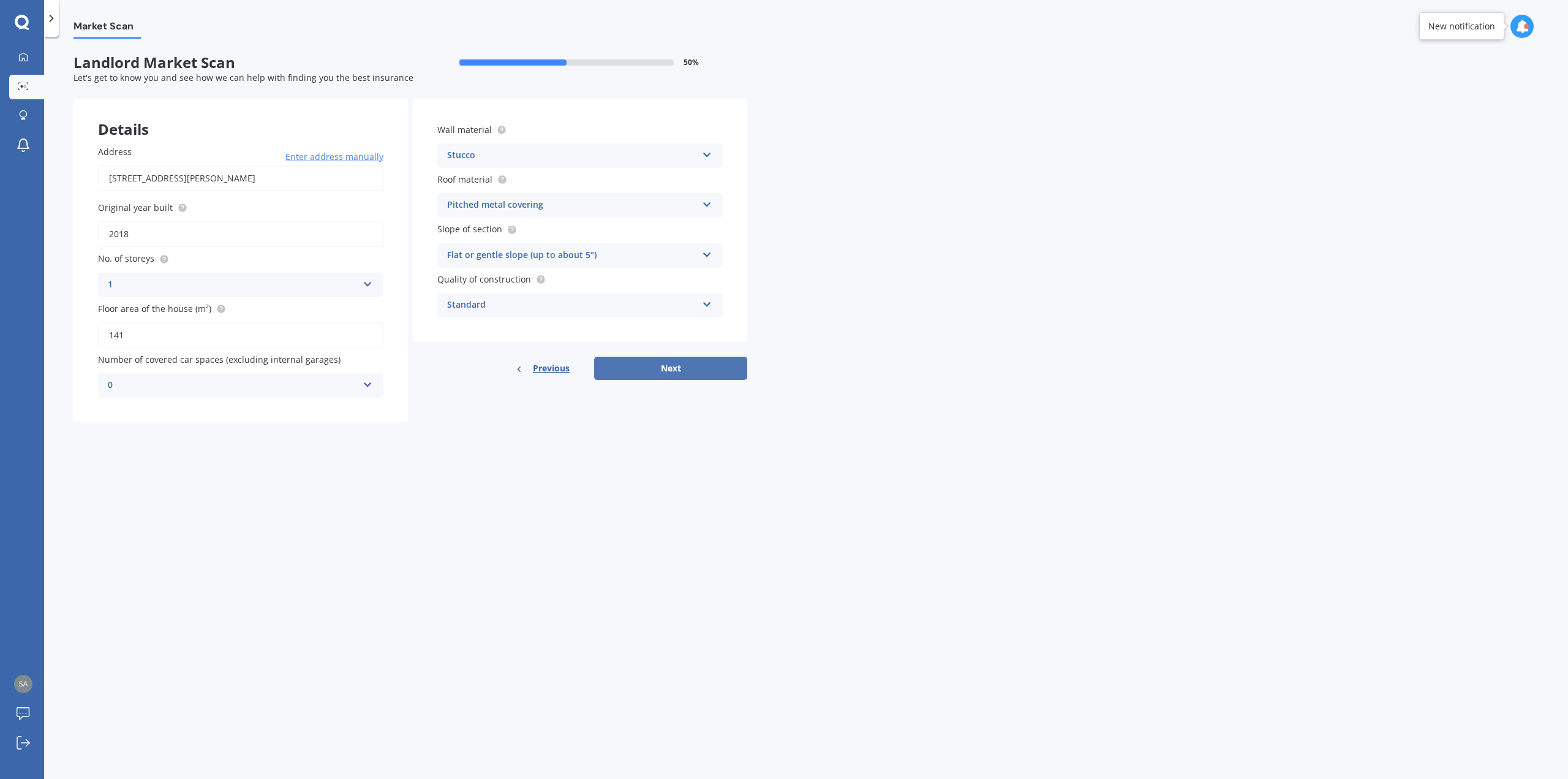
click at [695, 365] on button "Next" at bounding box center [671, 367] width 153 height 23
select select "26"
select select "02"
select select "1984"
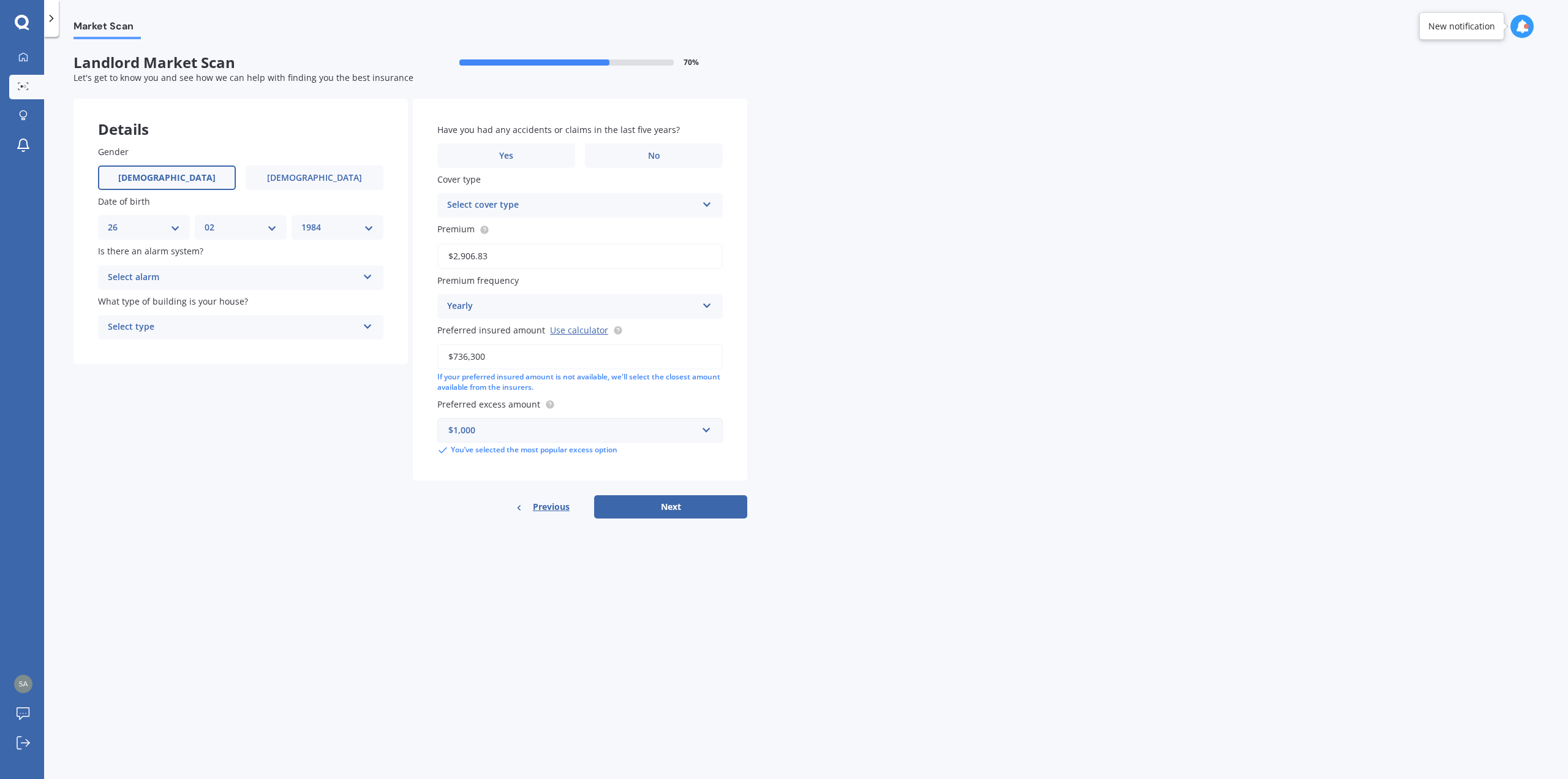
click at [263, 279] on div "Select alarm" at bounding box center [233, 278] width 250 height 15
click at [200, 343] on div "No" at bounding box center [240, 345] width 284 height 22
click at [236, 326] on div "Select type" at bounding box center [233, 327] width 250 height 15
click at [210, 348] on div "Freestanding" at bounding box center [240, 351] width 284 height 22
click at [621, 158] on label "No" at bounding box center [654, 155] width 138 height 25
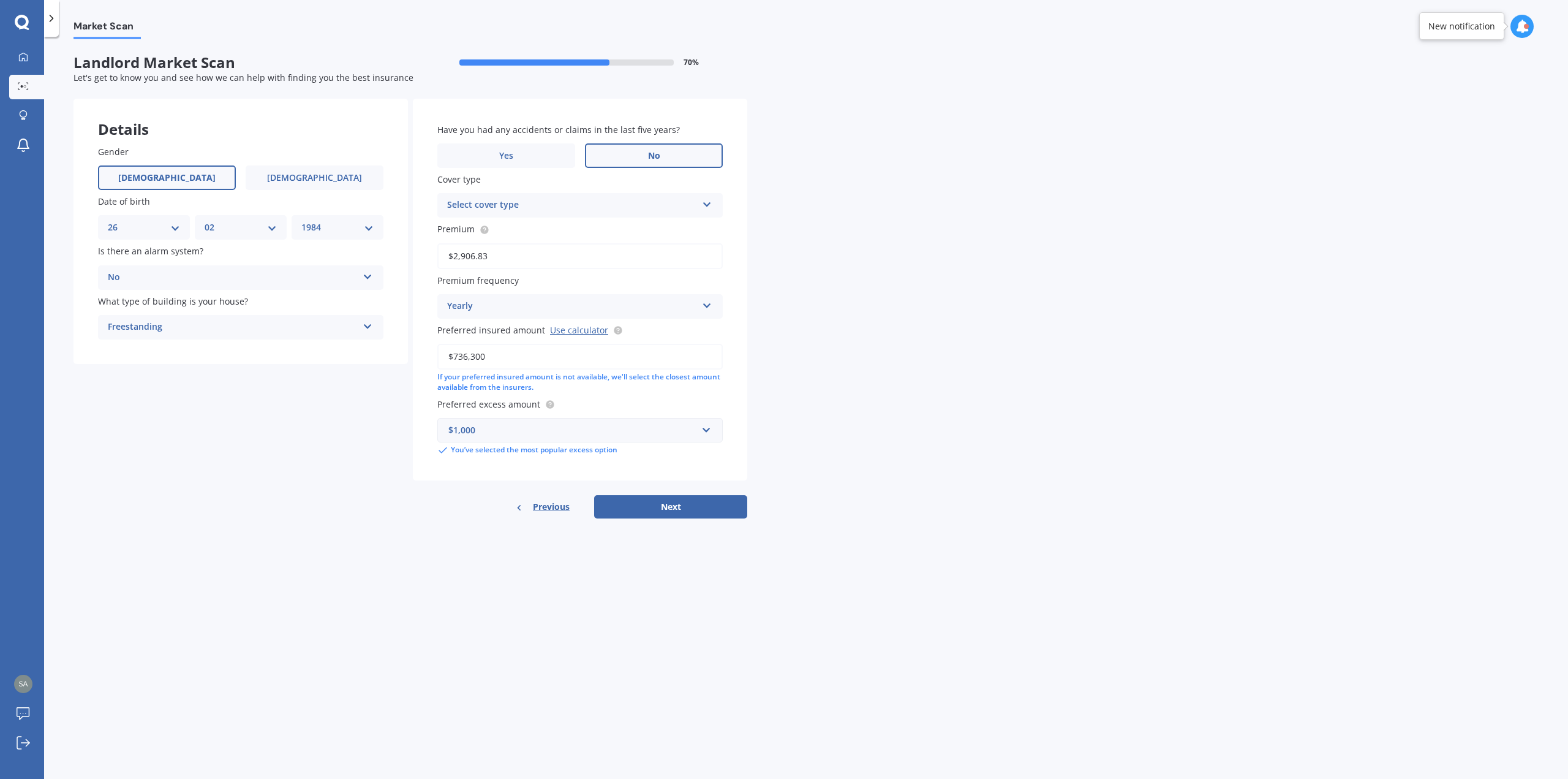
click at [0, 0] on input "No" at bounding box center [0, 0] width 0 height 0
click at [616, 207] on div "Select cover type" at bounding box center [573, 205] width 250 height 15
click at [601, 230] on div "Landlord Insurance" at bounding box center [580, 229] width 284 height 22
click at [707, 501] on button "Next" at bounding box center [671, 506] width 153 height 23
select select "26"
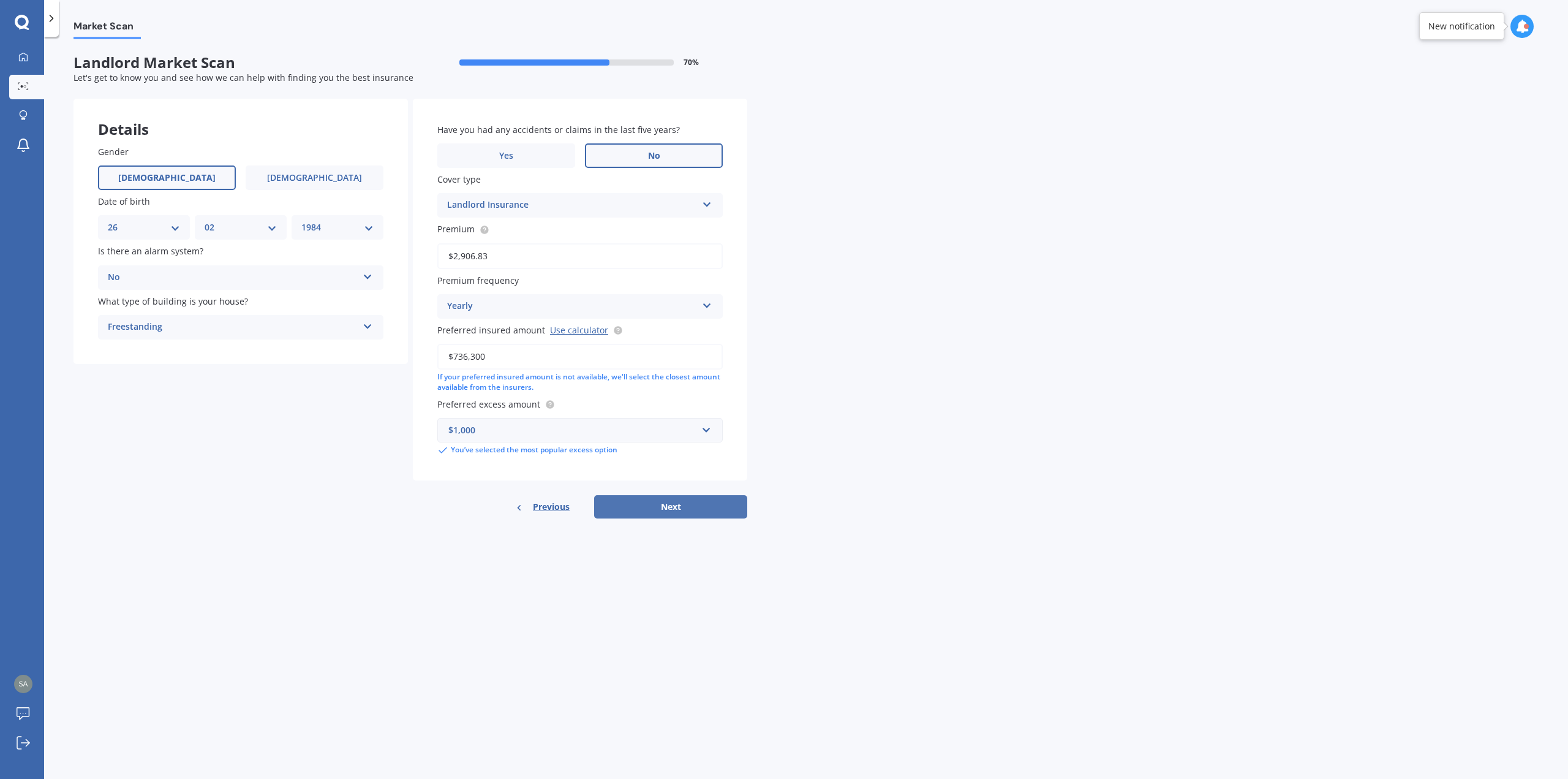
select select "02"
select select "1984"
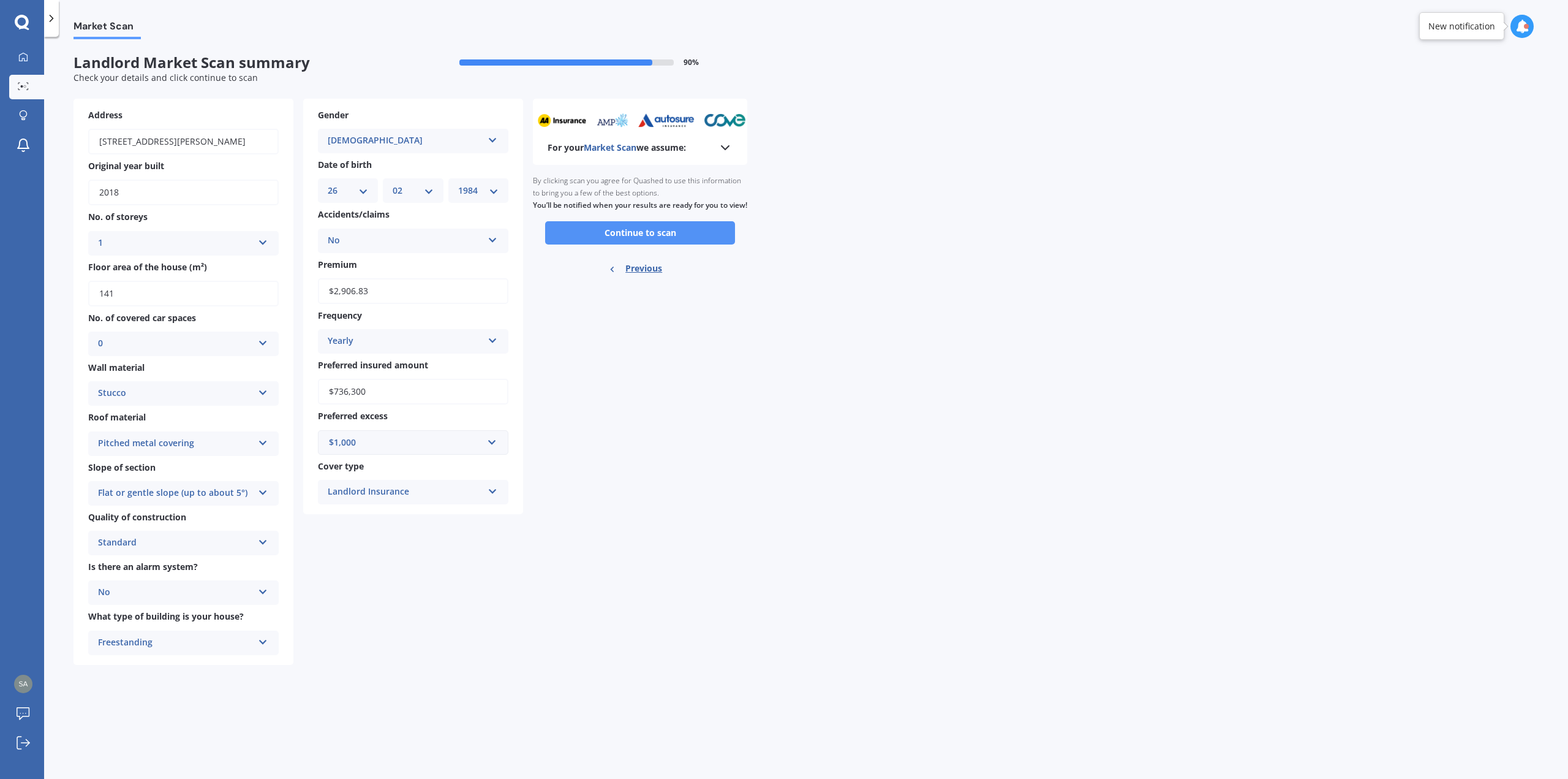
click at [669, 245] on button "Continue to scan" at bounding box center [640, 232] width 190 height 23
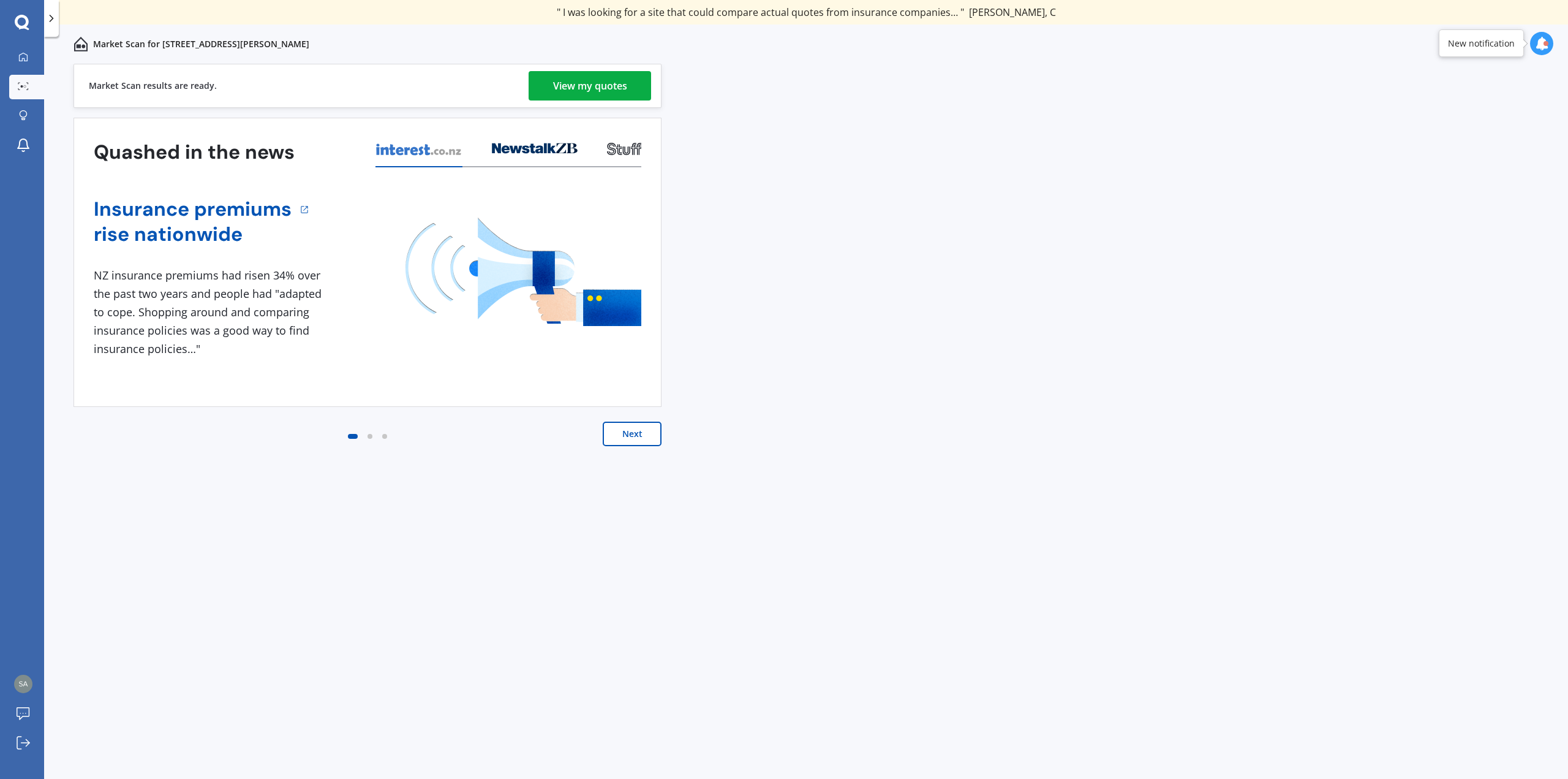
click at [568, 79] on div "View my quotes" at bounding box center [590, 86] width 74 height 29
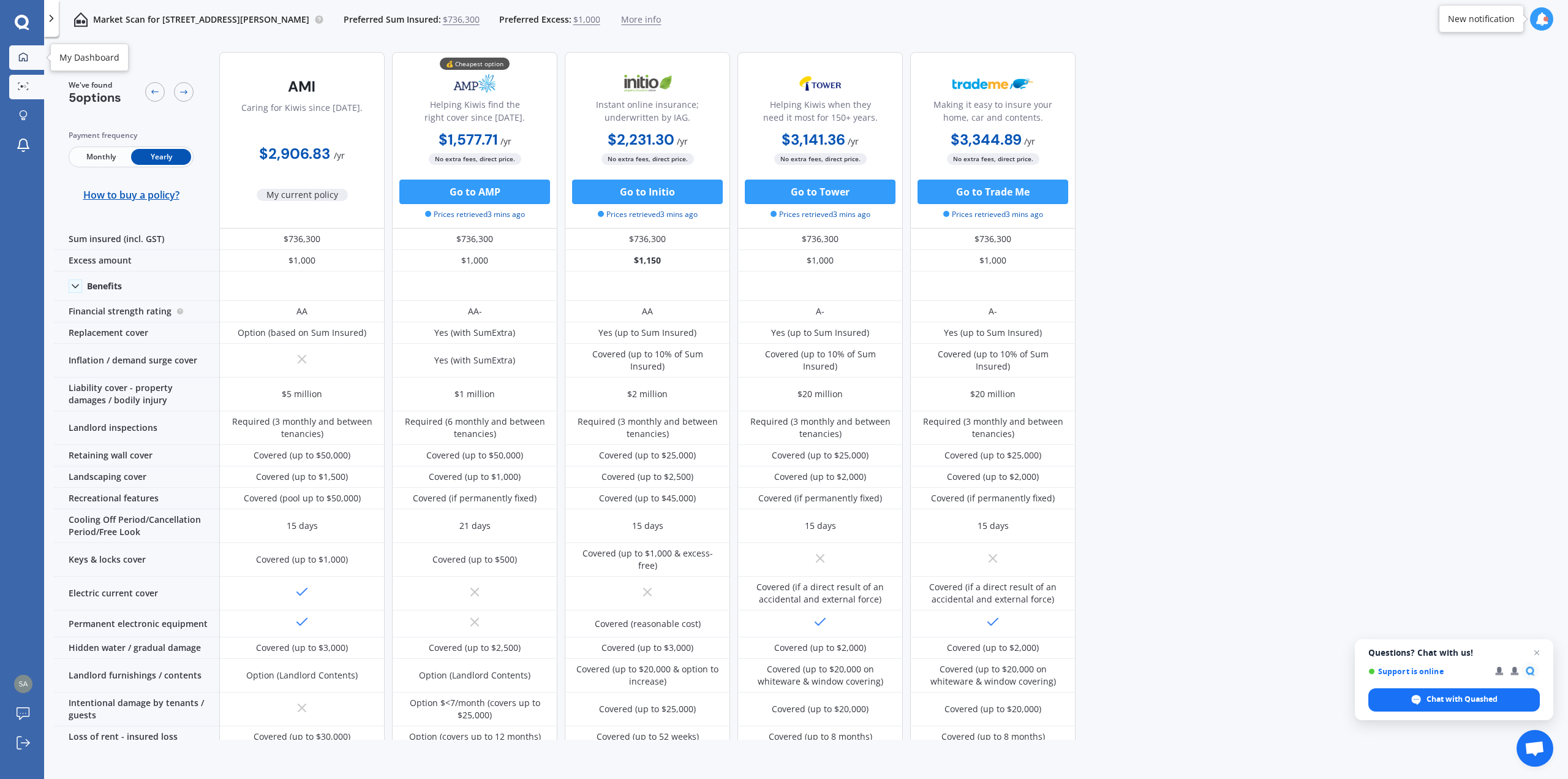
click at [26, 58] on icon at bounding box center [23, 57] width 10 height 10
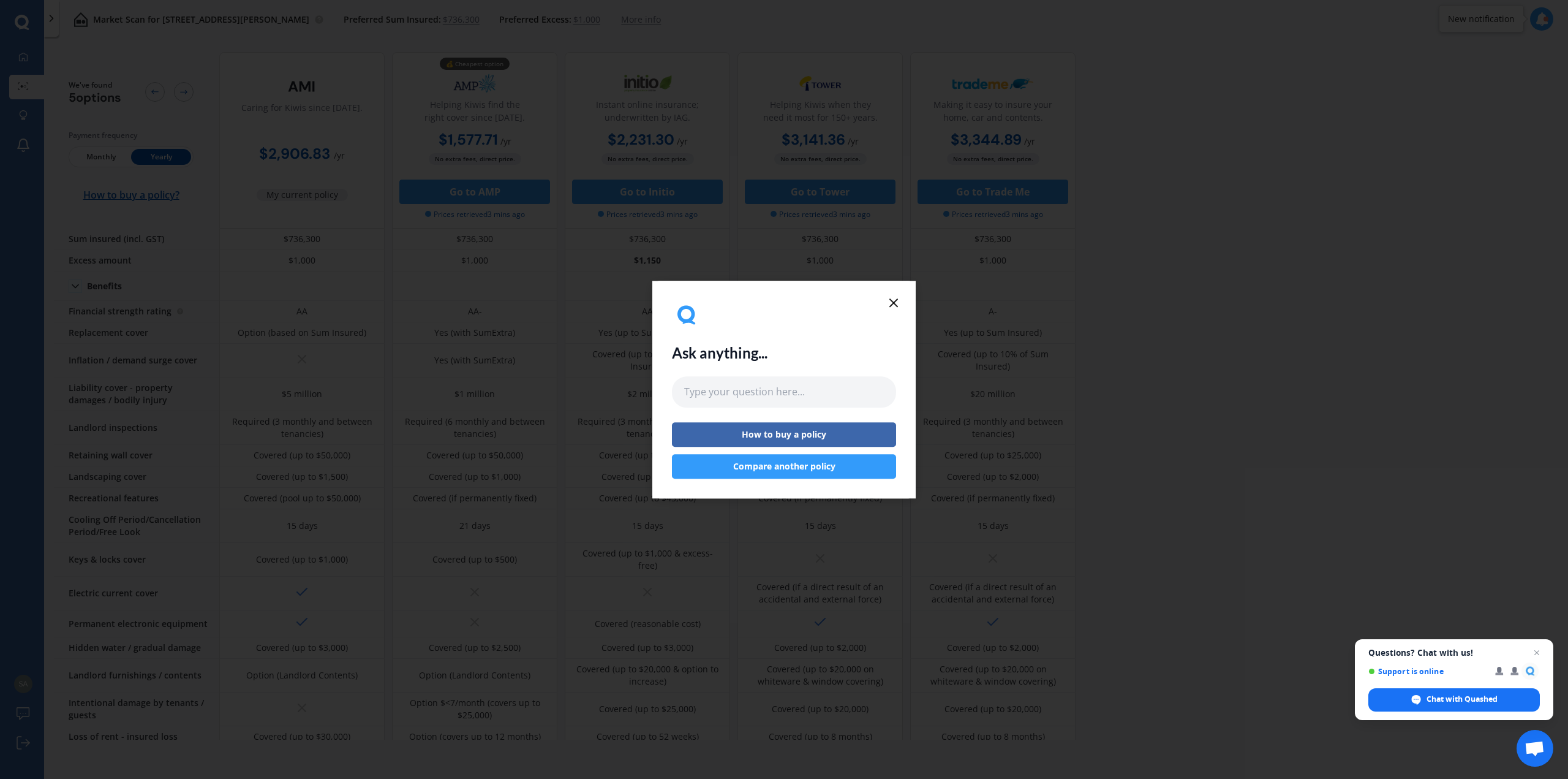
click at [895, 306] on icon at bounding box center [894, 302] width 15 height 15
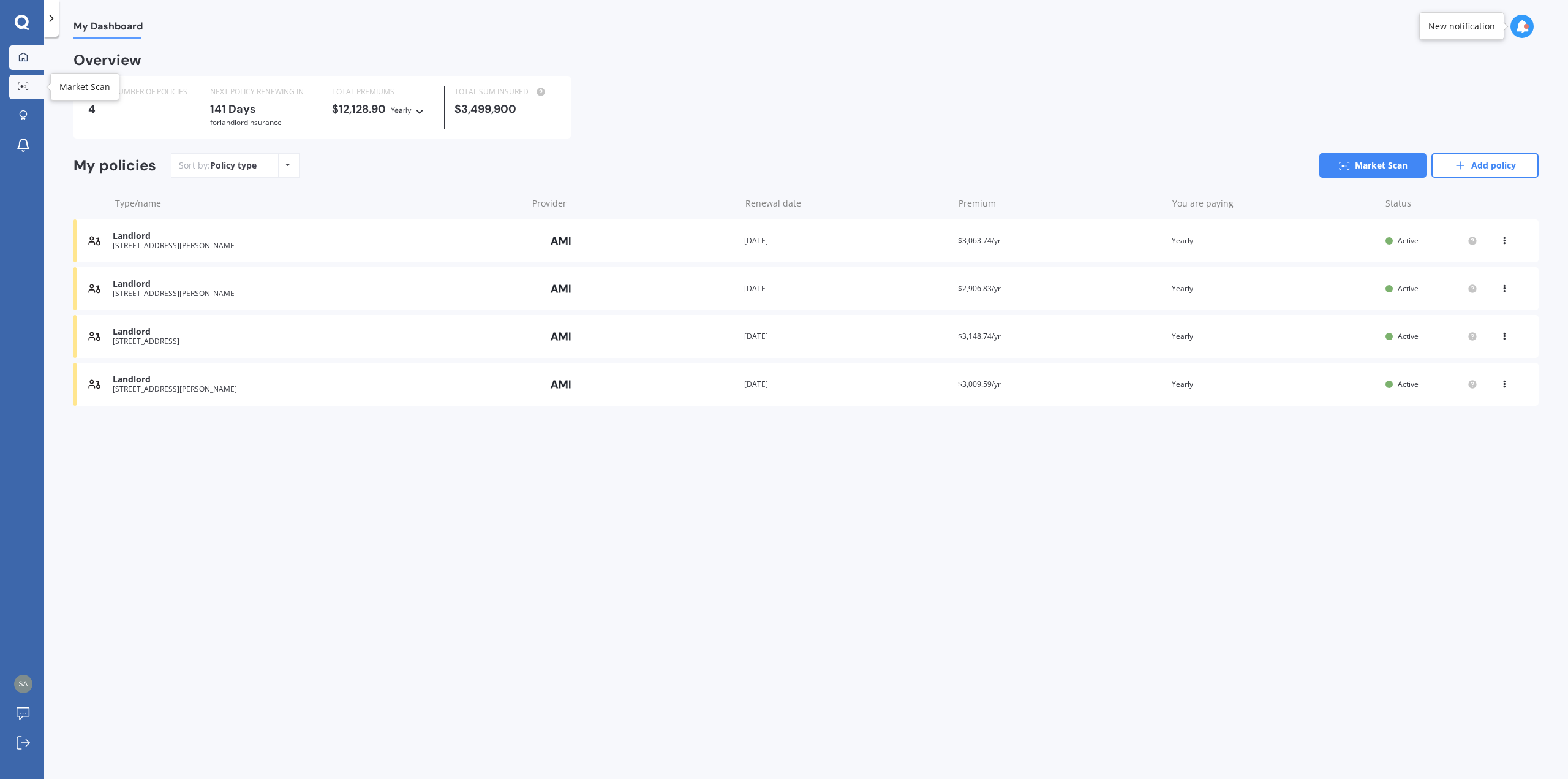
click at [27, 92] on link "Market Scan" at bounding box center [26, 87] width 35 height 25
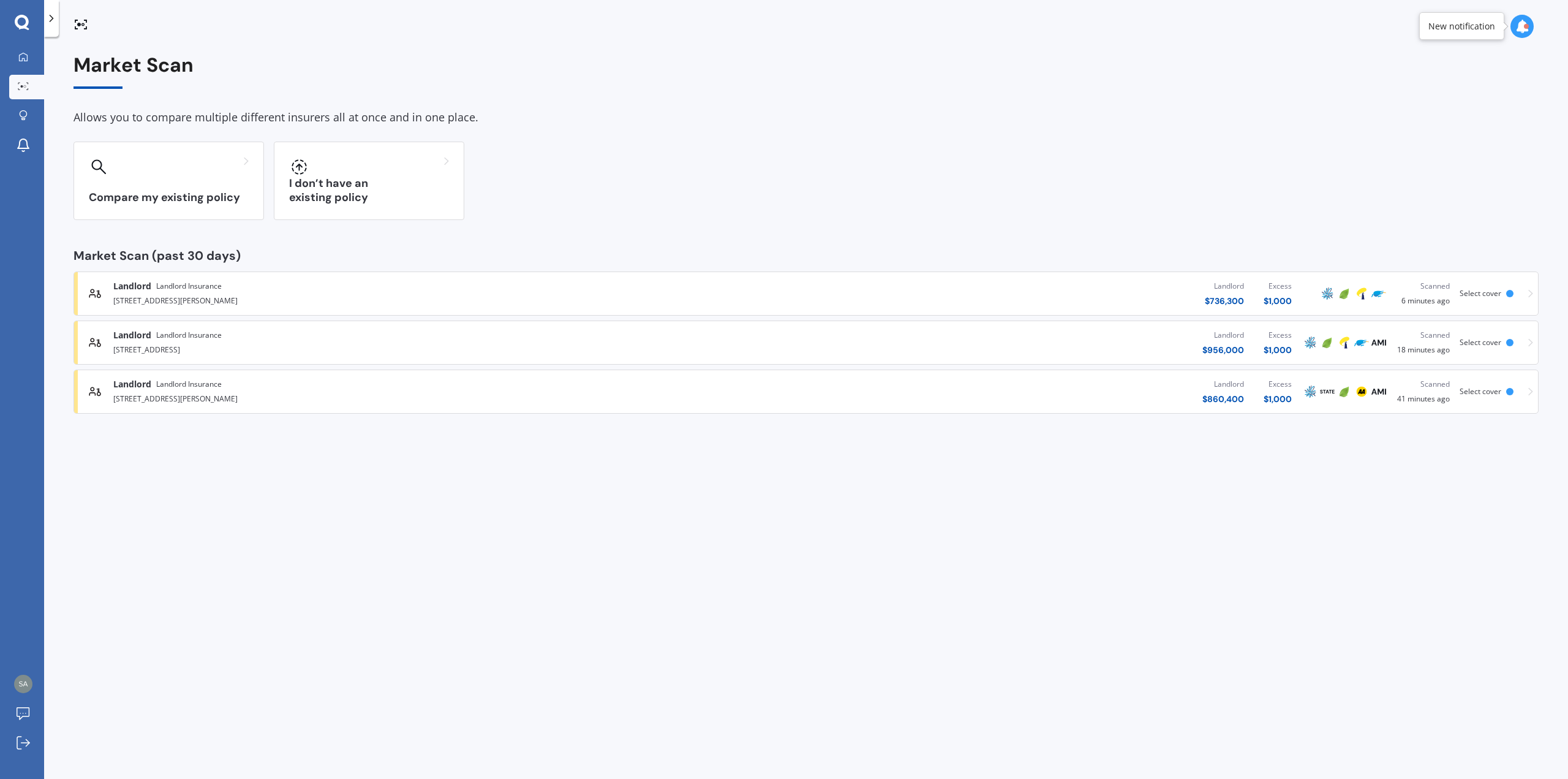
click at [273, 343] on div "[STREET_ADDRESS]" at bounding box center [404, 349] width 582 height 15
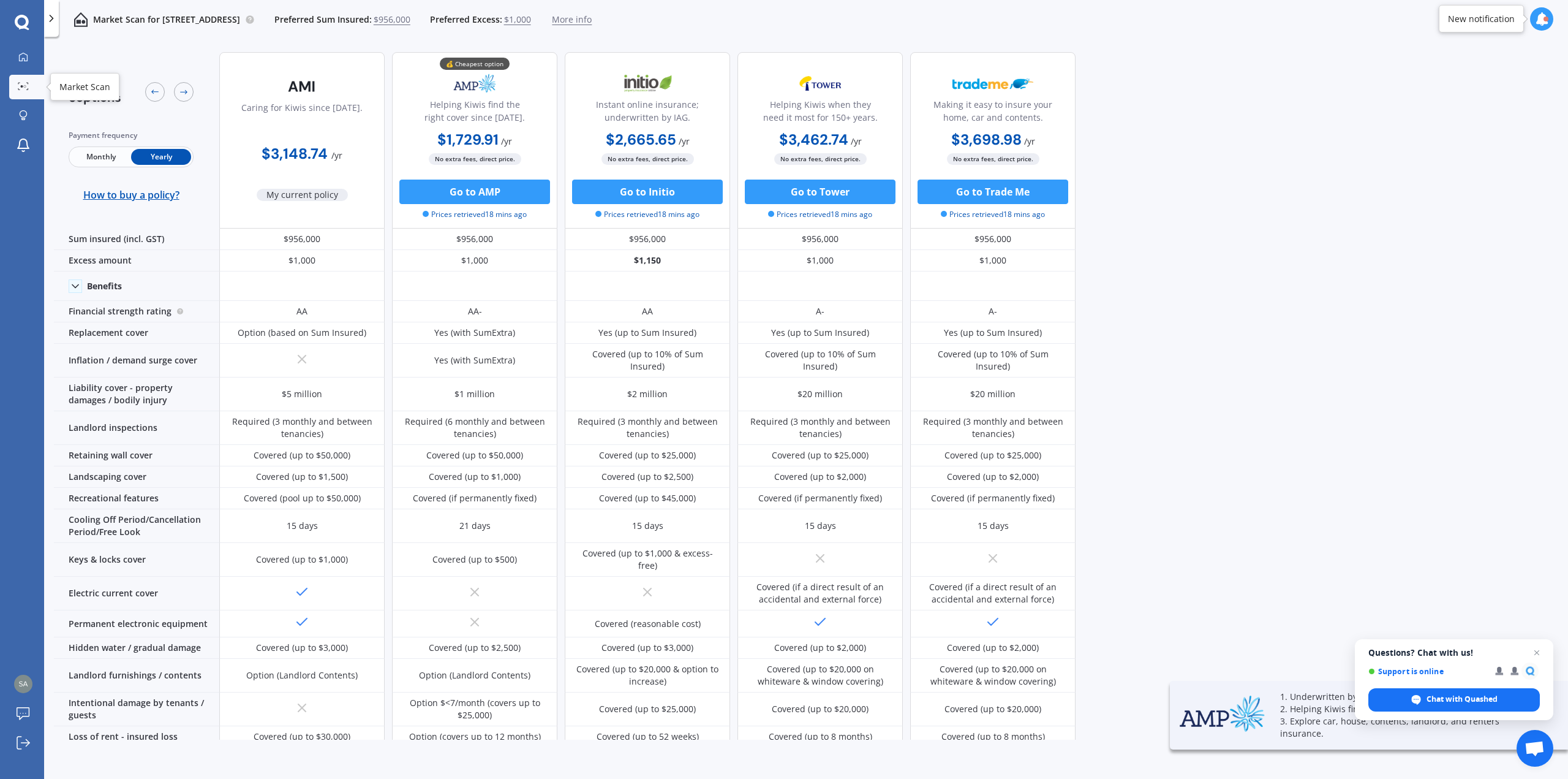
click at [21, 88] on icon at bounding box center [23, 86] width 11 height 8
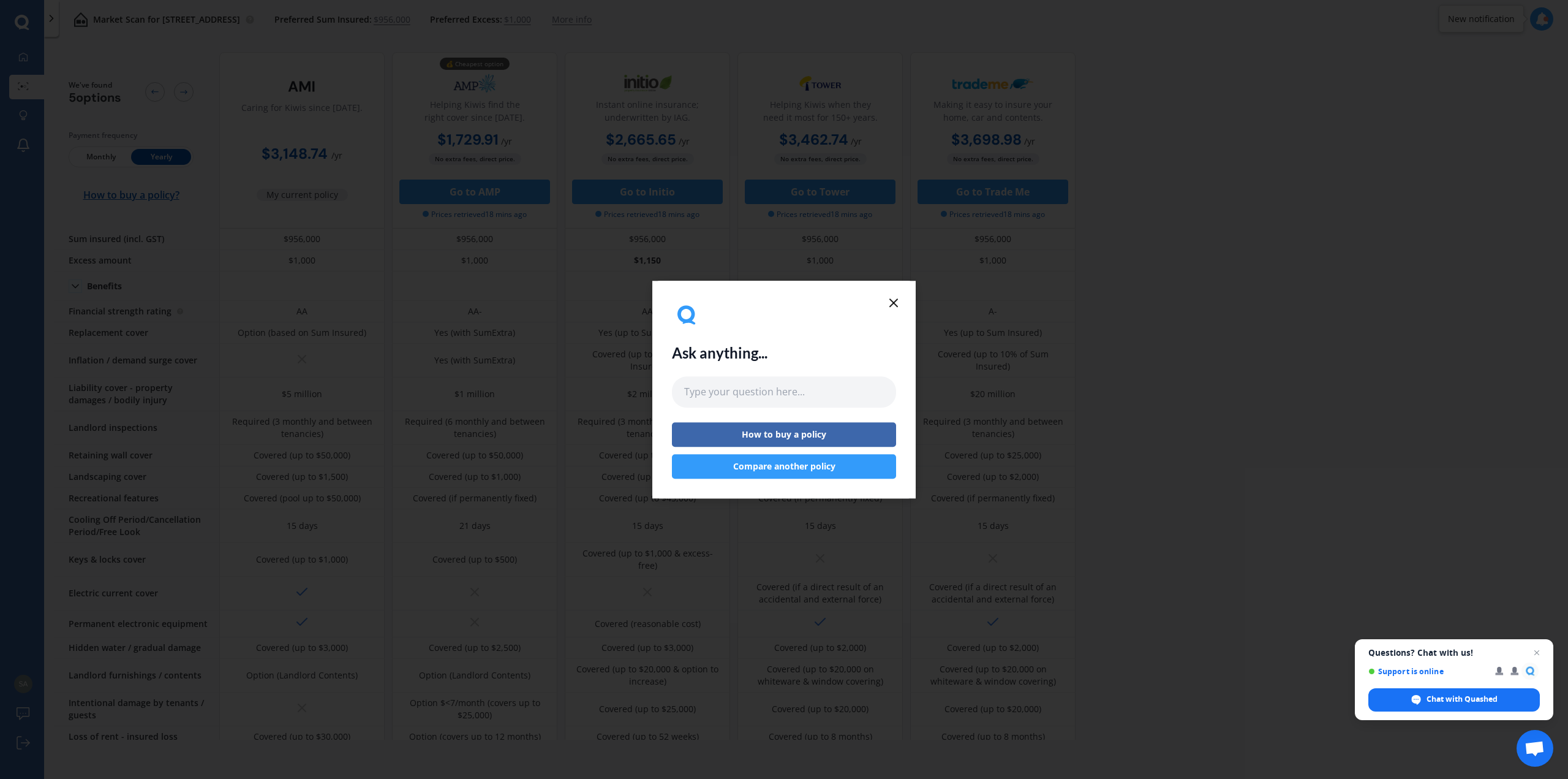
click at [889, 301] on icon at bounding box center [894, 302] width 15 height 15
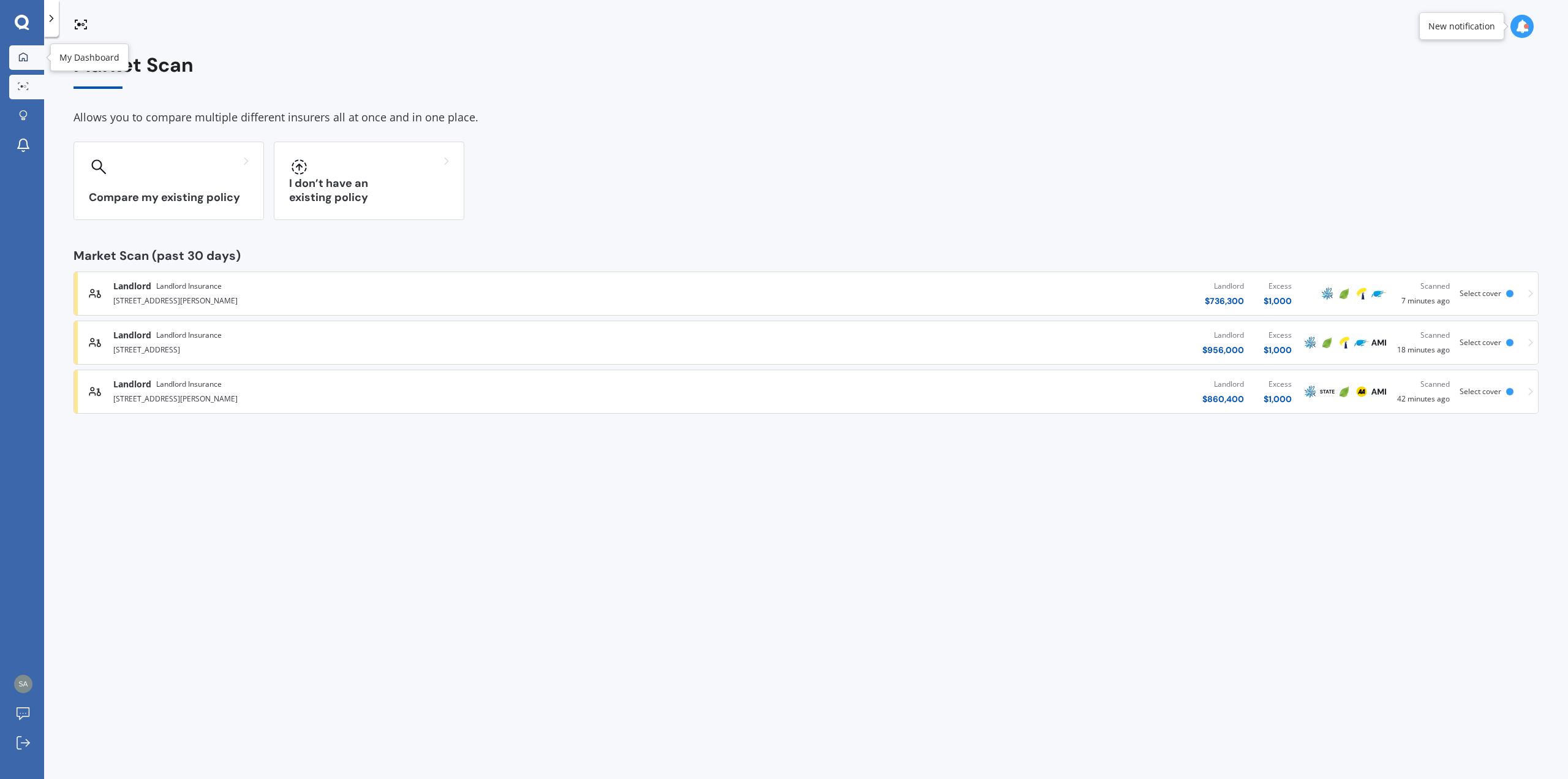
click at [17, 54] on div at bounding box center [23, 58] width 18 height 11
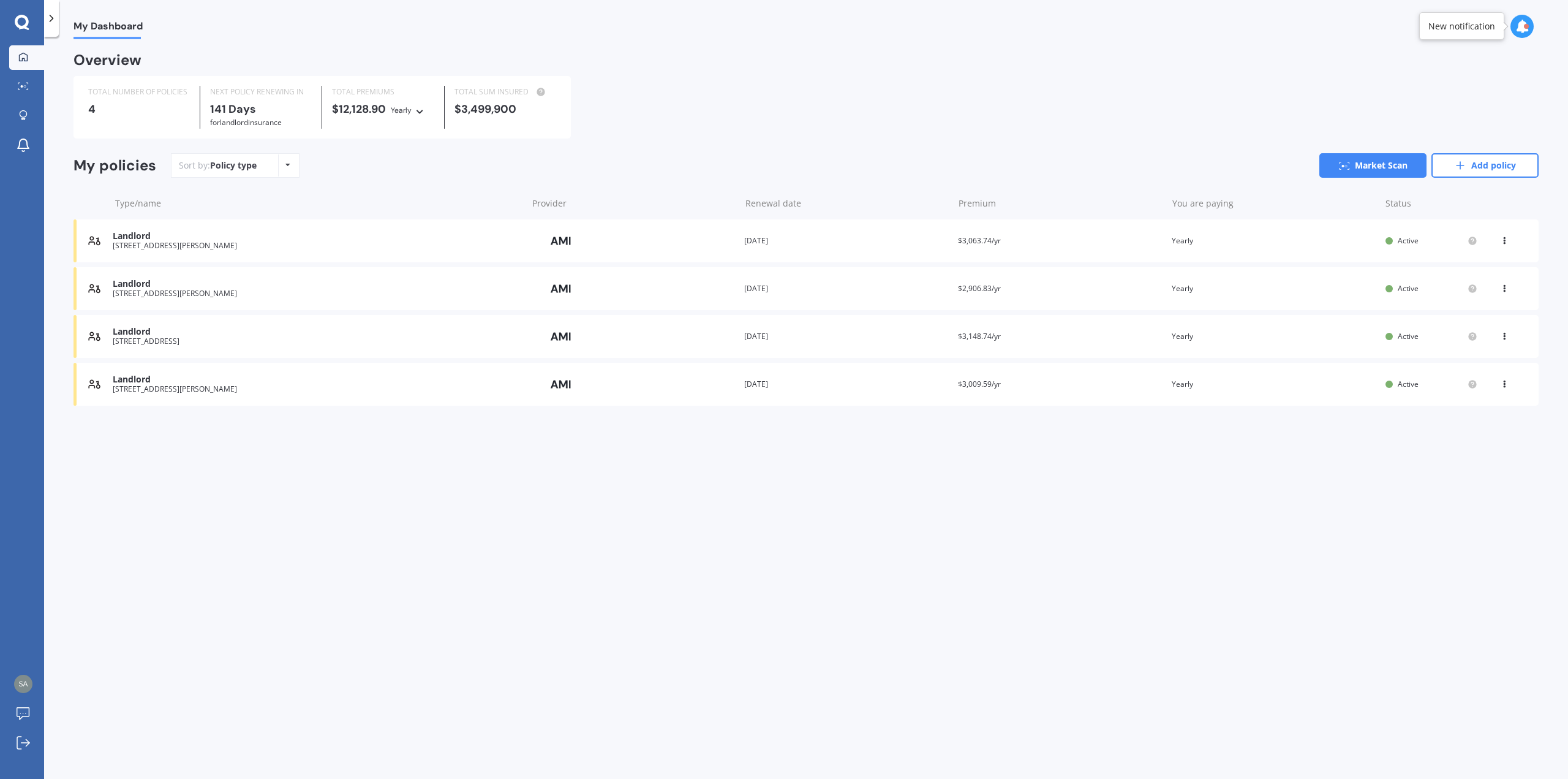
click at [289, 243] on div "[STREET_ADDRESS][PERSON_NAME]" at bounding box center [316, 245] width 408 height 8
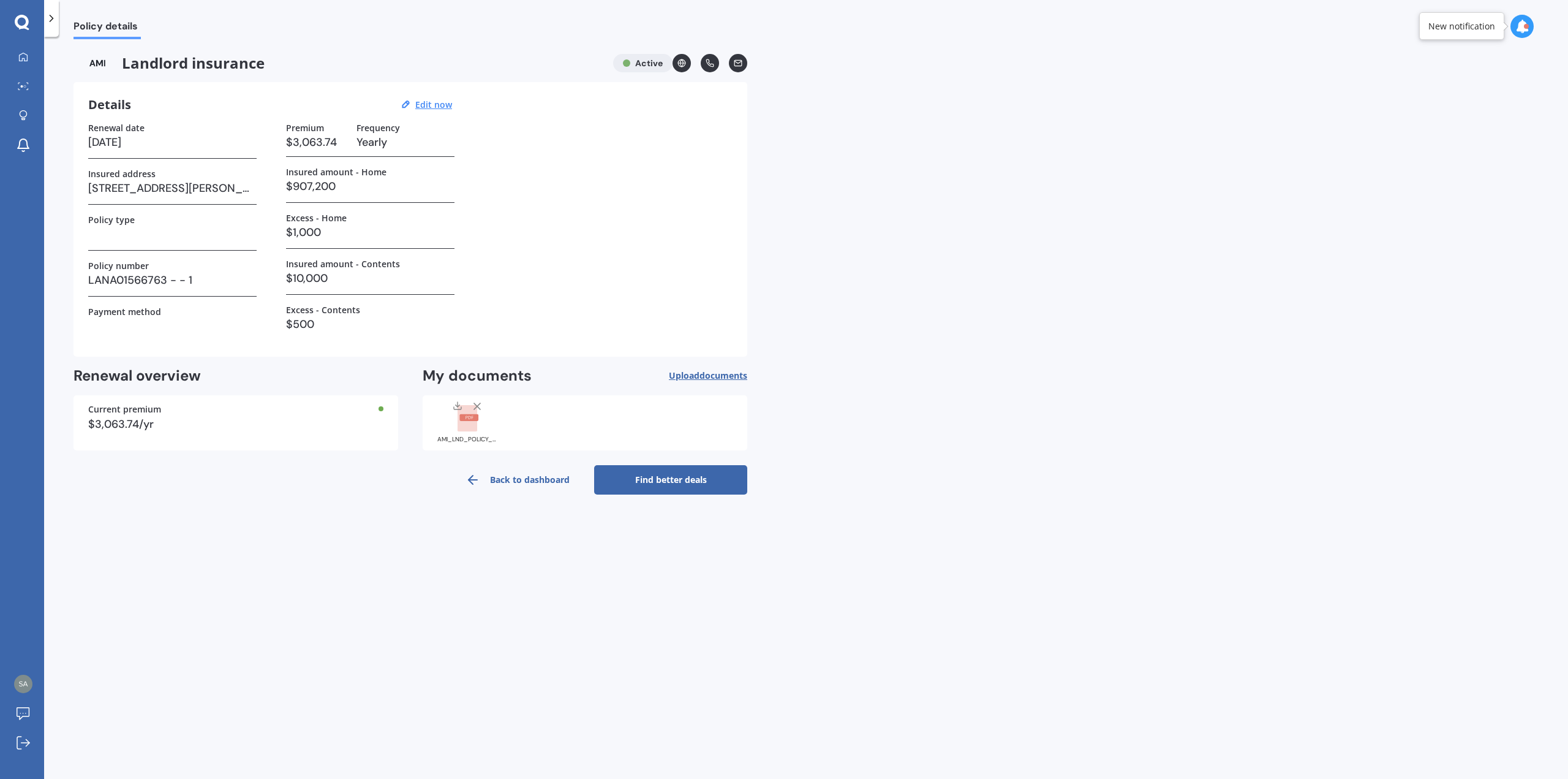
click at [682, 479] on link "Find better deals" at bounding box center [671, 479] width 153 height 29
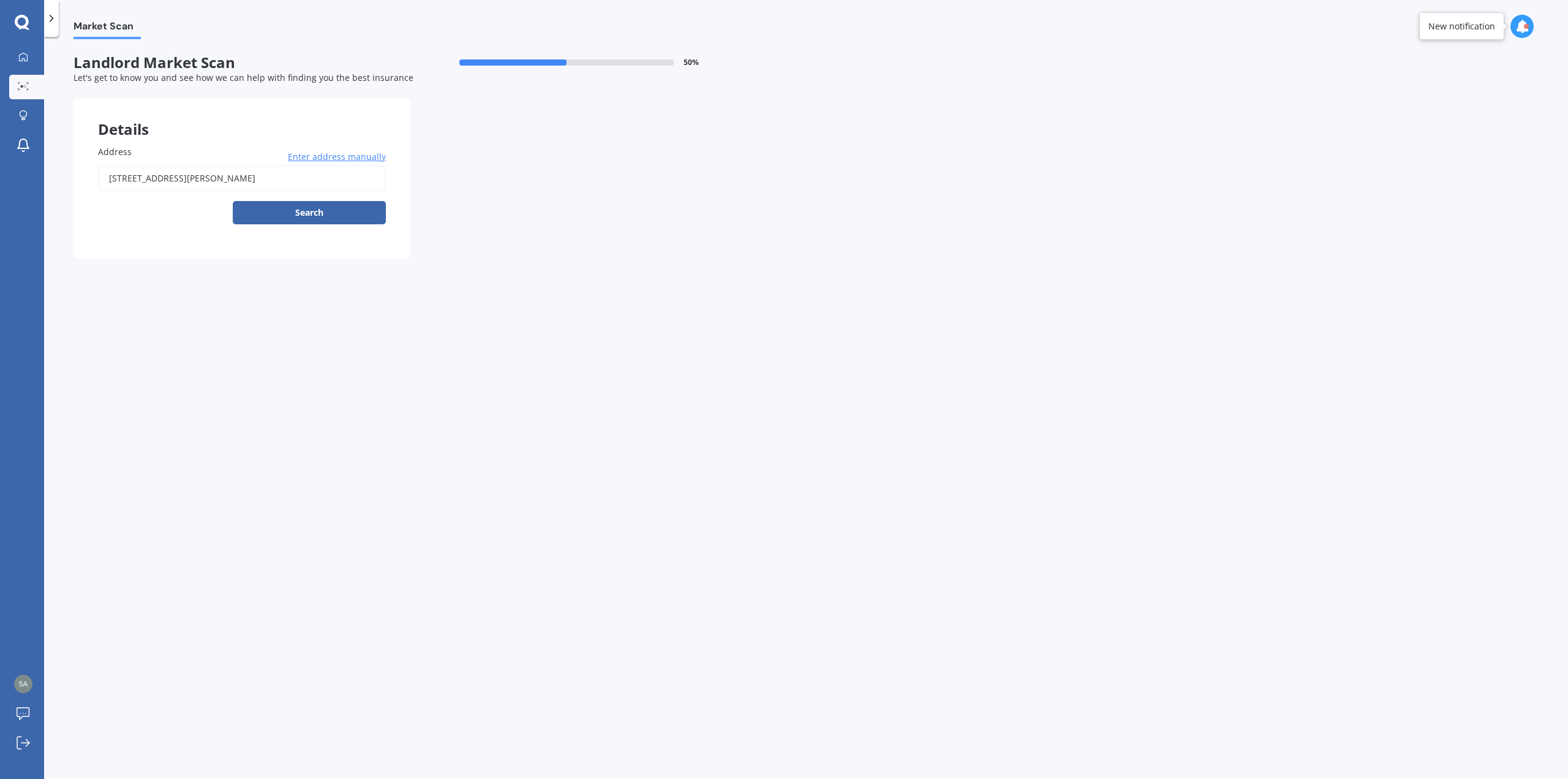
click at [326, 170] on input "[STREET_ADDRESS][PERSON_NAME]" at bounding box center [241, 178] width 288 height 26
type input "[STREET_ADDRESS]"
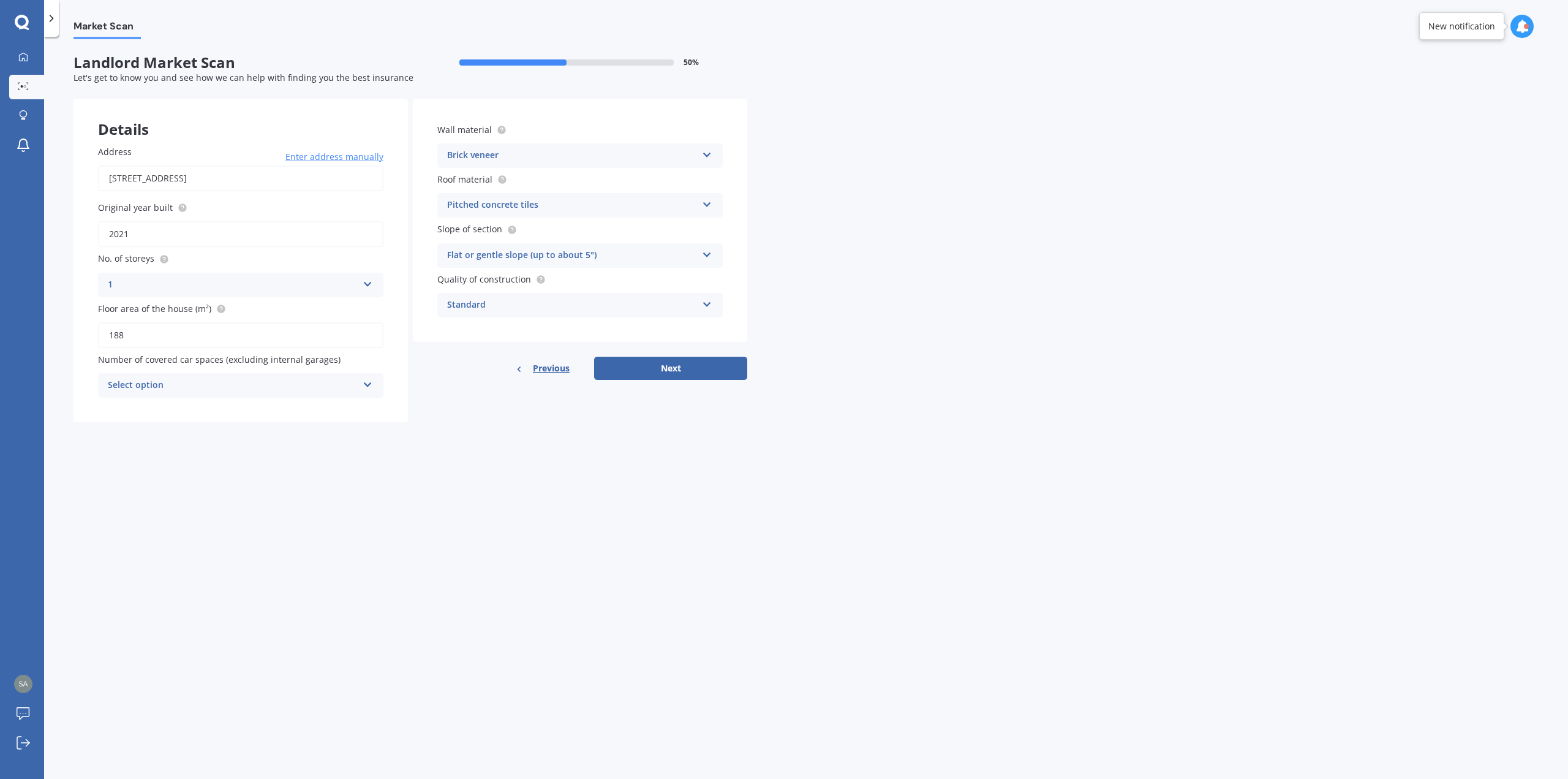
click at [325, 385] on div "Select option" at bounding box center [233, 385] width 250 height 15
click at [284, 408] on div "0" at bounding box center [240, 409] width 284 height 22
click at [618, 208] on div "Pitched concrete tiles" at bounding box center [573, 205] width 250 height 15
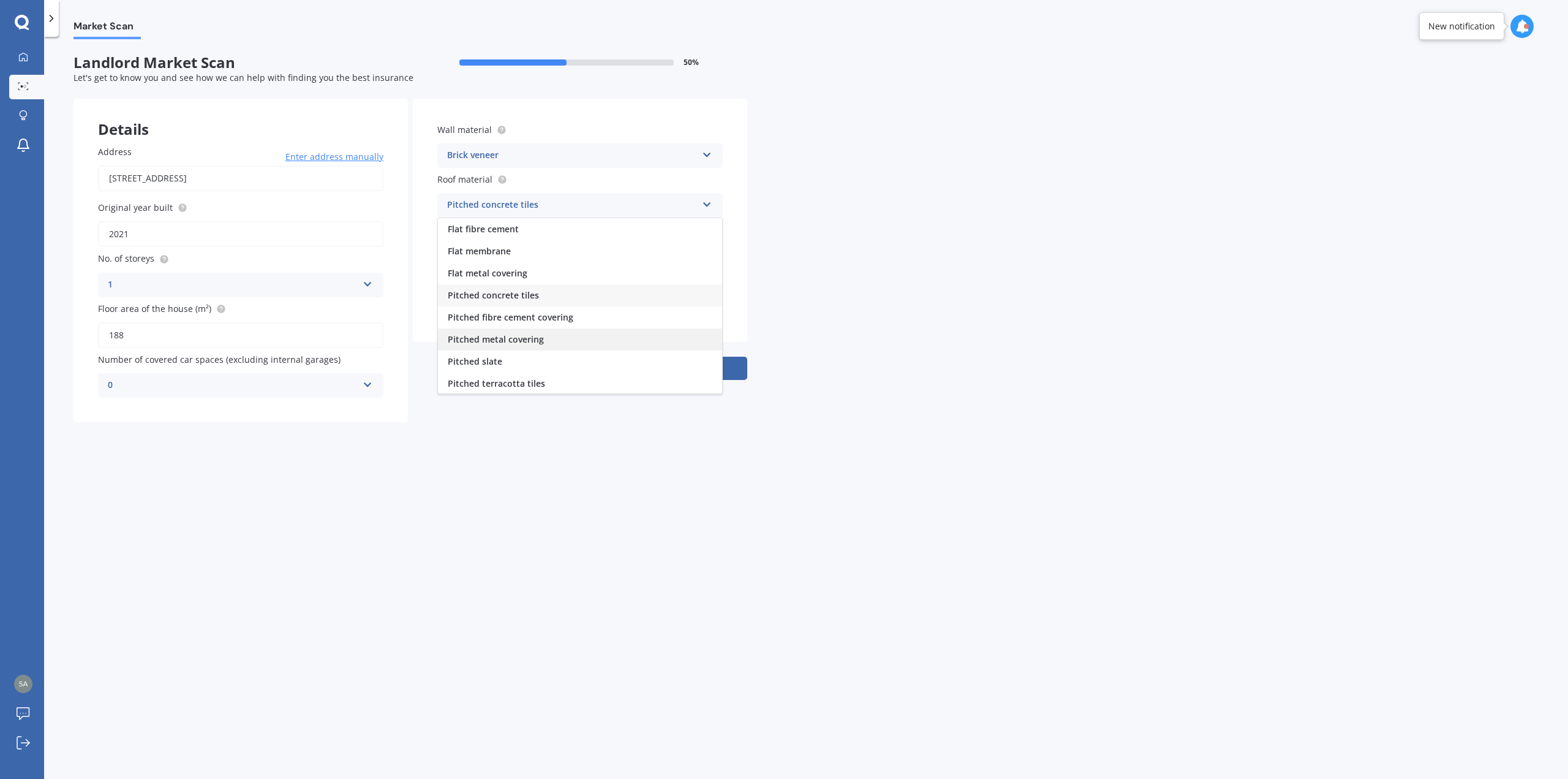
click at [559, 334] on div "Pitched metal covering" at bounding box center [580, 340] width 284 height 22
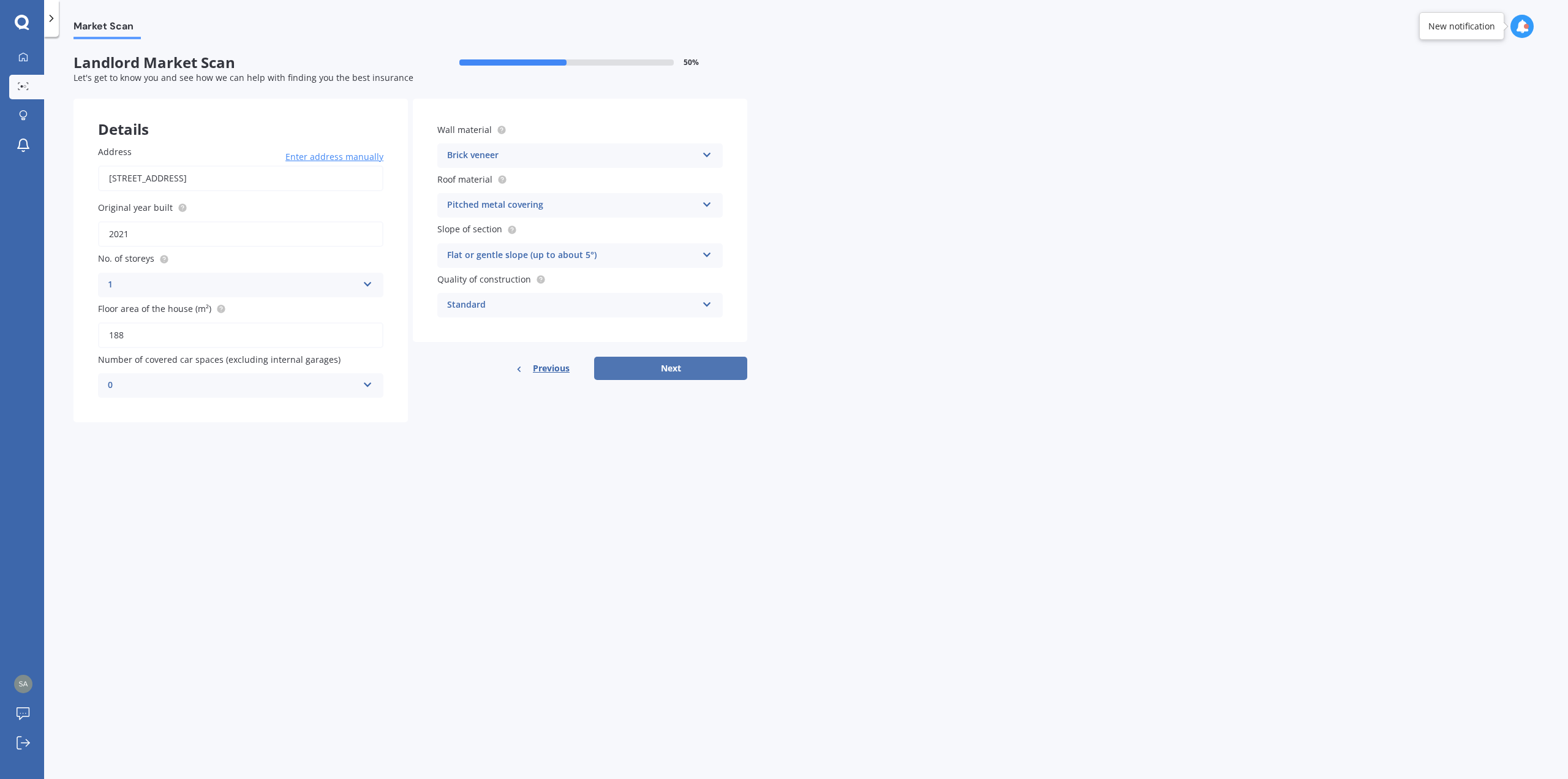
click at [725, 362] on button "Next" at bounding box center [671, 367] width 153 height 23
select select "26"
select select "02"
select select "1984"
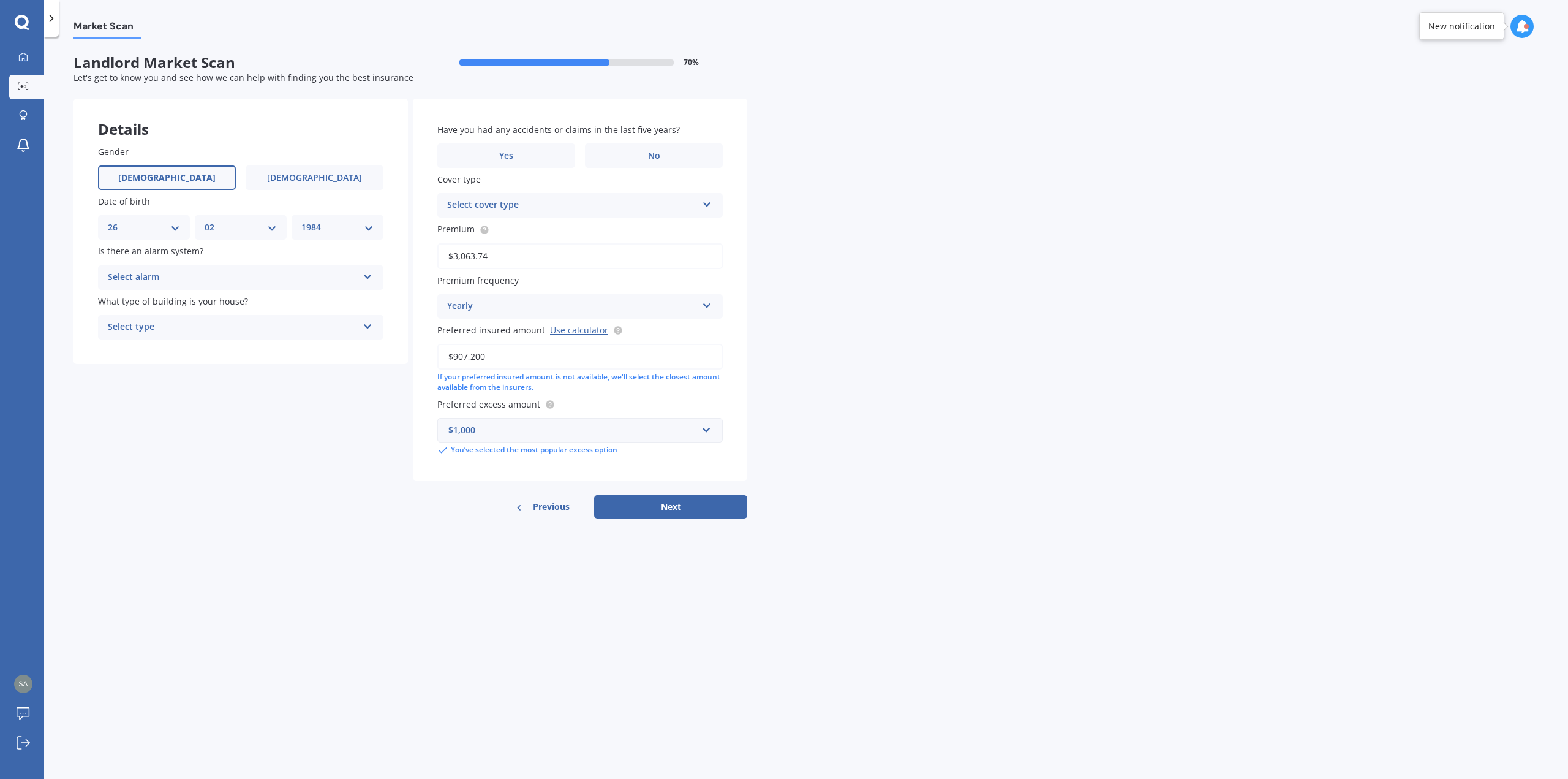
click at [342, 285] on div "Select alarm Yes, monitored Yes, not monitored No" at bounding box center [240, 277] width 286 height 25
click at [188, 341] on div "No" at bounding box center [240, 345] width 284 height 22
click at [247, 331] on div "Select type" at bounding box center [233, 327] width 250 height 15
click at [213, 357] on div "Freestanding" at bounding box center [240, 351] width 284 height 22
click at [652, 150] on label "No" at bounding box center [654, 155] width 138 height 25
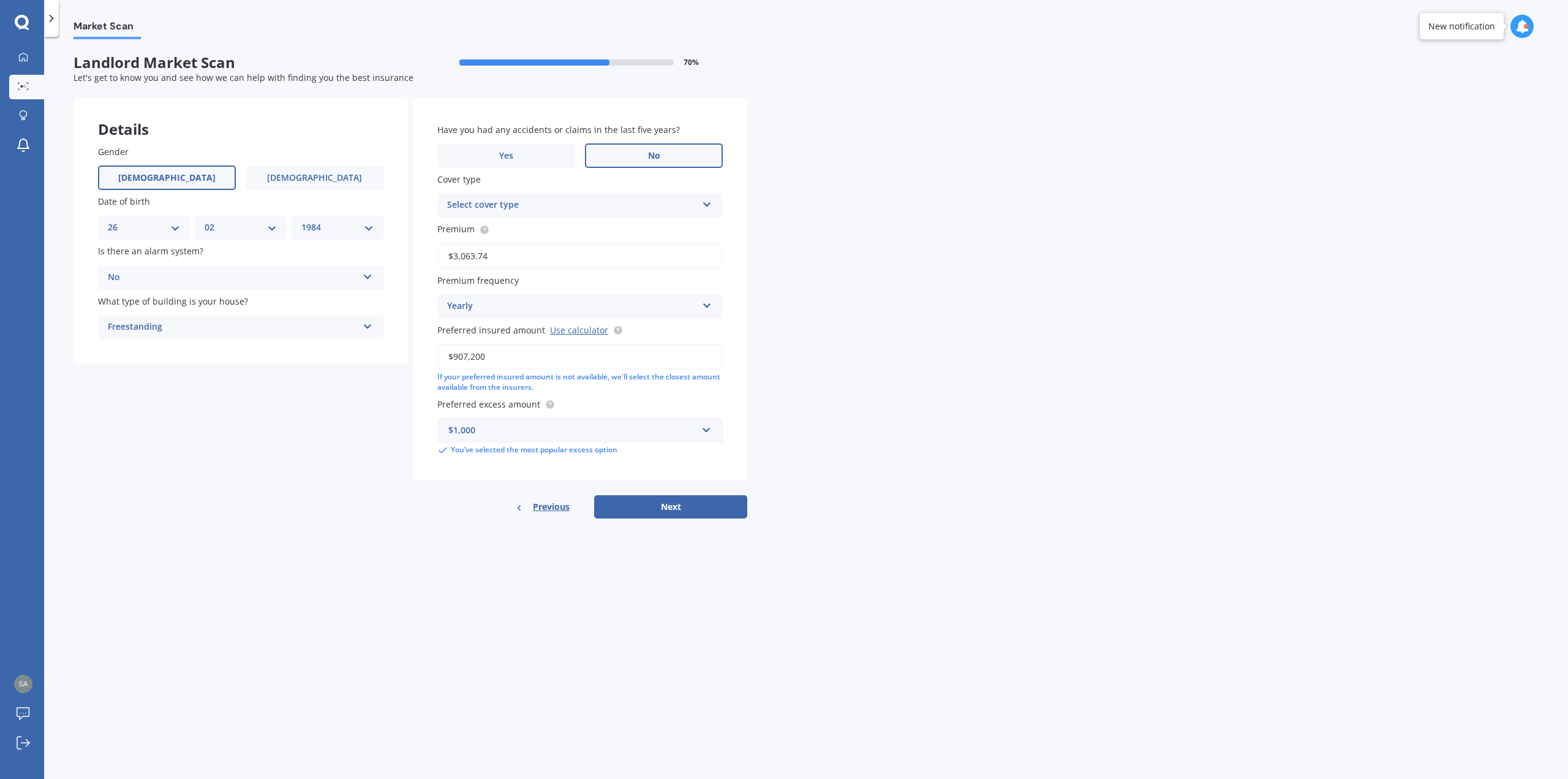
click at [0, 0] on input "No" at bounding box center [0, 0] width 0 height 0
click at [630, 210] on div "Select cover type" at bounding box center [573, 205] width 250 height 15
click at [587, 235] on div "Landlord Insurance" at bounding box center [580, 229] width 284 height 22
click at [718, 505] on button "Next" at bounding box center [671, 506] width 153 height 23
select select "26"
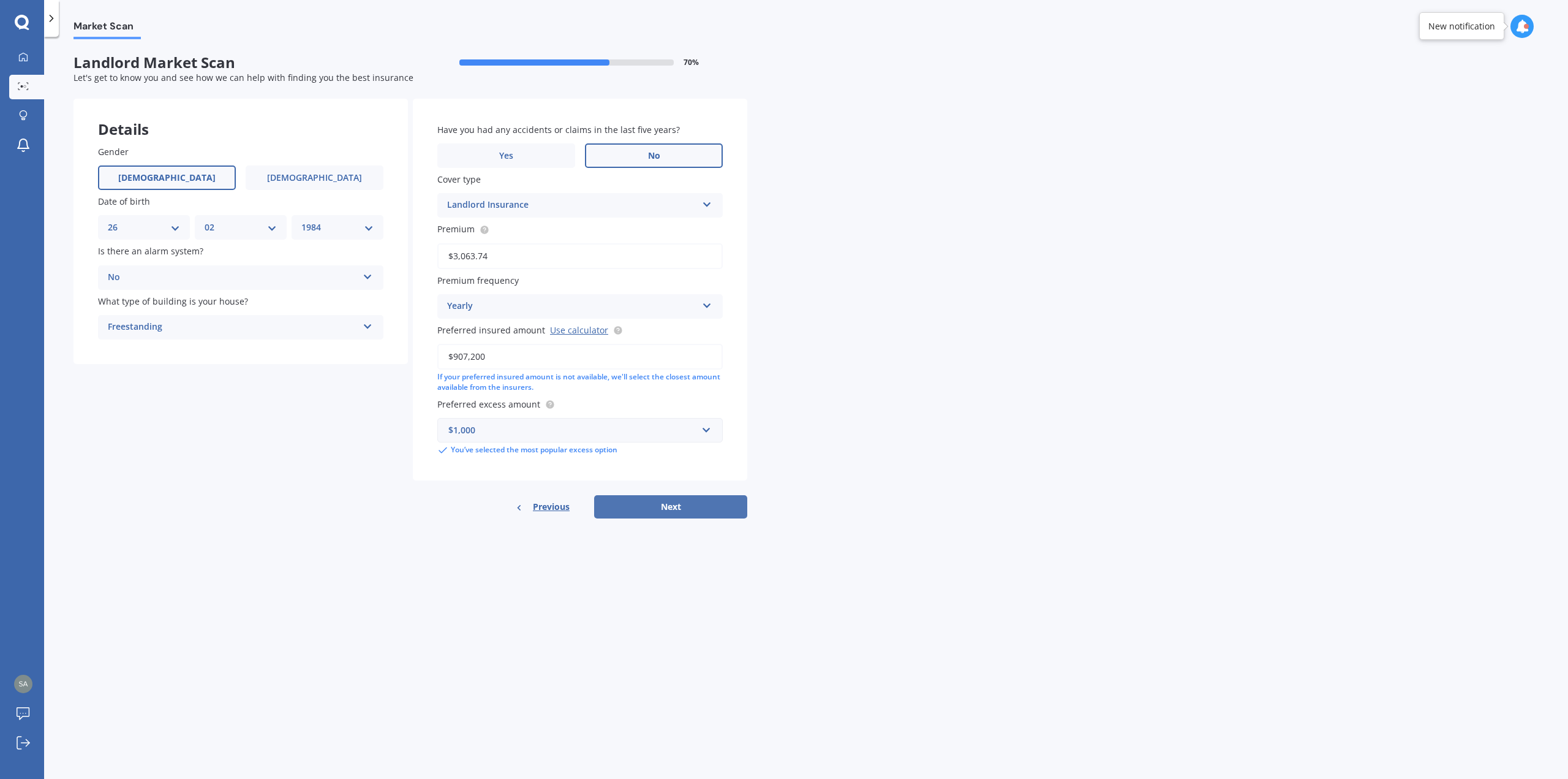
select select "02"
select select "1984"
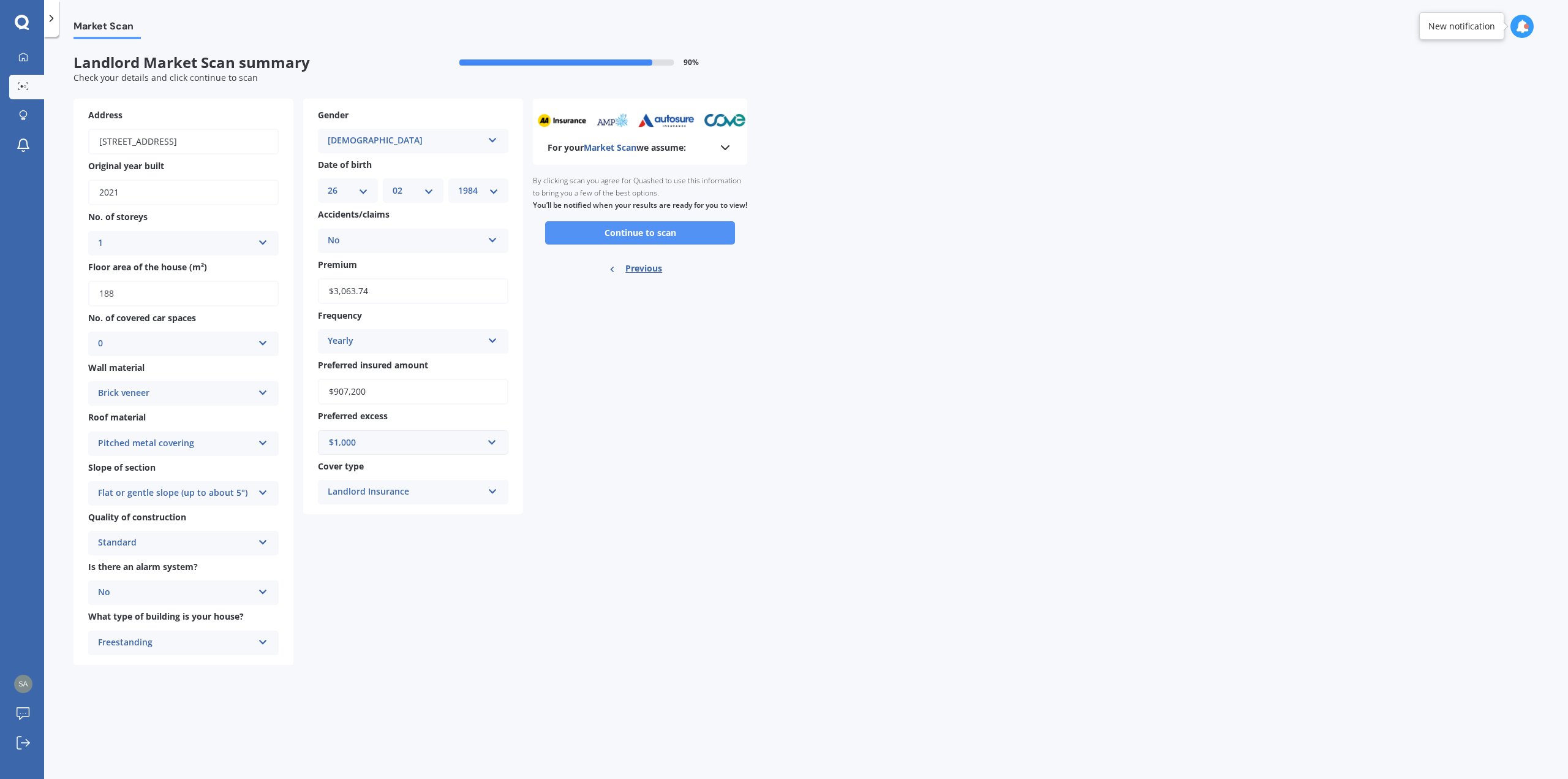
click at [668, 245] on button "Continue to scan" at bounding box center [640, 232] width 190 height 23
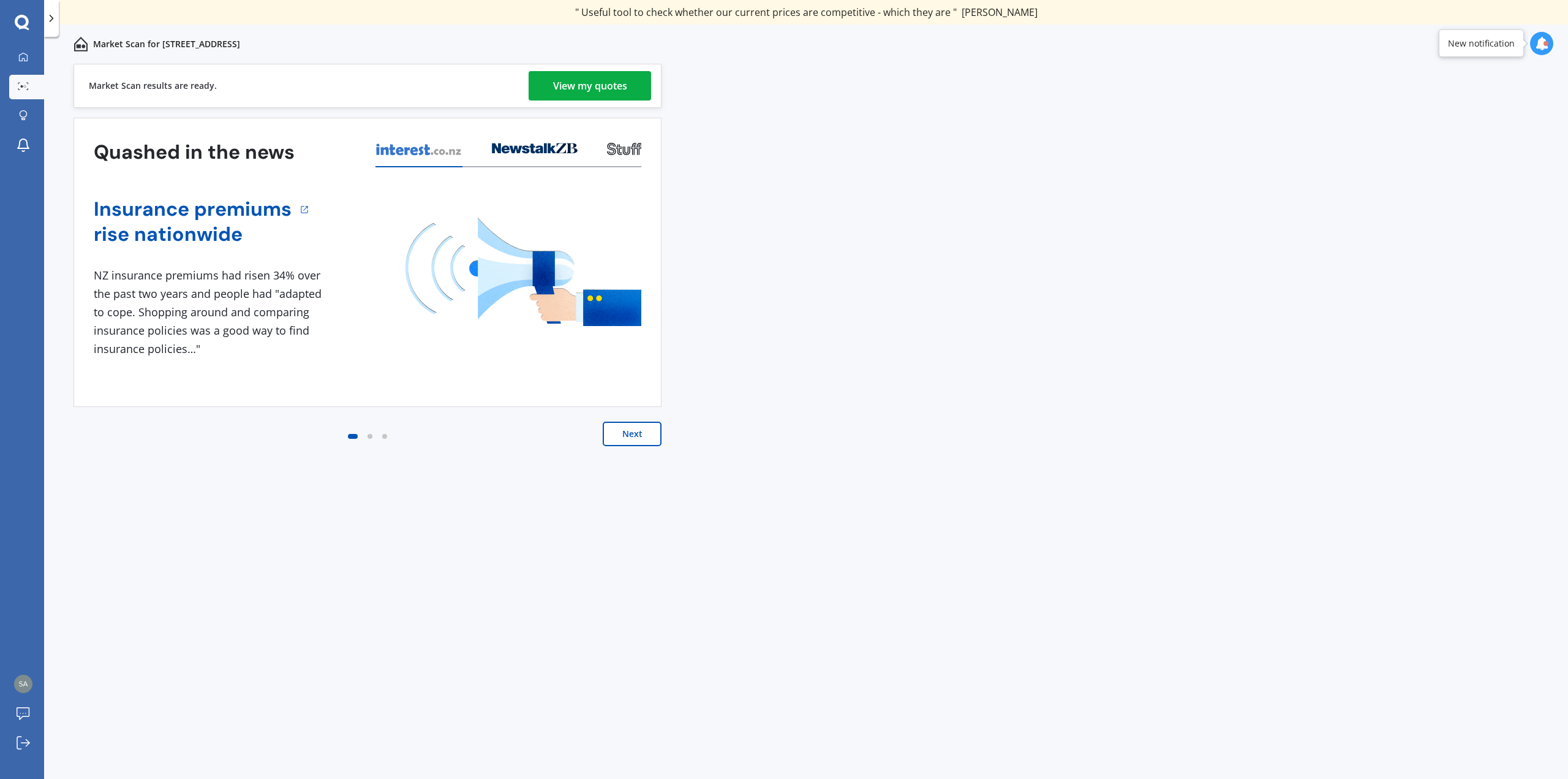
click at [605, 88] on div "View my quotes" at bounding box center [590, 86] width 74 height 29
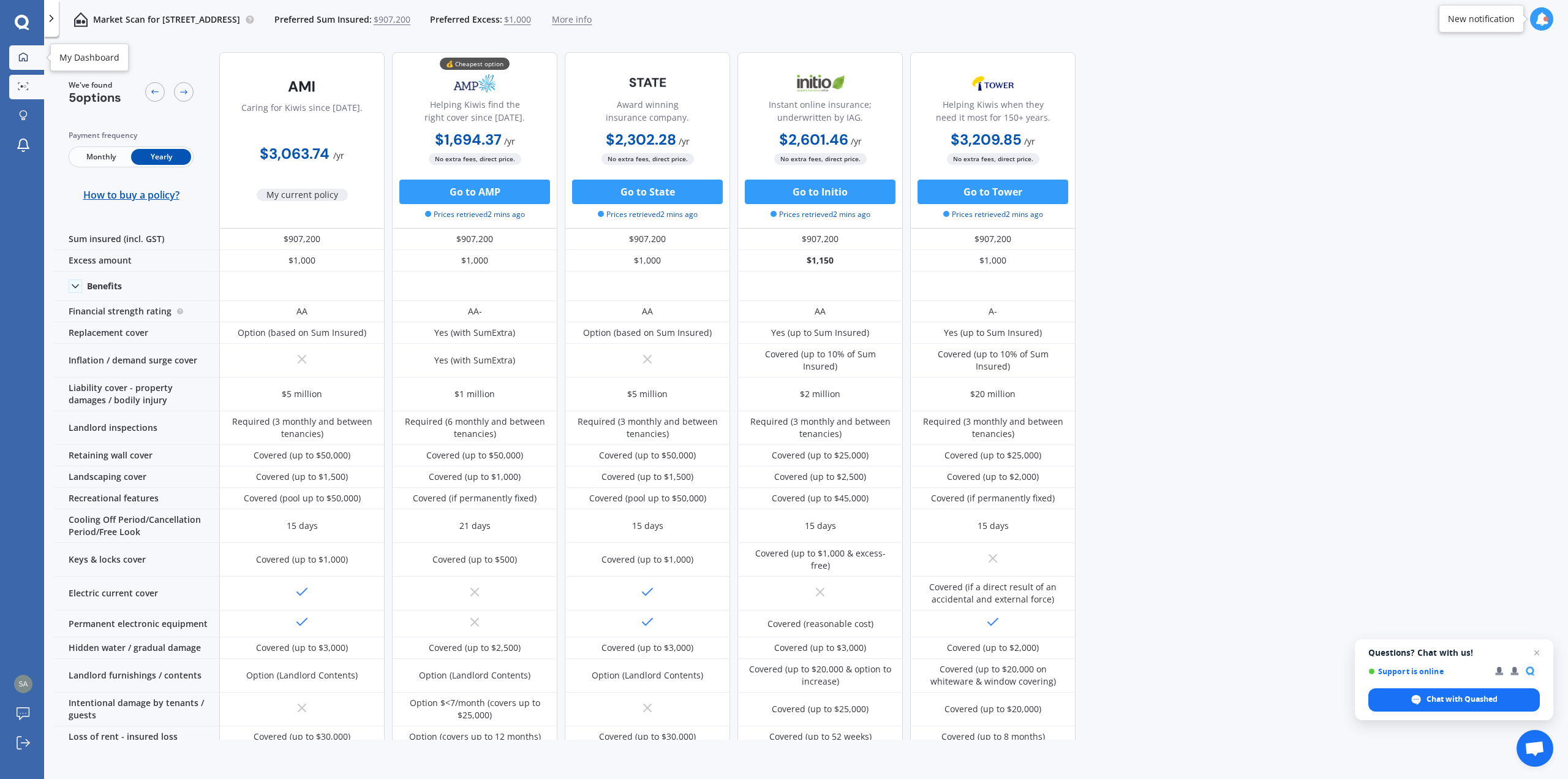
click at [27, 57] on icon at bounding box center [23, 56] width 8 height 8
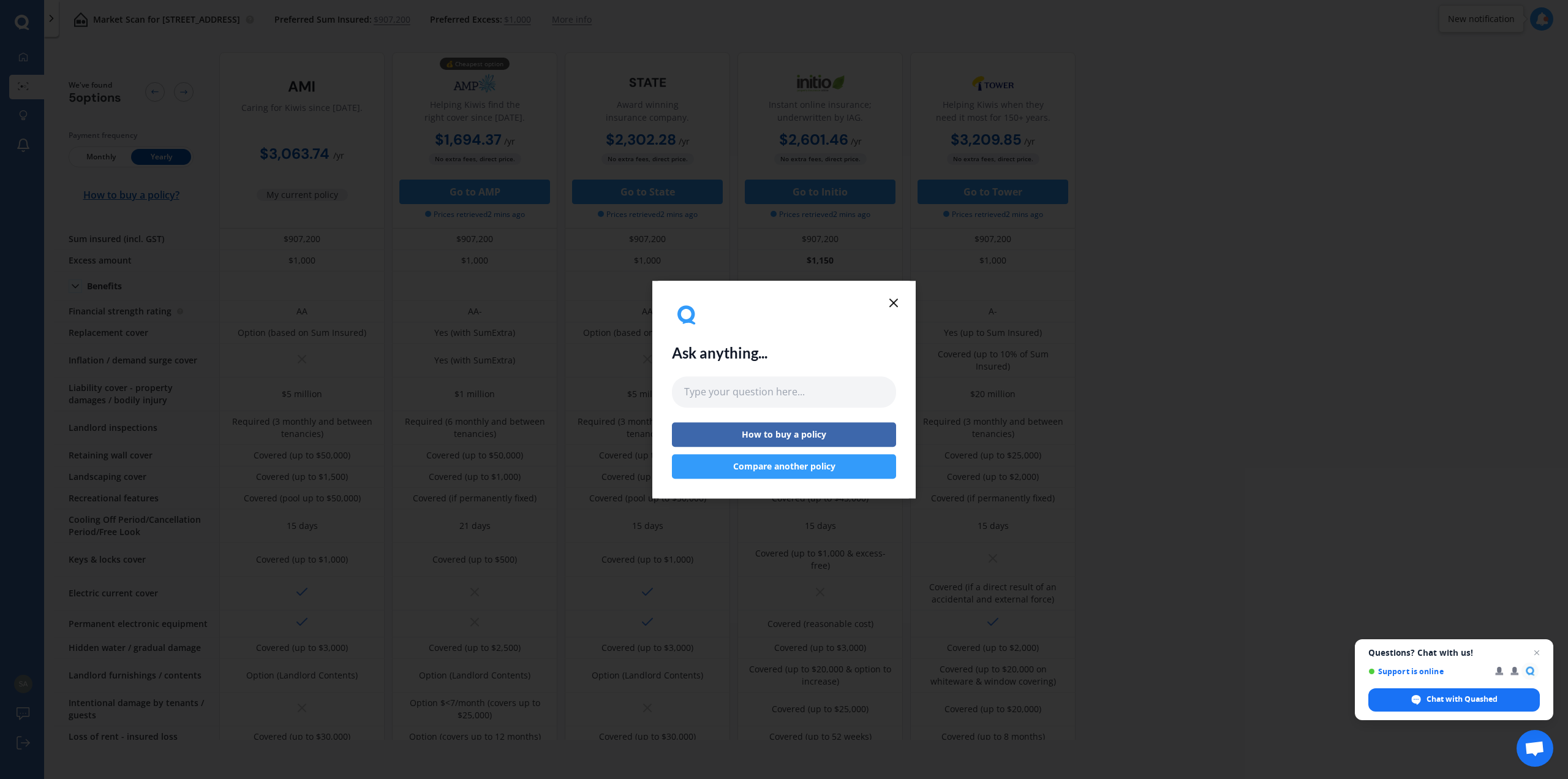
click at [898, 300] on icon at bounding box center [894, 302] width 15 height 15
